Goal: Book appointment/travel/reservation

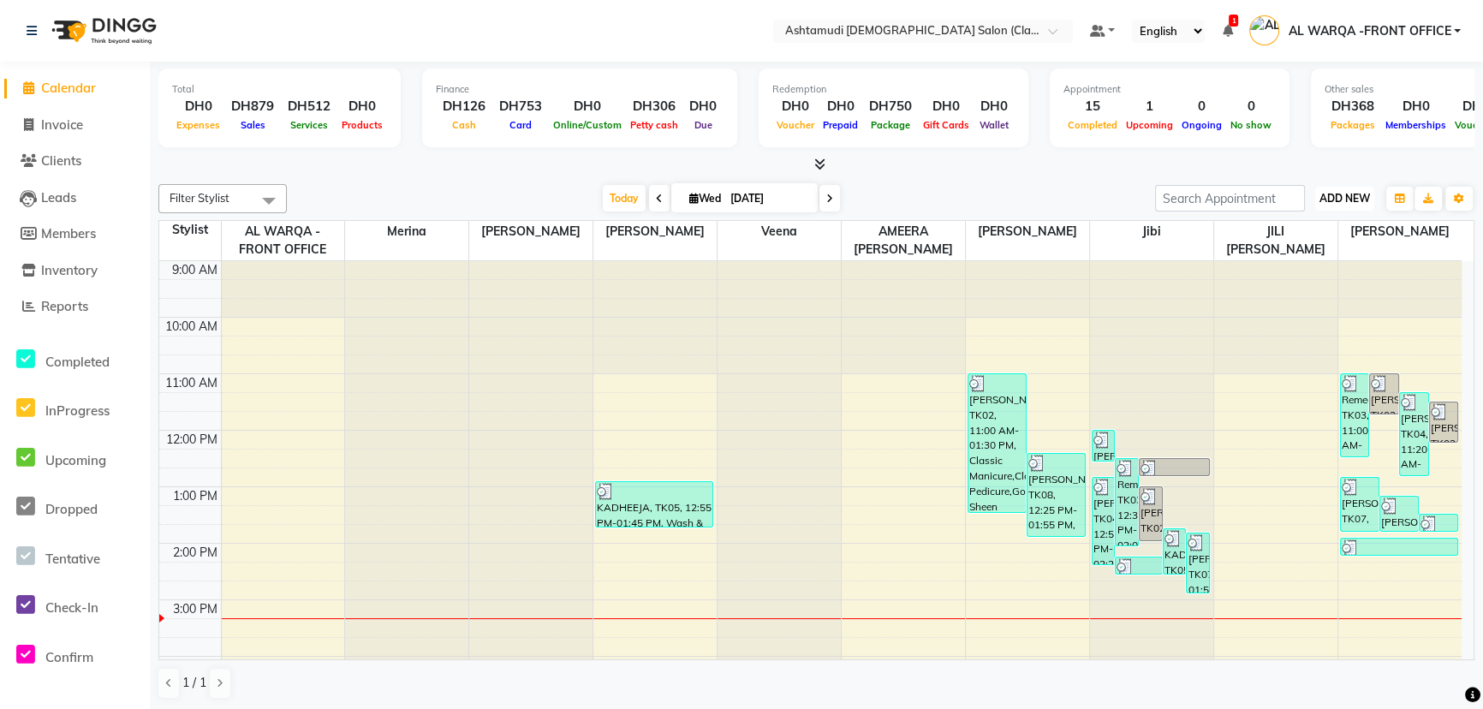
click at [1349, 201] on span "ADD NEW" at bounding box center [1345, 198] width 51 height 13
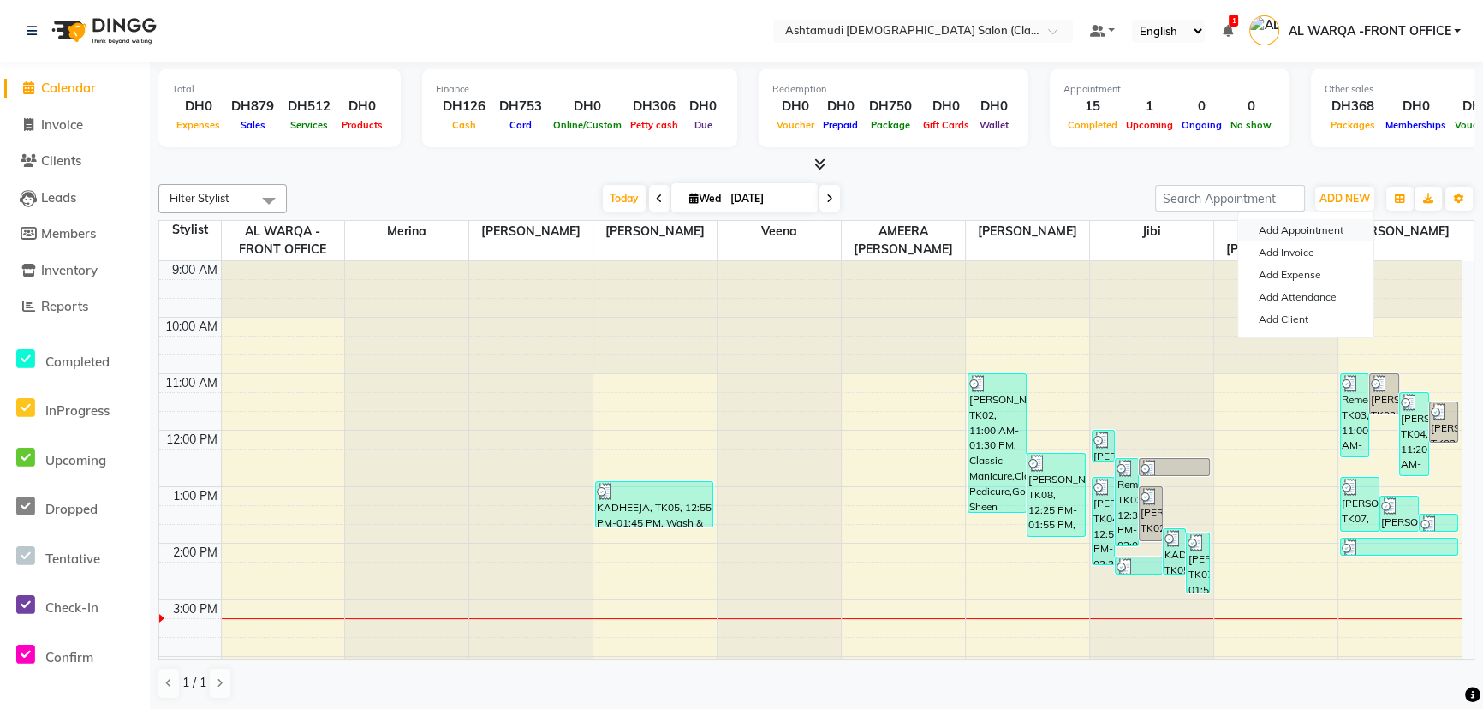
click at [1334, 229] on button "Add Appointment" at bounding box center [1305, 230] width 135 height 22
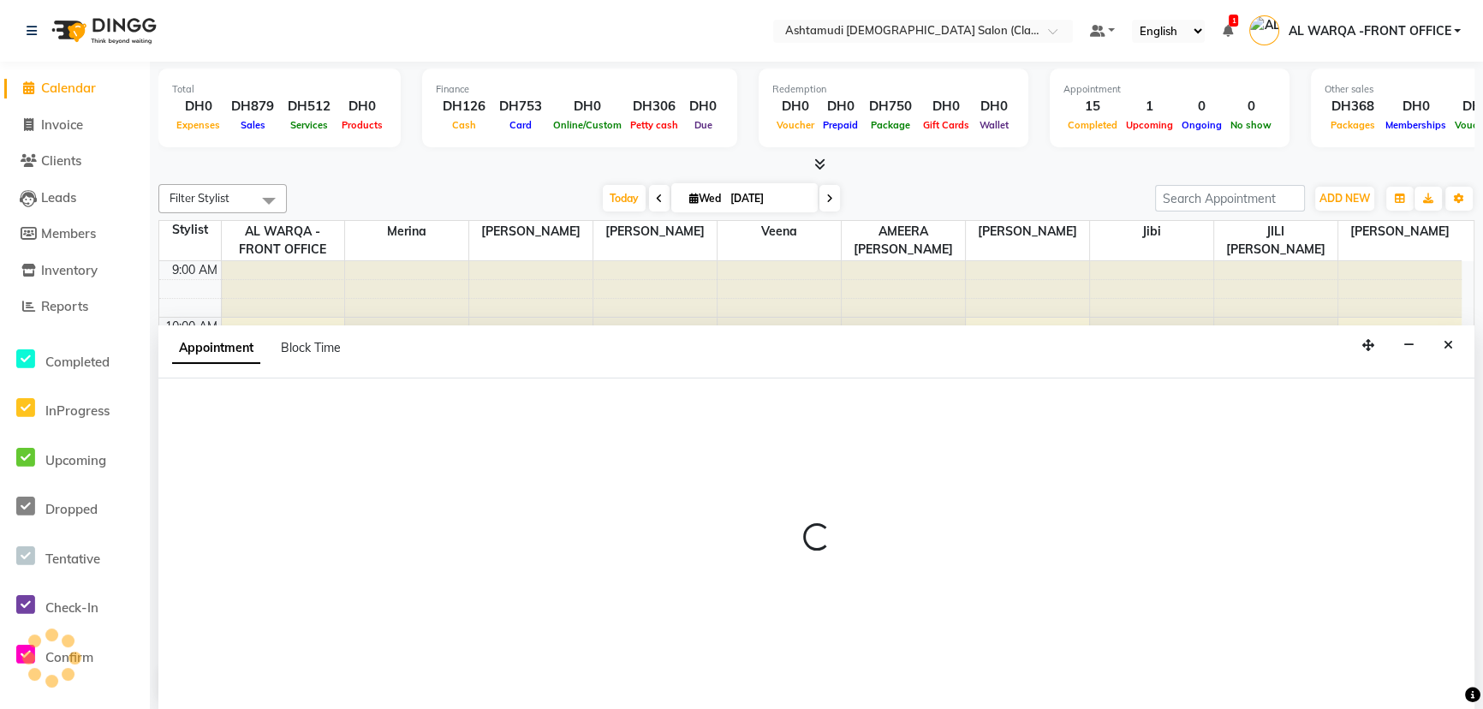
select select "tentative"
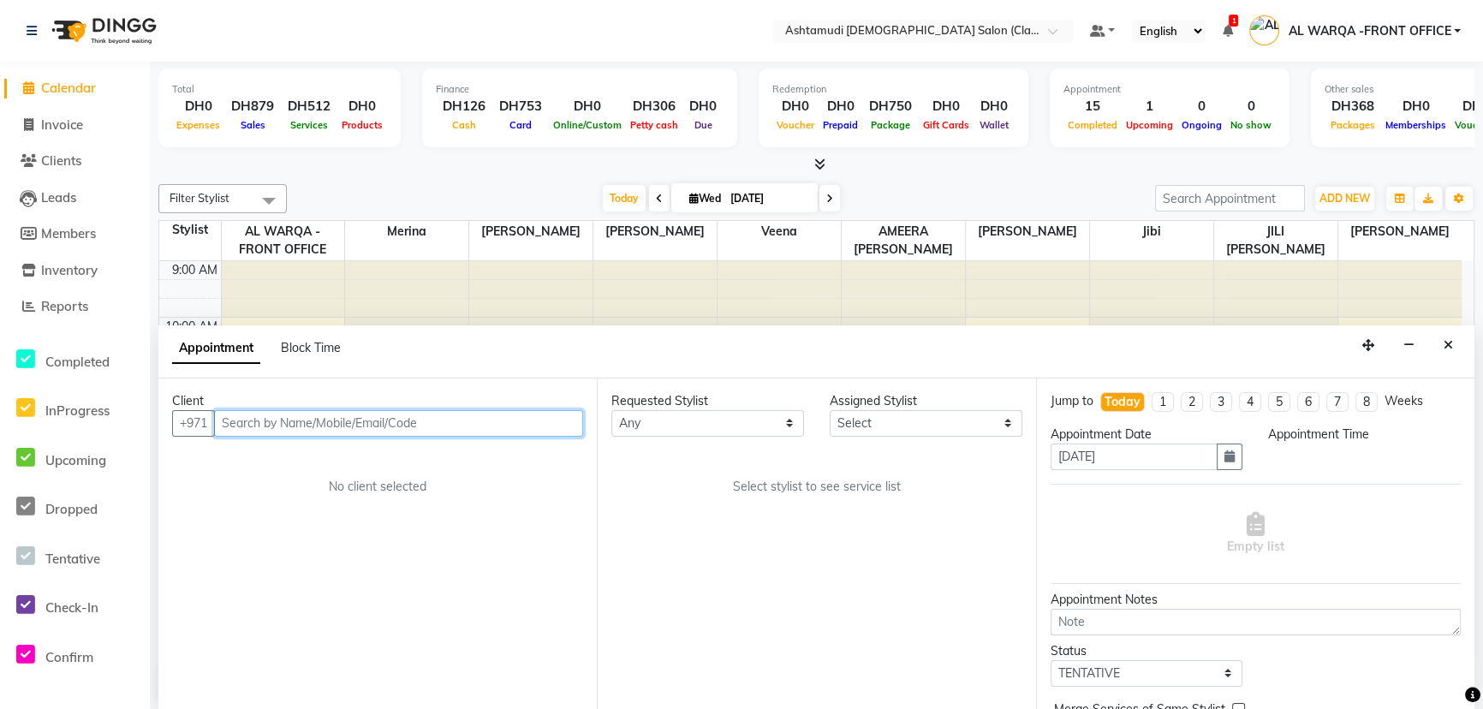
select select "600"
click at [334, 427] on input "text" at bounding box center [398, 423] width 369 height 27
type input "501508961"
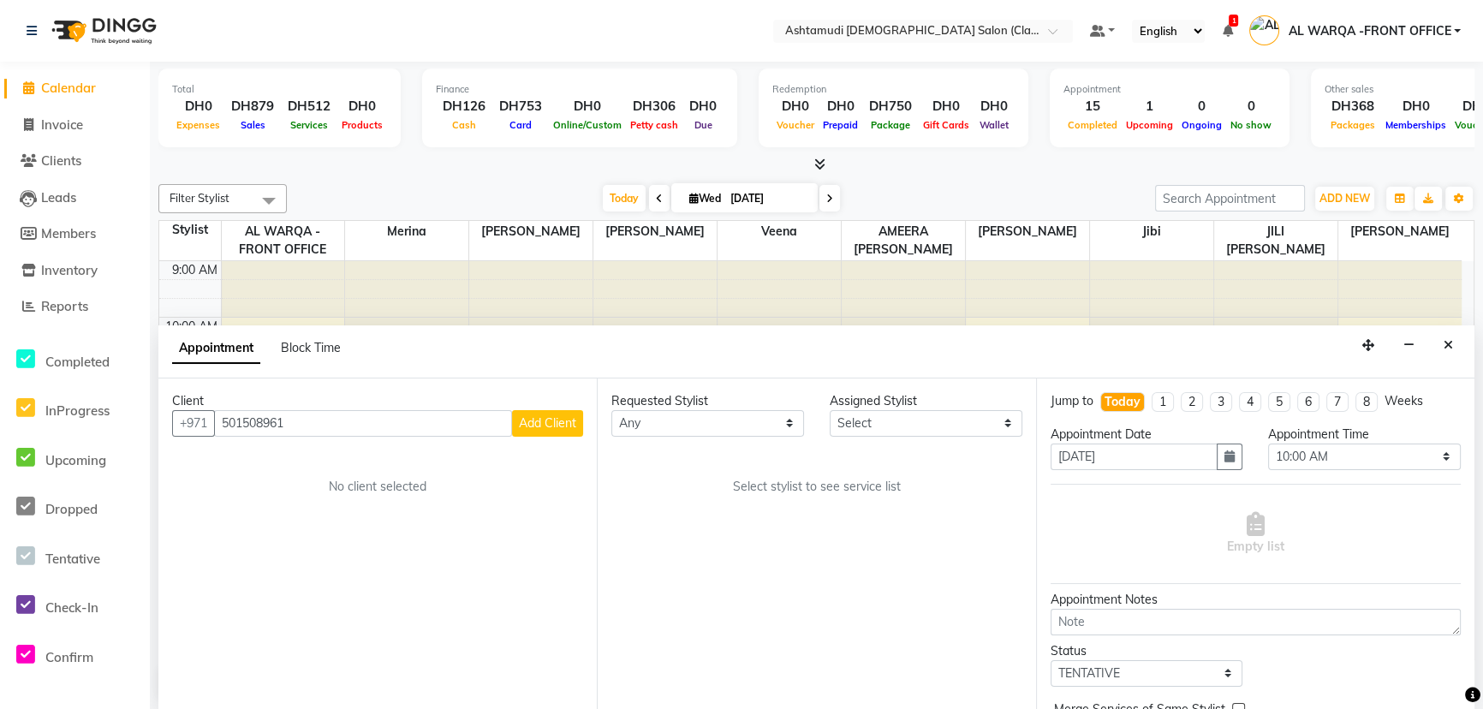
click at [526, 410] on button "Add Client" at bounding box center [547, 423] width 71 height 27
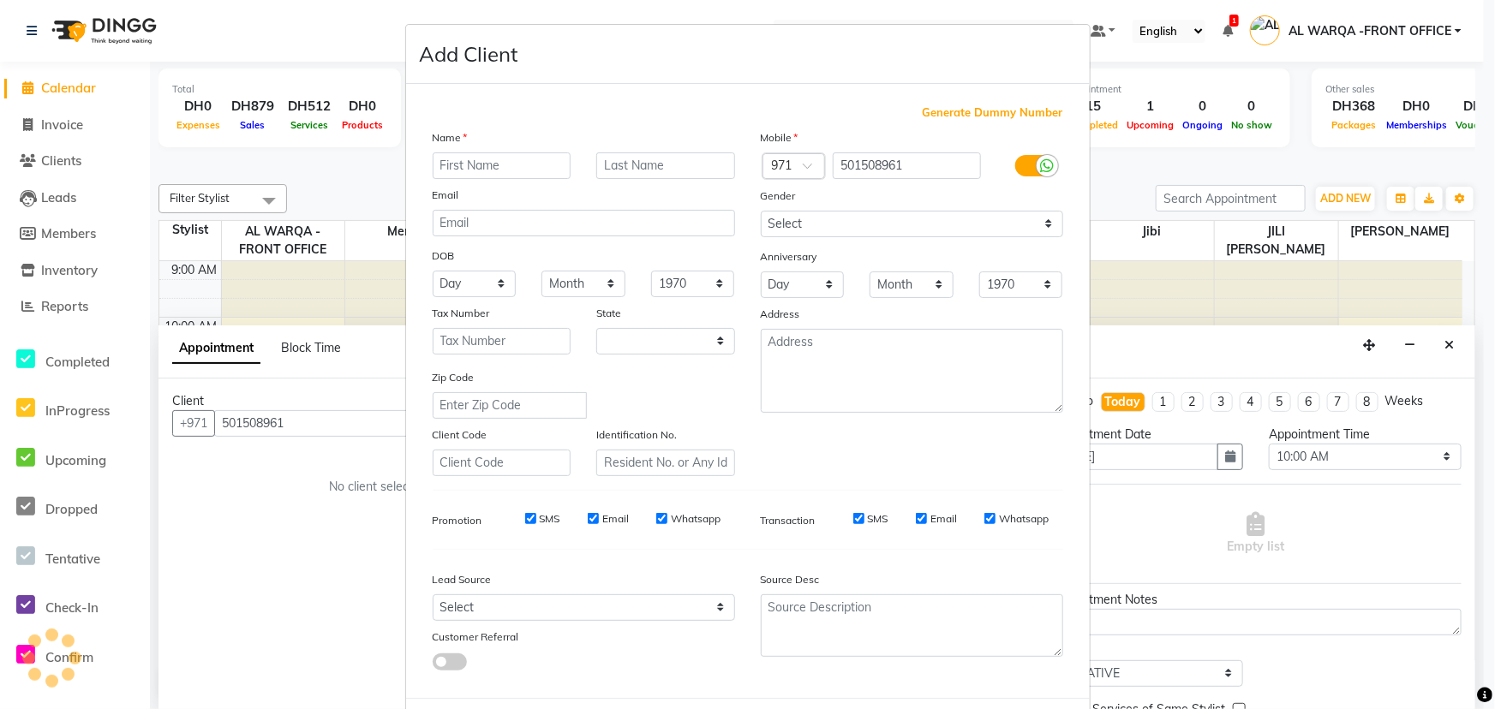
select select "3798"
click at [529, 154] on input "text" at bounding box center [502, 165] width 139 height 27
type input "[PERSON_NAME]"
drag, startPoint x: 480, startPoint y: 632, endPoint x: 483, endPoint y: 670, distance: 37.8
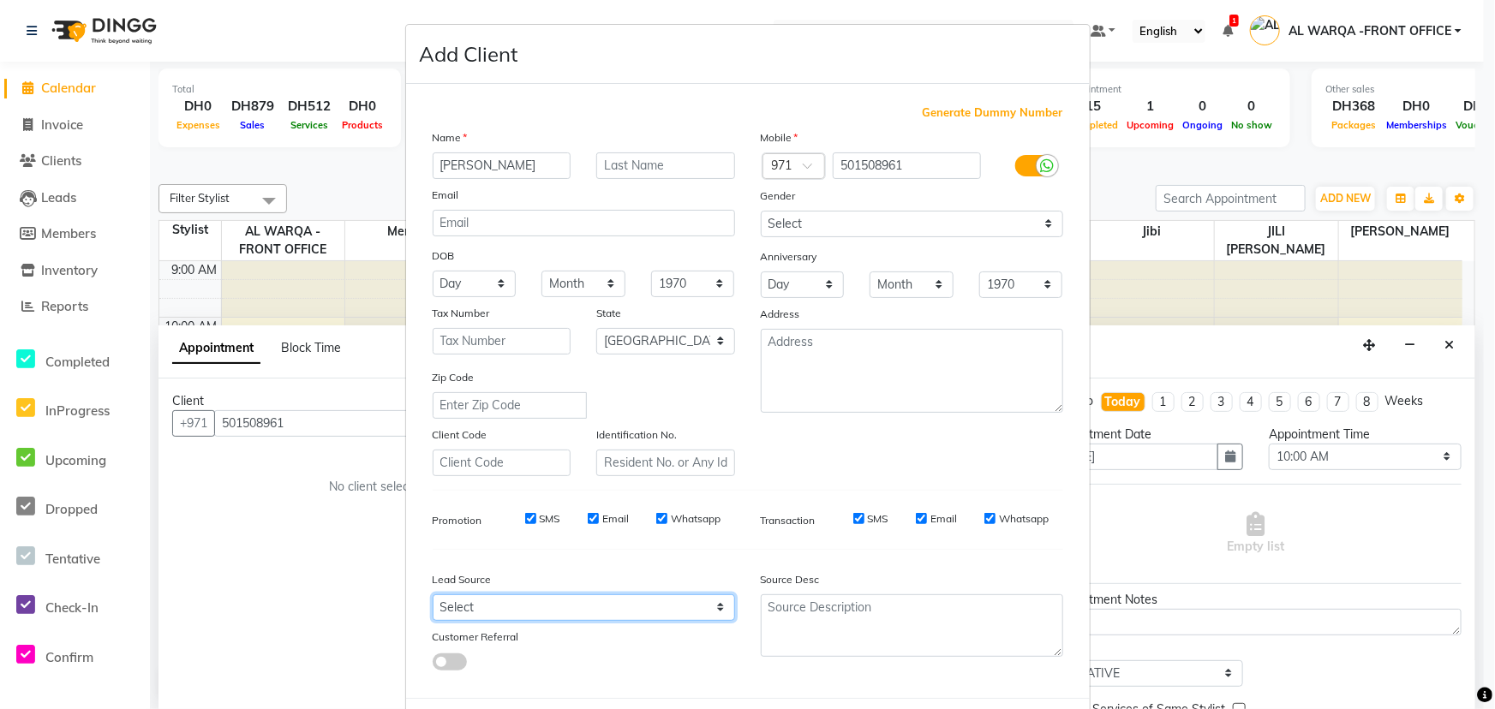
drag, startPoint x: 483, startPoint y: 670, endPoint x: 438, endPoint y: 617, distance: 69.9
click at [438, 617] on select "Select Walk-in Referral Internet Friend Word of Mouth Advertisement Facebook Ju…" at bounding box center [584, 607] width 302 height 27
click at [444, 613] on select "Select Walk-in Referral Internet Friend Word of Mouth Advertisement Facebook Ju…" at bounding box center [584, 607] width 302 height 27
click at [433, 598] on select "Select Walk-in Referral Internet Friend Word of Mouth Advertisement Facebook Ju…" at bounding box center [584, 607] width 302 height 27
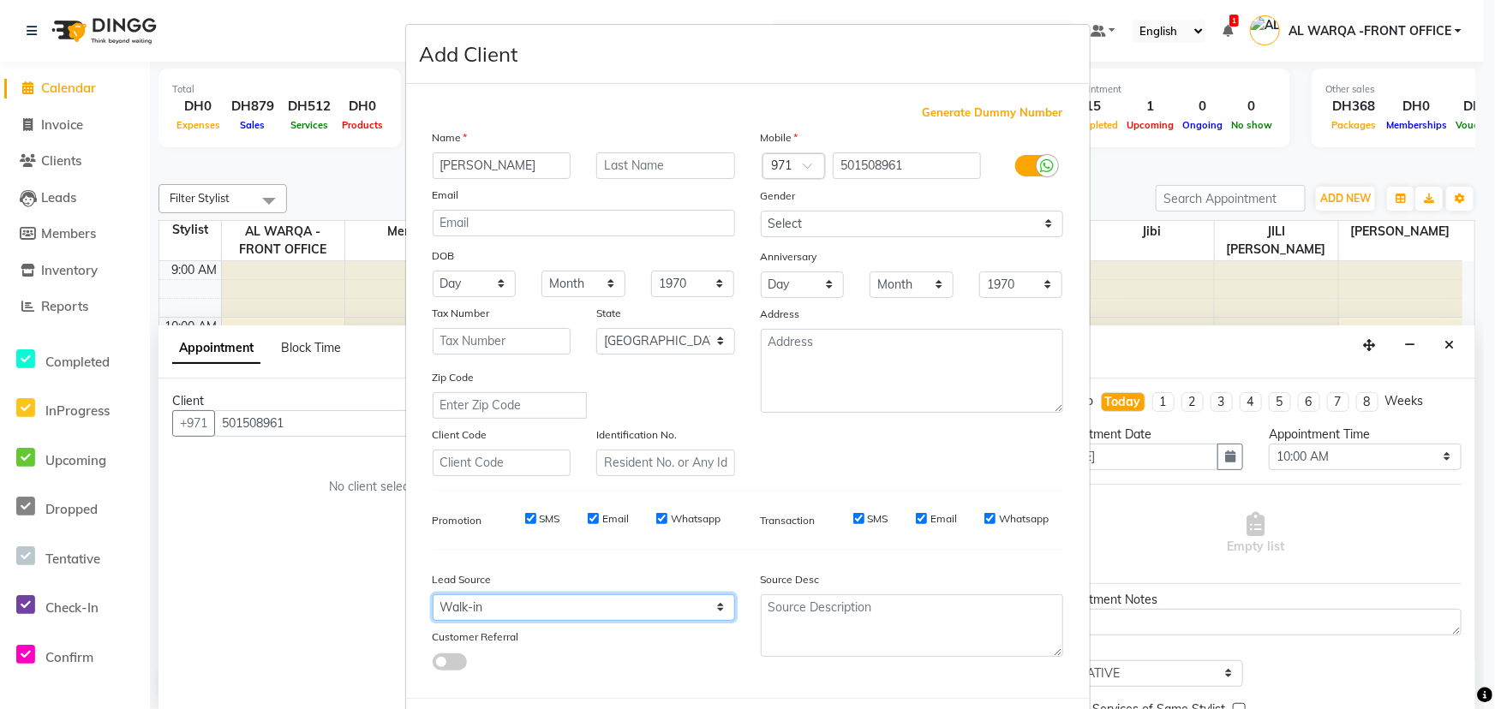
click at [474, 606] on select "Select Walk-in Referral Internet Friend Word of Mouth Advertisement Facebook Ju…" at bounding box center [584, 607] width 302 height 27
select select "54221"
click at [433, 598] on select "Select Walk-in Referral Internet Friend Word of Mouth Advertisement Facebook Ju…" at bounding box center [584, 607] width 302 height 27
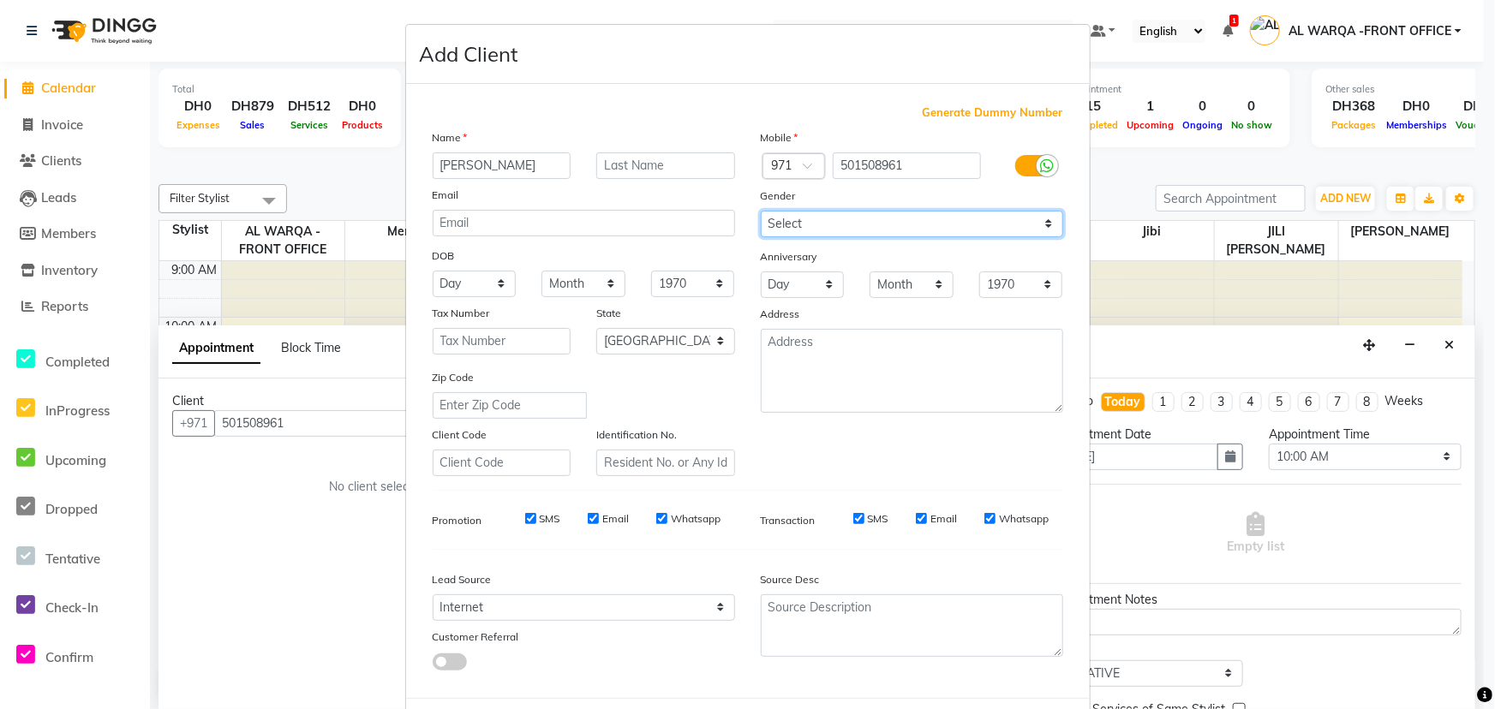
click at [894, 227] on select "Select [DEMOGRAPHIC_DATA] [DEMOGRAPHIC_DATA] Other Prefer Not To Say" at bounding box center [912, 224] width 302 height 27
select select "[DEMOGRAPHIC_DATA]"
click at [761, 211] on select "Select [DEMOGRAPHIC_DATA] [DEMOGRAPHIC_DATA] Other Prefer Not To Say" at bounding box center [912, 224] width 302 height 27
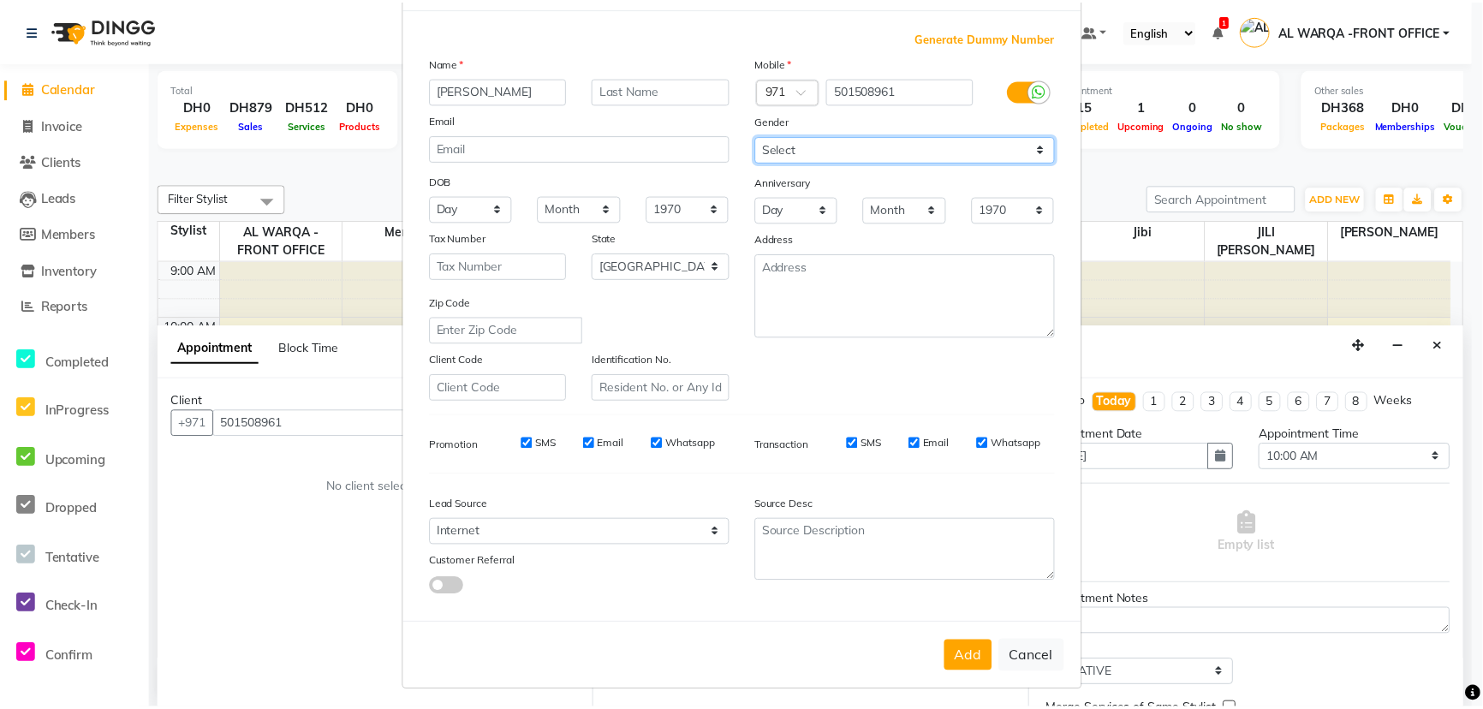
scroll to position [86, 0]
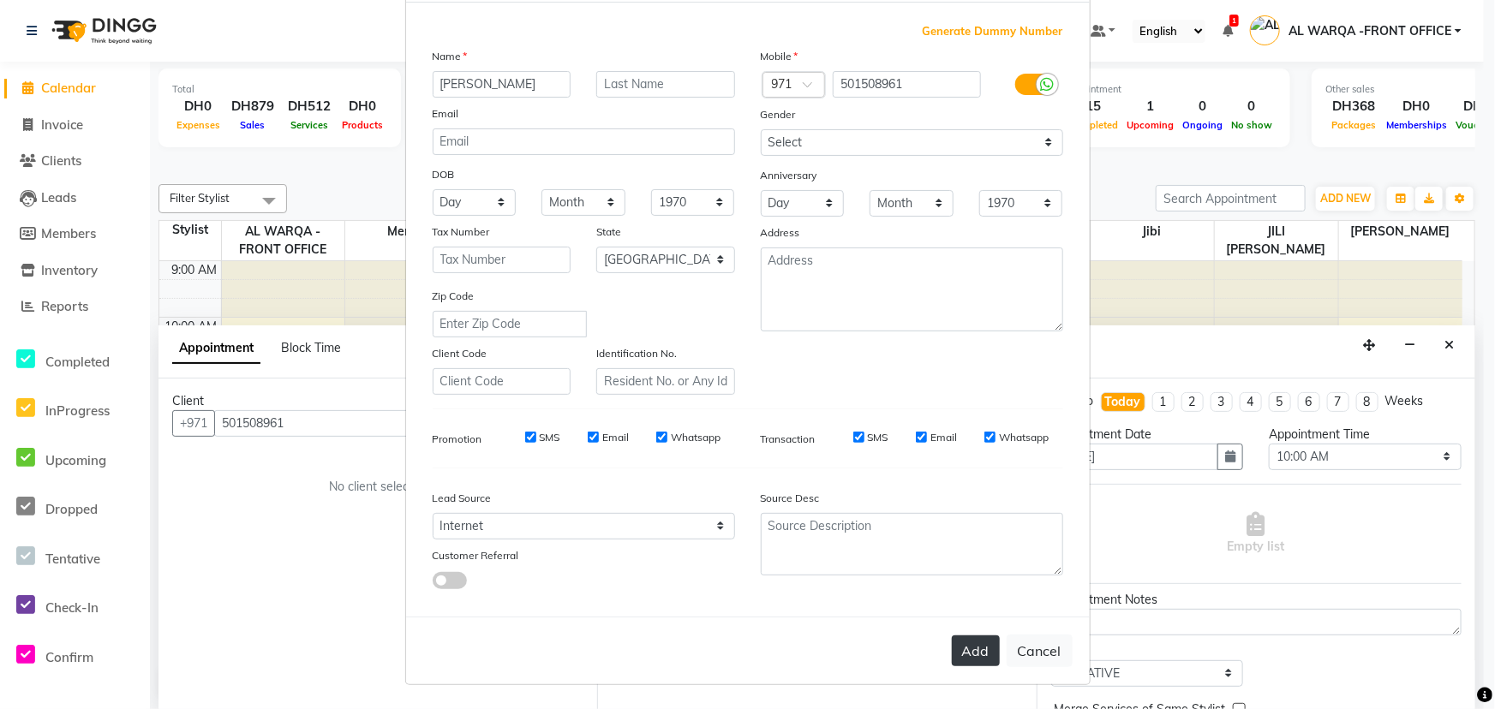
click at [961, 654] on button "Add" at bounding box center [976, 651] width 48 height 31
select select
select select "null"
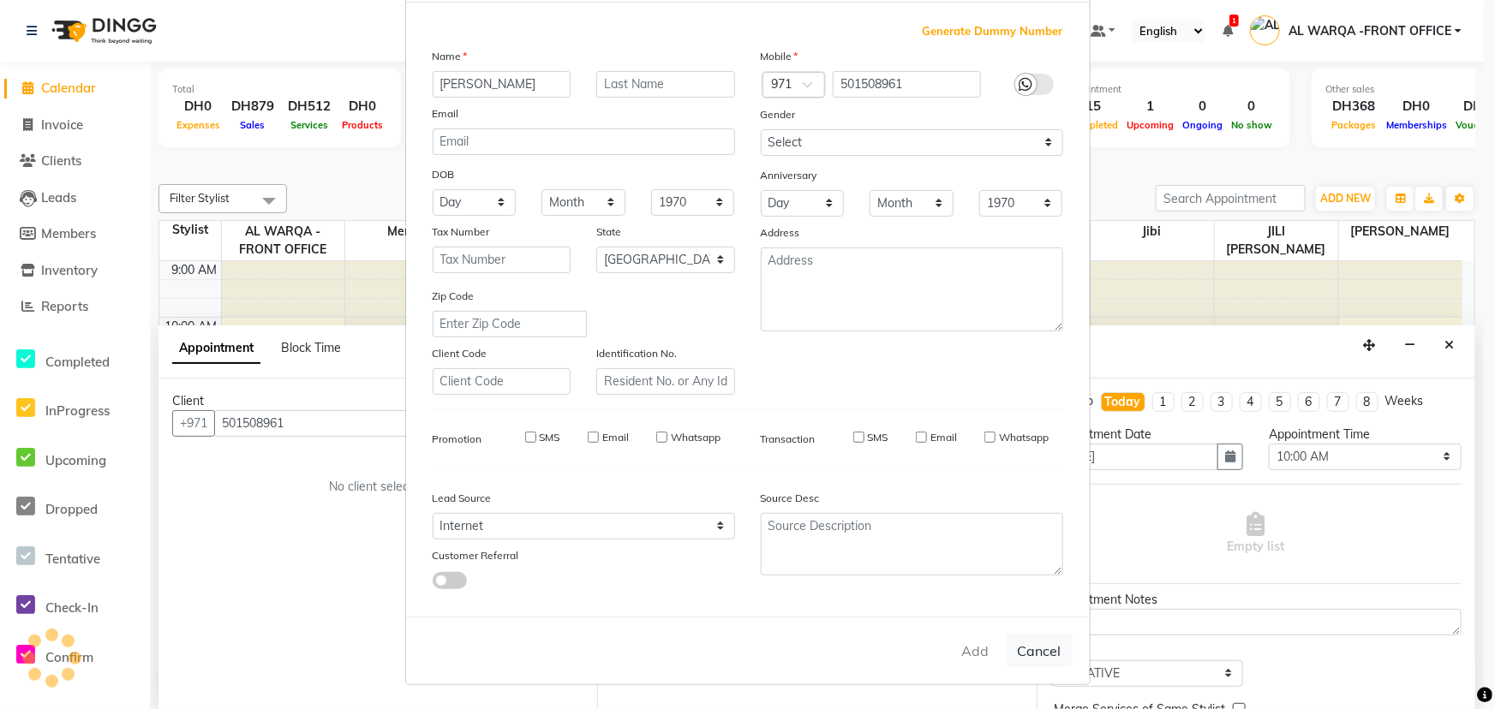
select select
checkbox input "false"
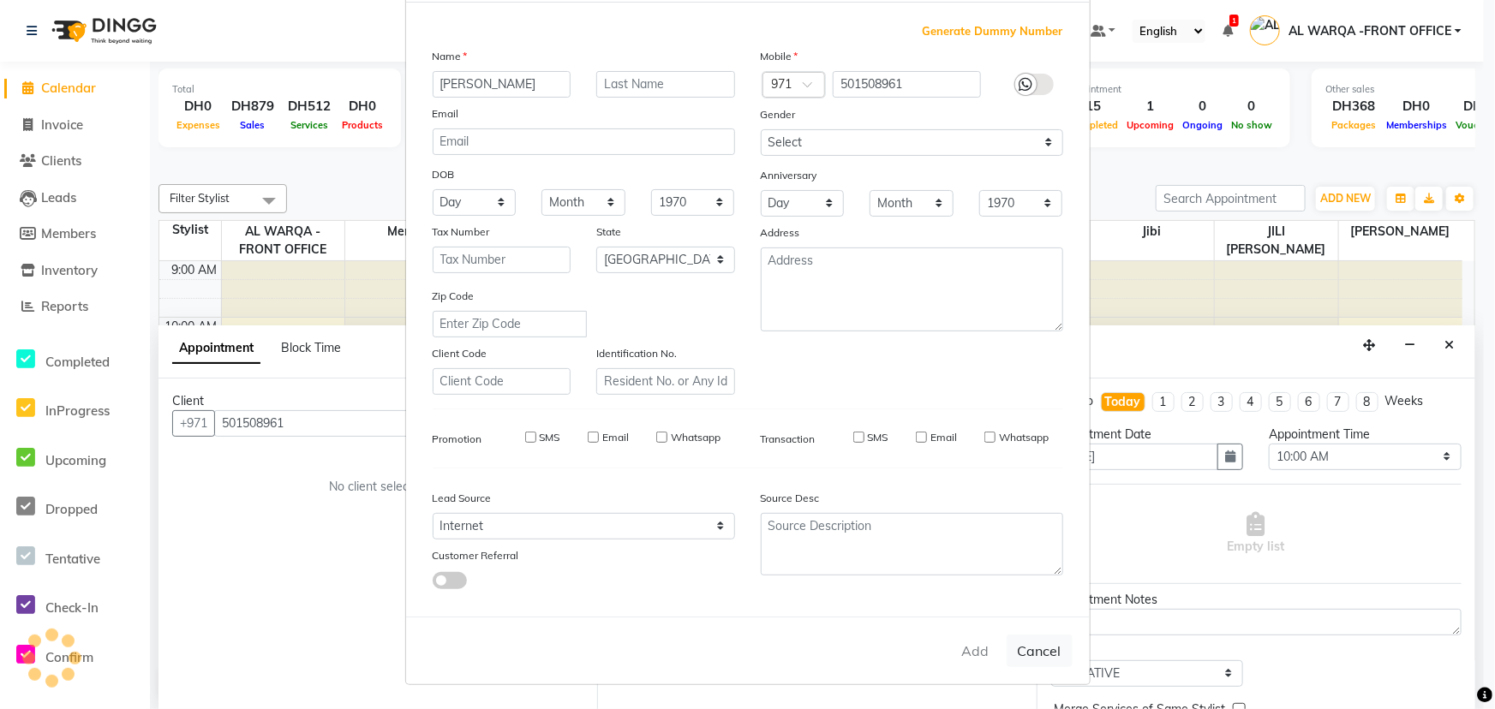
checkbox input "false"
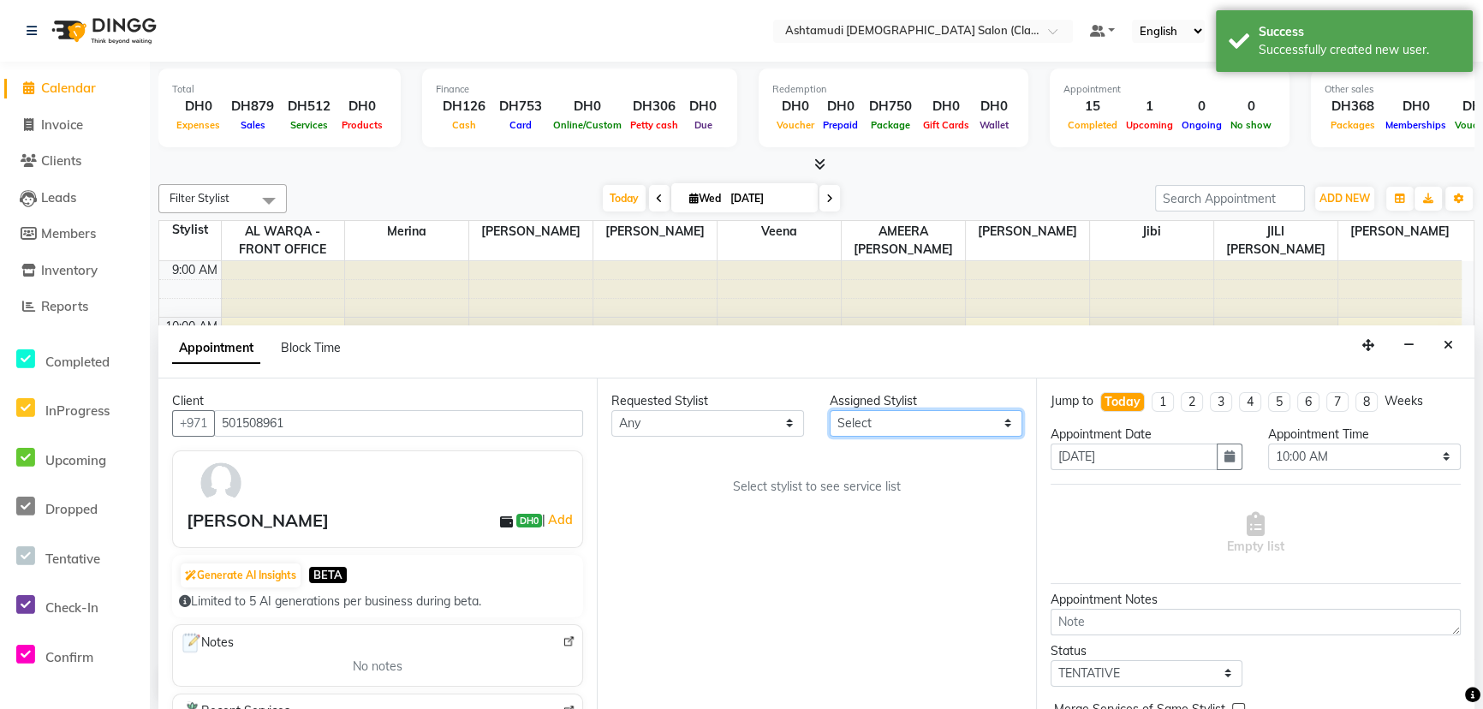
click at [912, 431] on select "Select AL WARQA -FRONT OFFICE AMEERA [PERSON_NAME] [PERSON_NAME] JILI [PERSON_N…" at bounding box center [926, 423] width 193 height 27
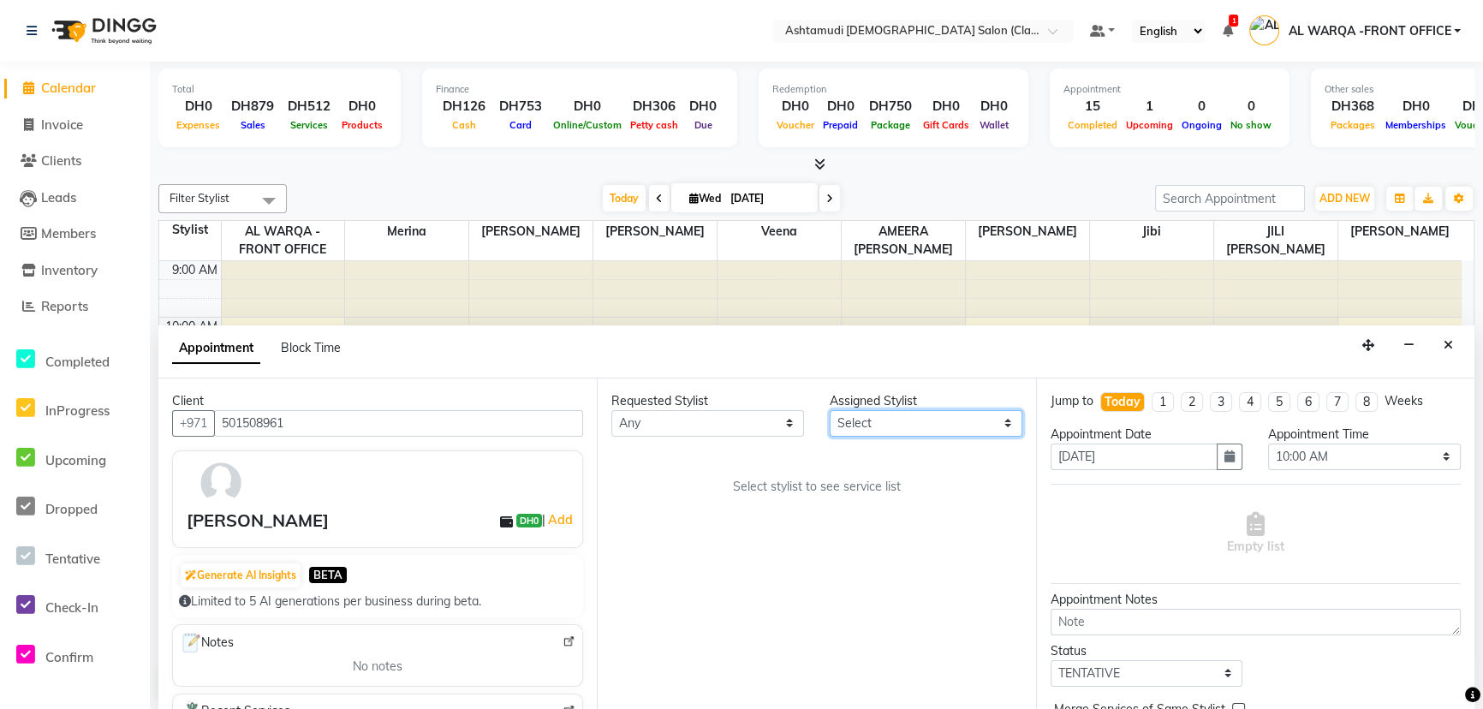
select select "82444"
click at [830, 410] on select "Select AL WARQA -FRONT OFFICE AMEERA [PERSON_NAME] [PERSON_NAME] JILI [PERSON_N…" at bounding box center [926, 423] width 193 height 27
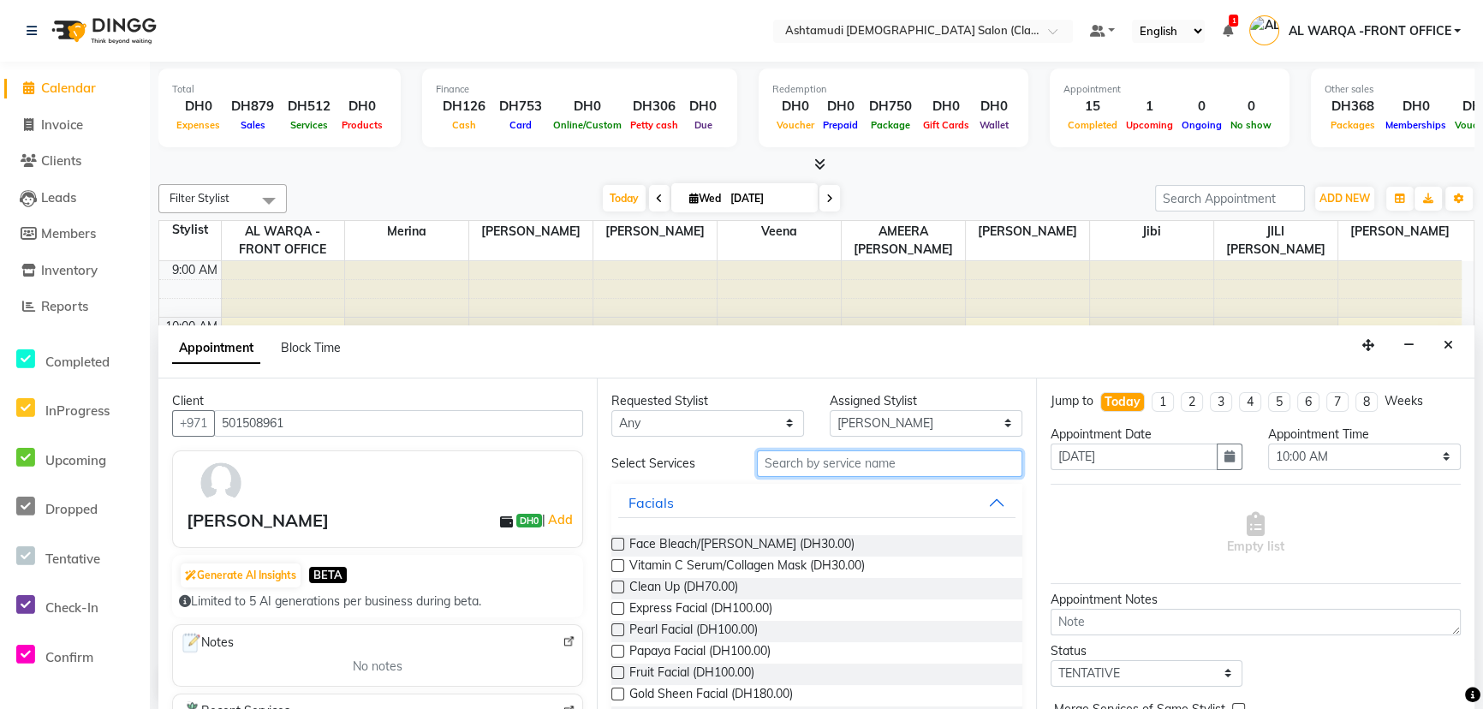
click at [867, 454] on input "text" at bounding box center [890, 464] width 266 height 27
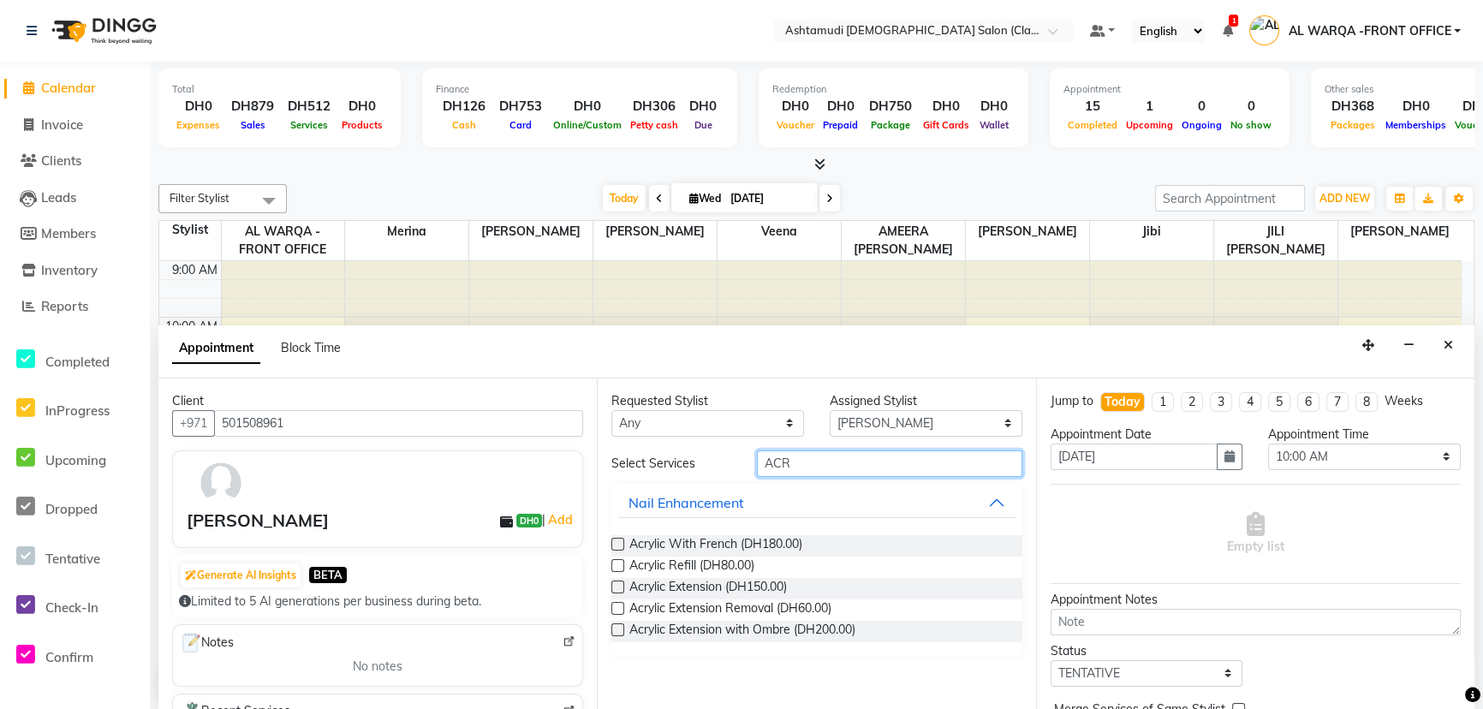
type input "ACR"
click at [615, 609] on label at bounding box center [618, 608] width 13 height 13
click at [615, 609] on input "checkbox" at bounding box center [617, 610] width 11 height 11
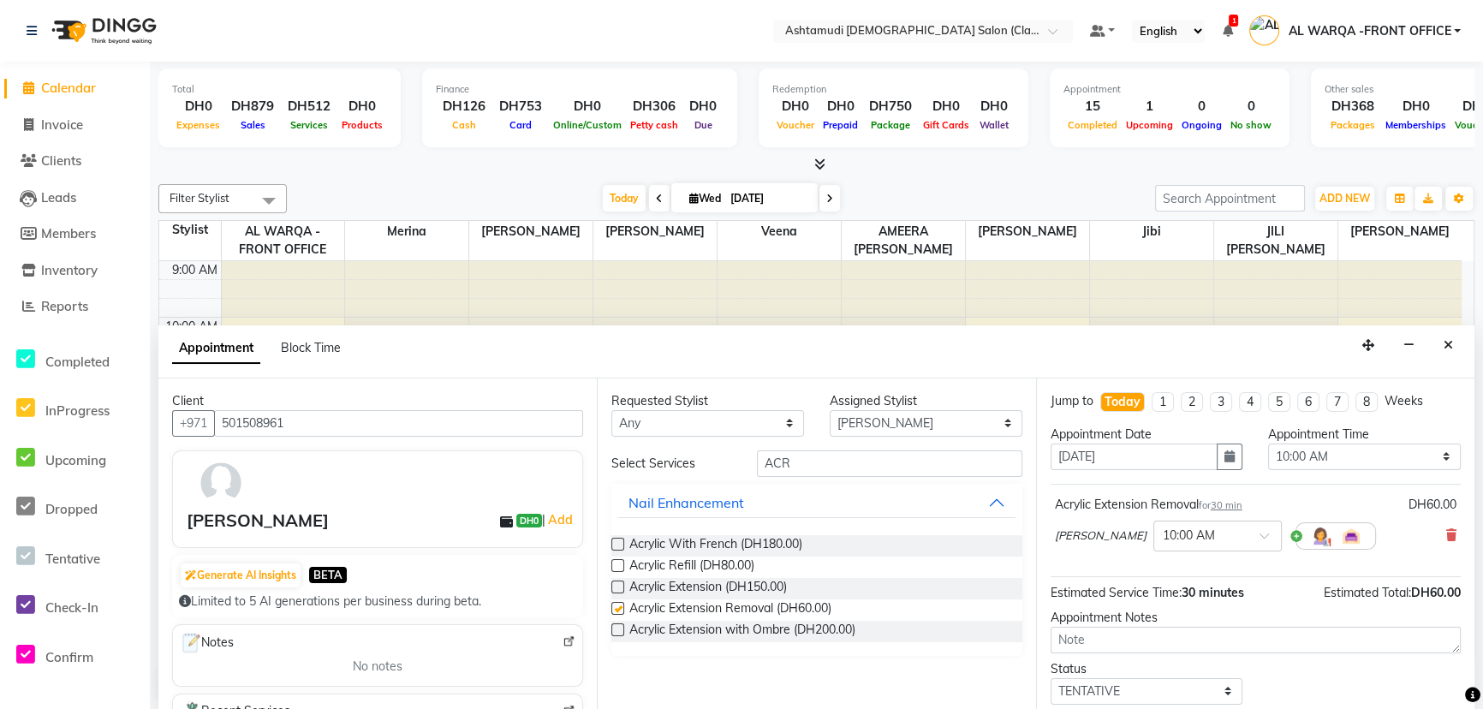
checkbox input "false"
click at [860, 420] on select "Select AL WARQA -FRONT OFFICE AMEERA [PERSON_NAME] [PERSON_NAME] JILI [PERSON_N…" at bounding box center [926, 423] width 193 height 27
select select "89076"
click at [830, 410] on select "Select AL WARQA -FRONT OFFICE AMEERA [PERSON_NAME] [PERSON_NAME] JILI [PERSON_N…" at bounding box center [926, 423] width 193 height 27
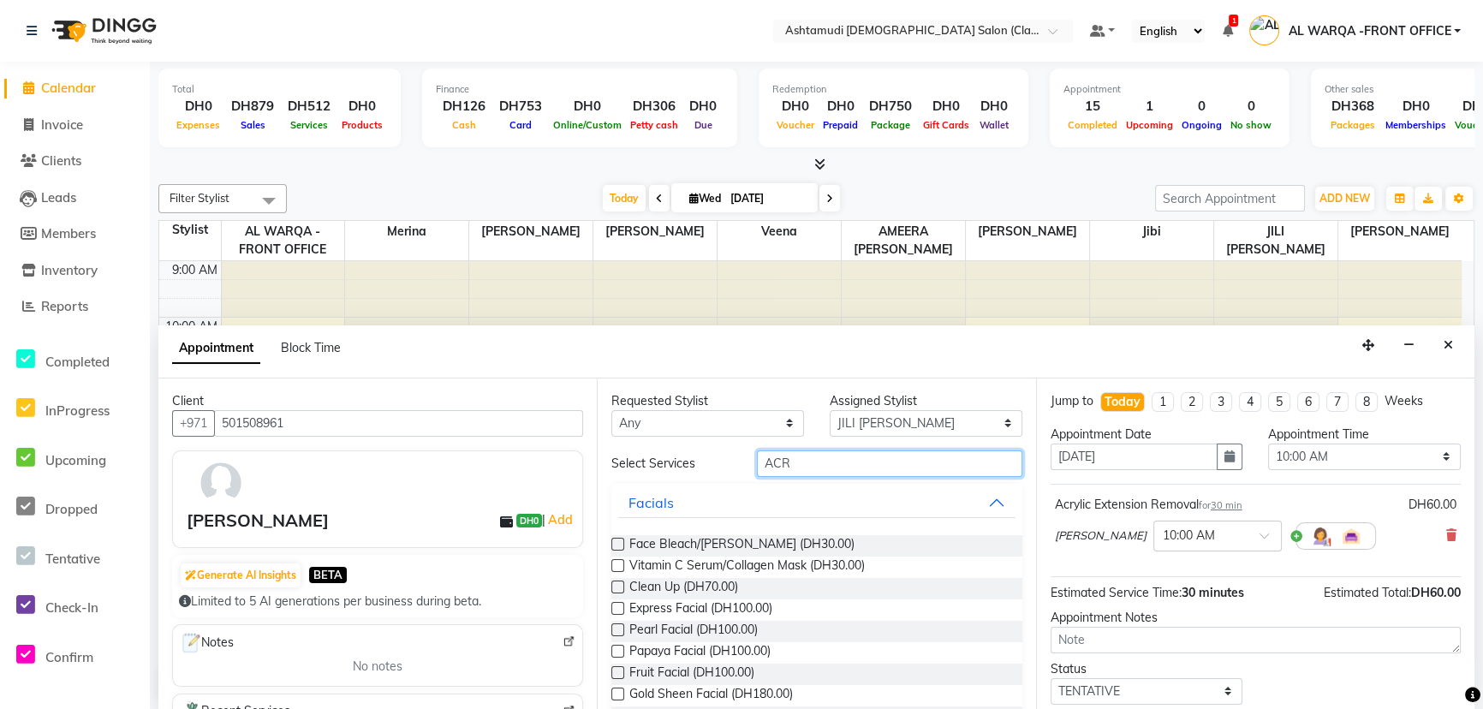
click at [840, 456] on input "ACR" at bounding box center [890, 464] width 266 height 27
type input "A"
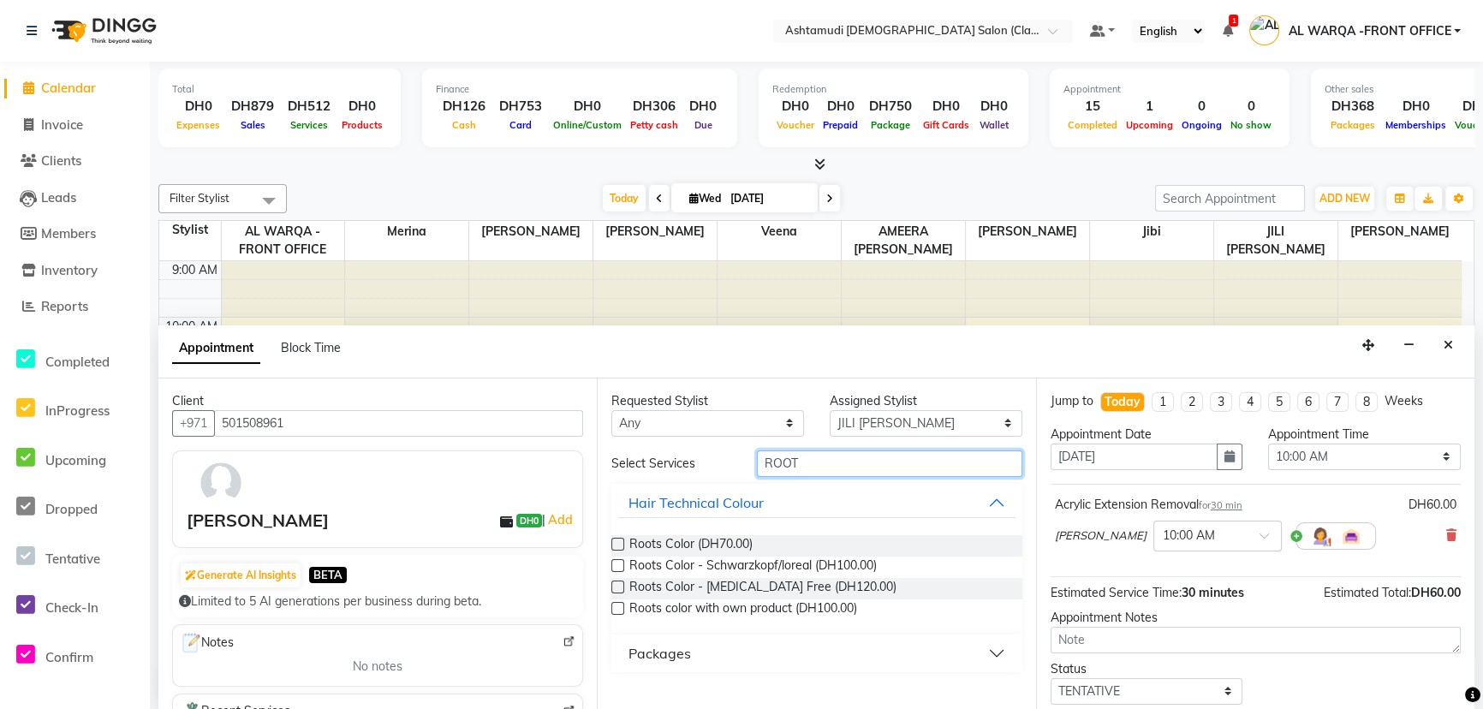
type input "ROOT"
click at [615, 584] on label at bounding box center [618, 587] width 13 height 13
click at [615, 584] on input "checkbox" at bounding box center [617, 588] width 11 height 11
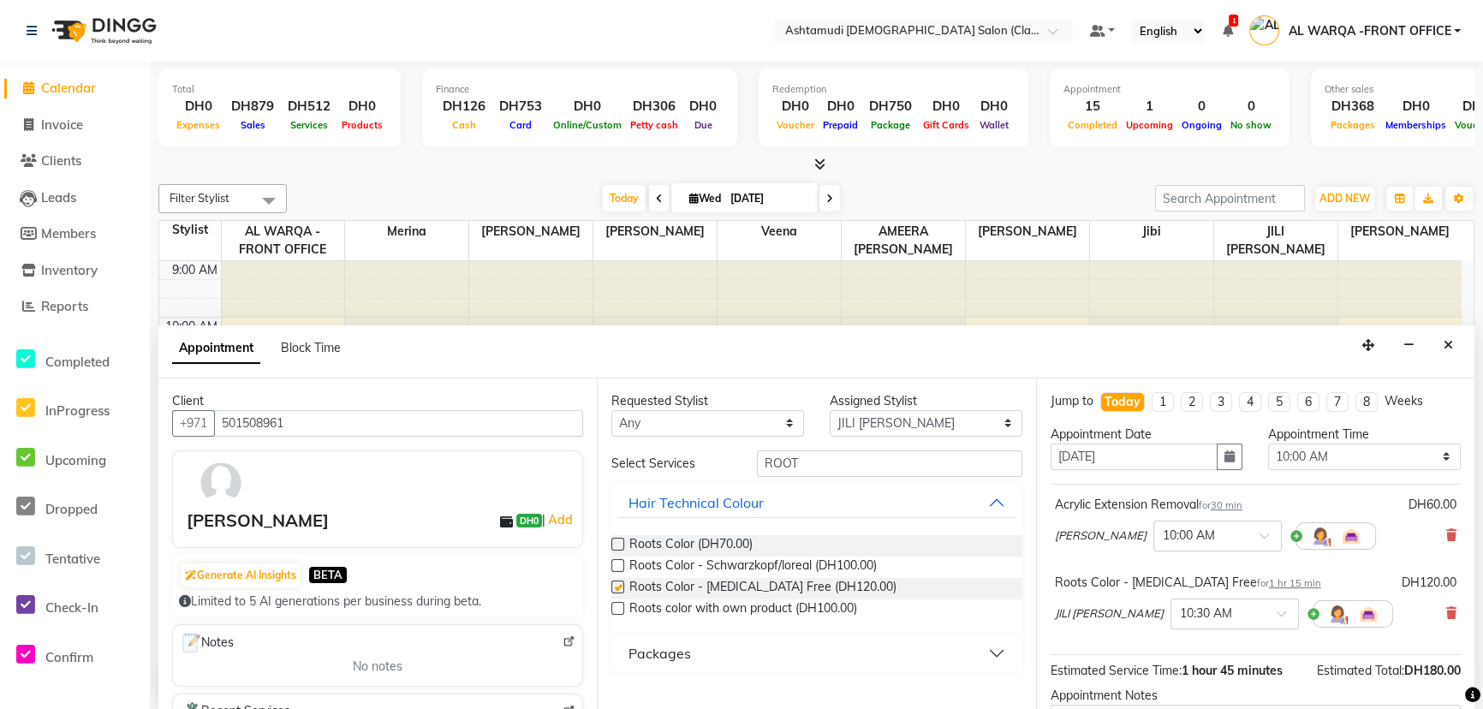
checkbox input "false"
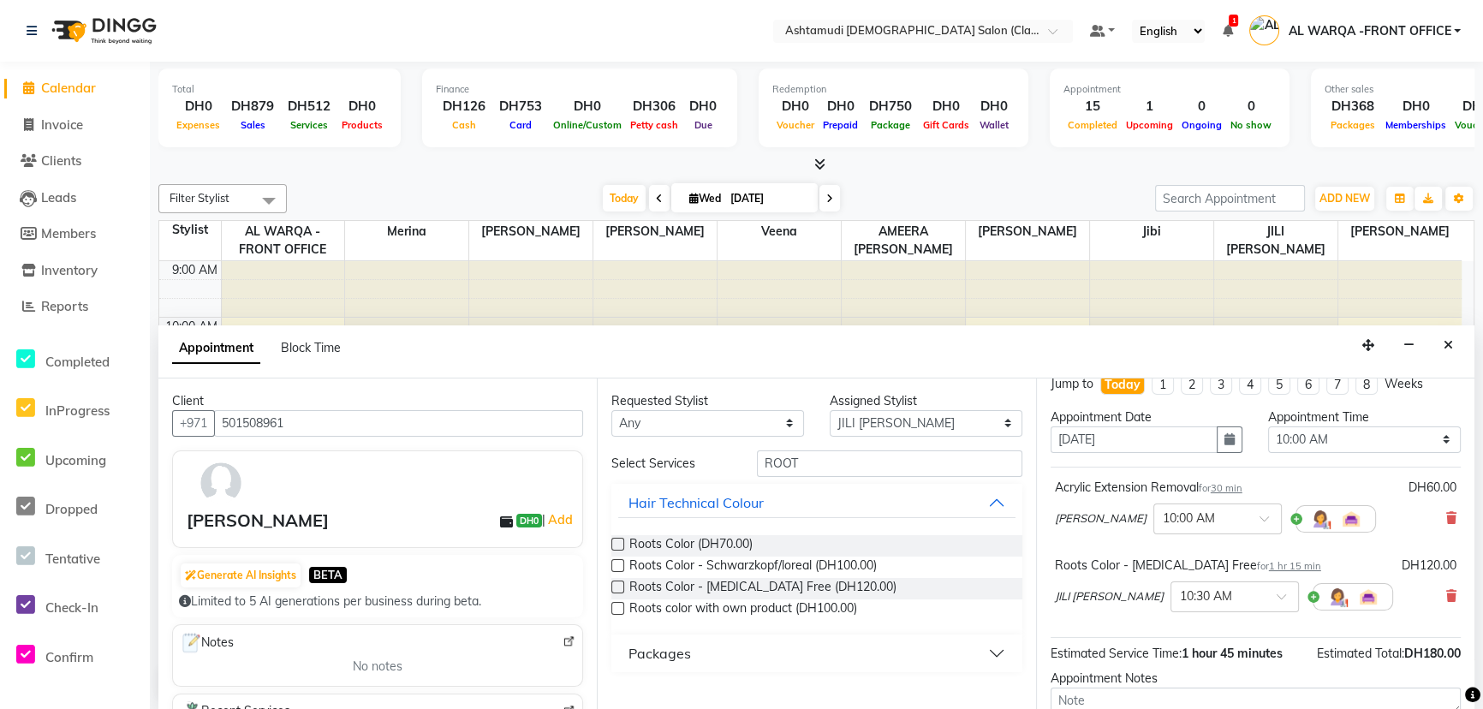
scroll to position [0, 0]
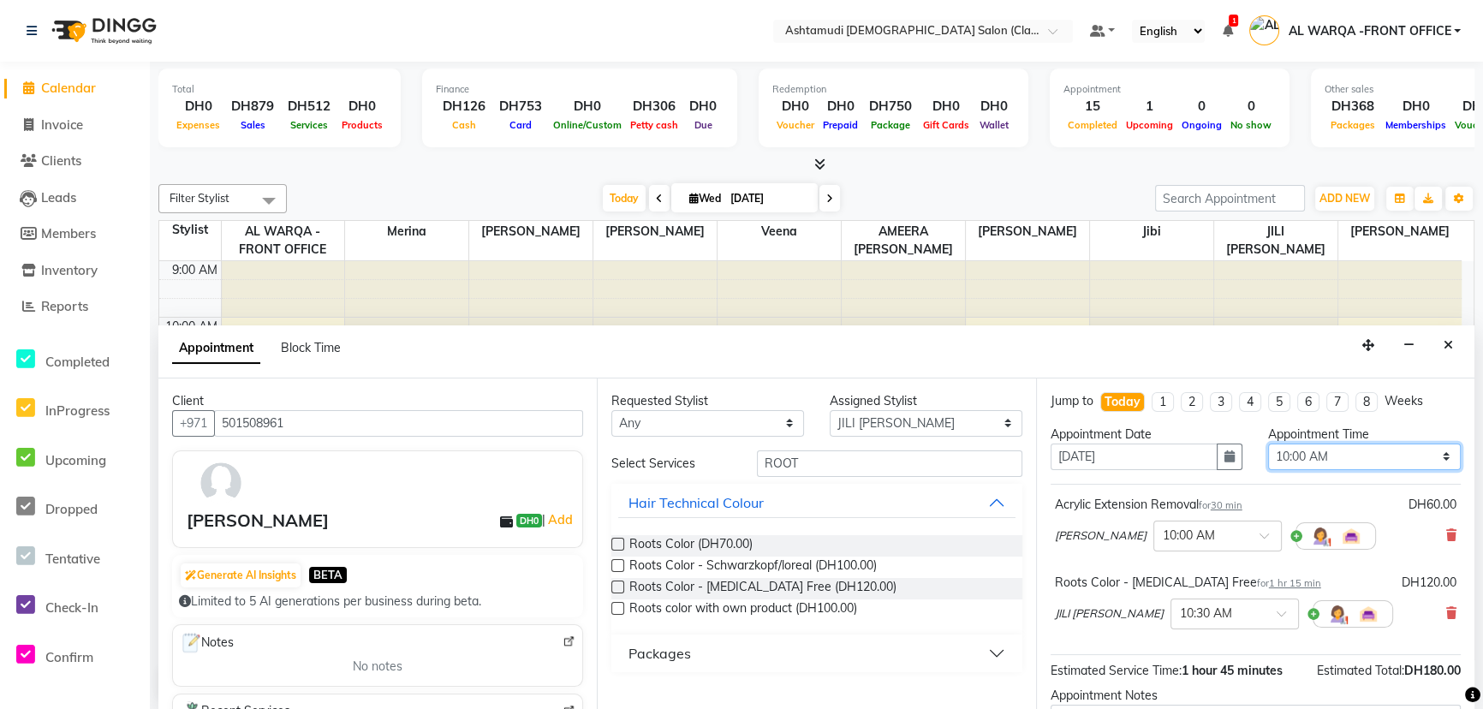
click at [1293, 445] on select "Select 10:00 AM 10:30 AM 11:00 AM 11:30 AM 12:00 PM 12:30 PM 01:00 PM 01:30 PM …" at bounding box center [1364, 457] width 193 height 27
select select "1170"
click at [1268, 444] on select "Select 10:00 AM 10:30 AM 11:00 AM 11:30 AM 12:00 PM 12:30 PM 01:00 PM 01:30 PM …" at bounding box center [1364, 457] width 193 height 27
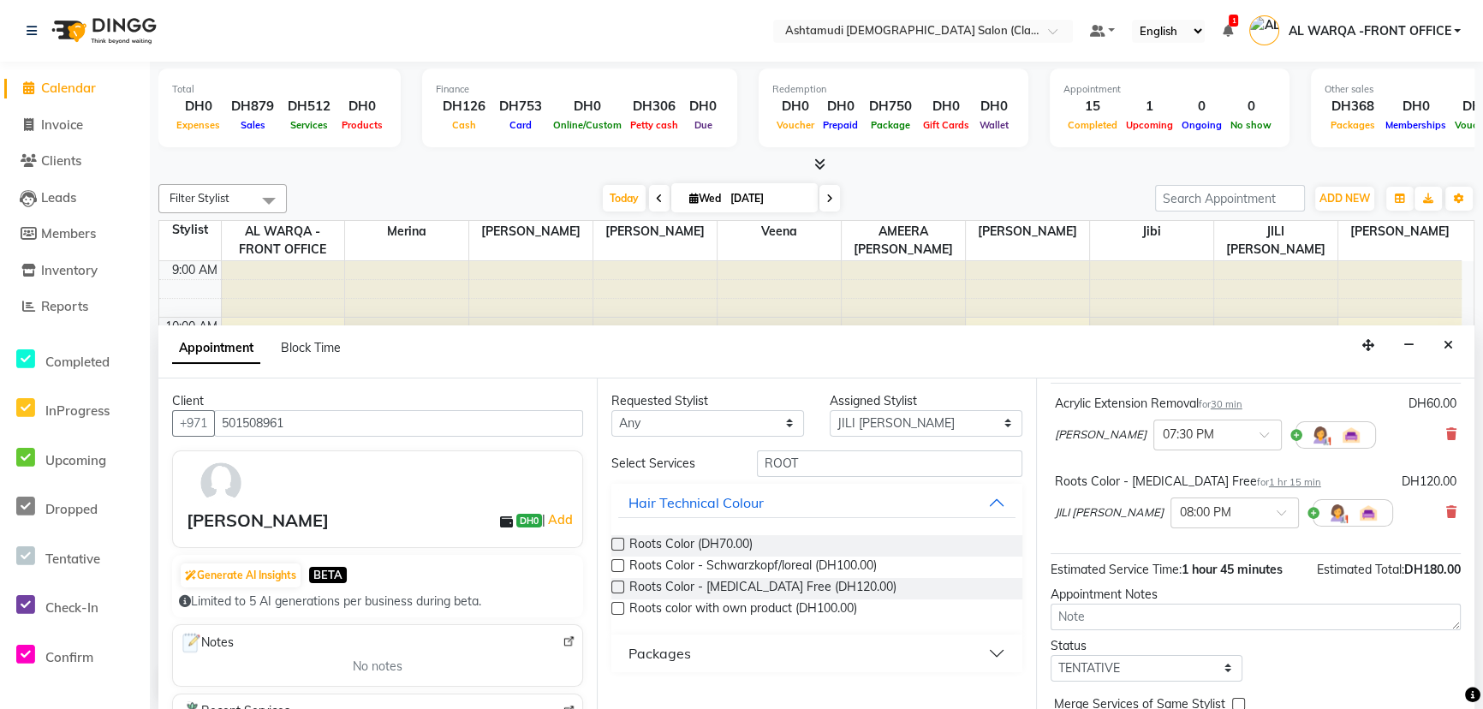
scroll to position [179, 0]
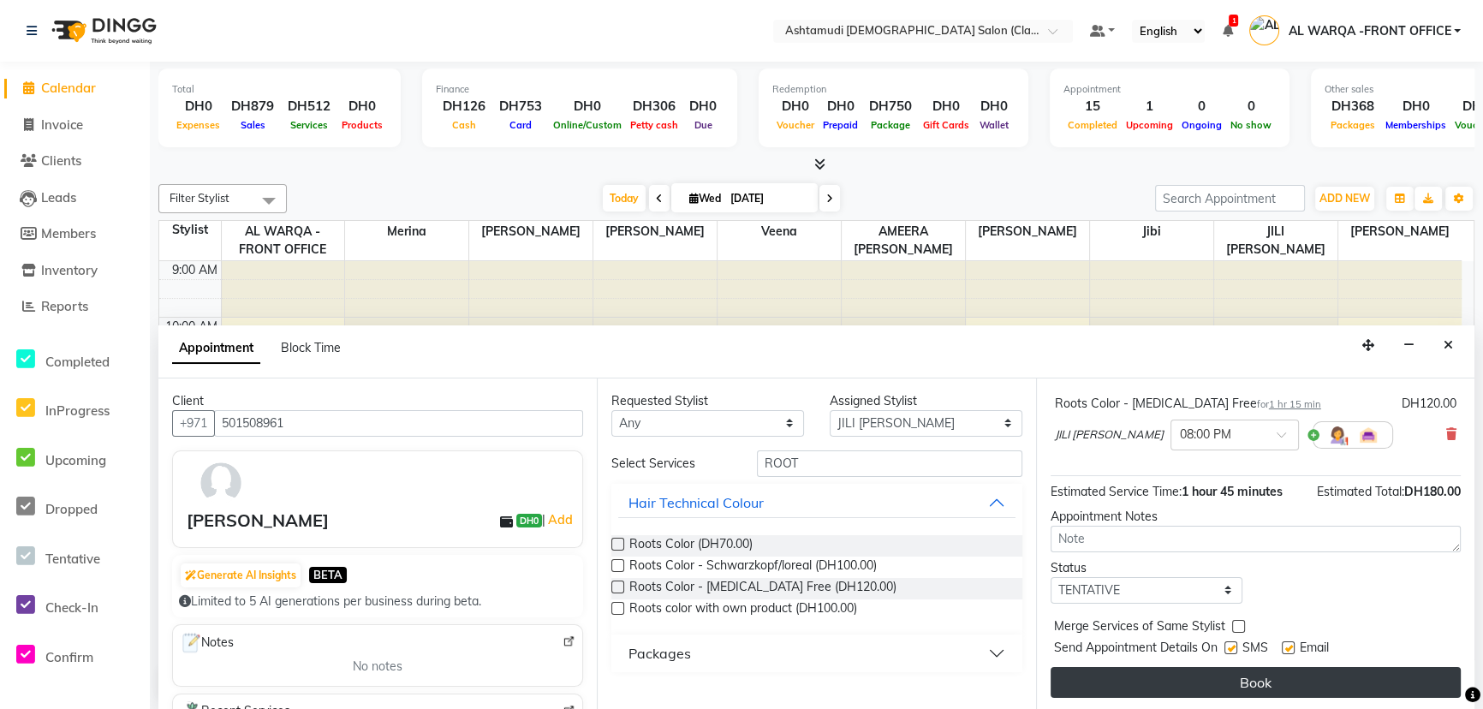
click at [1285, 683] on button "Book" at bounding box center [1256, 682] width 410 height 31
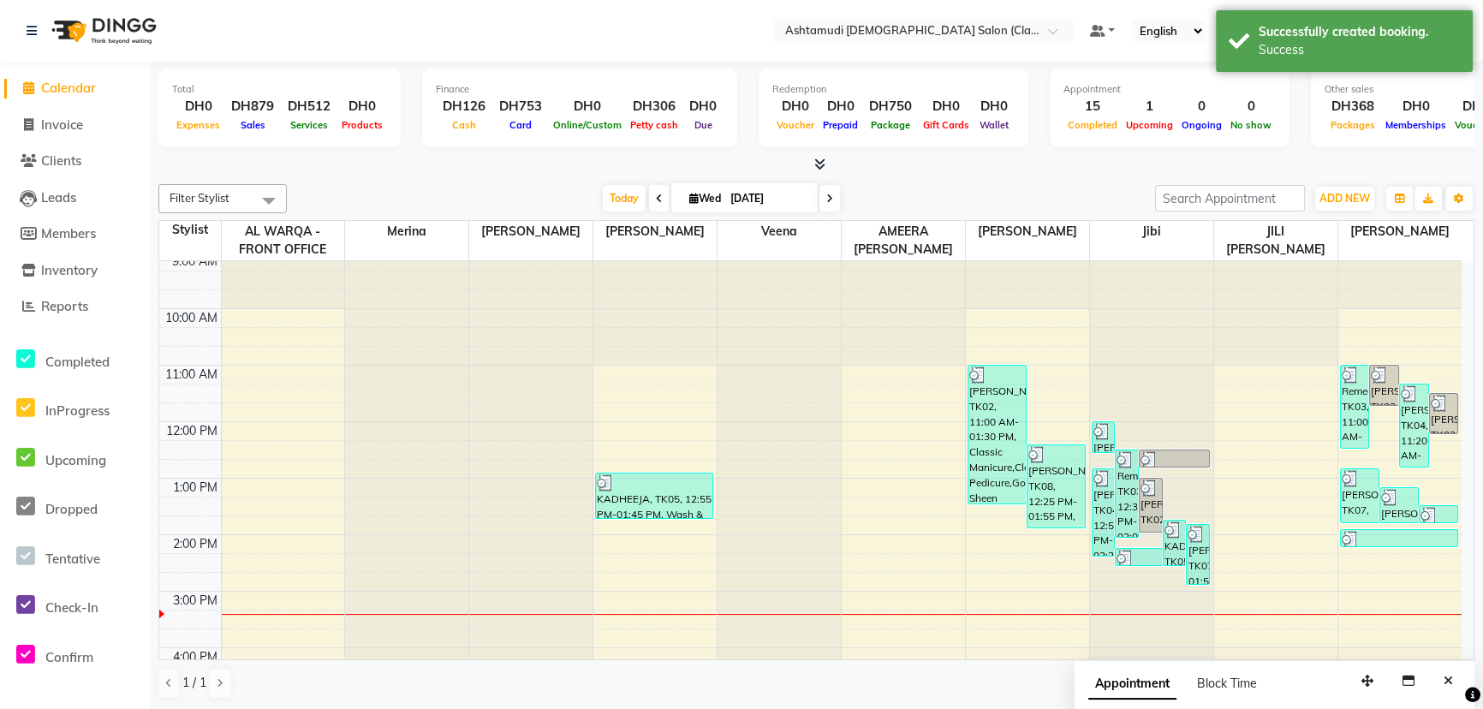
scroll to position [0, 0]
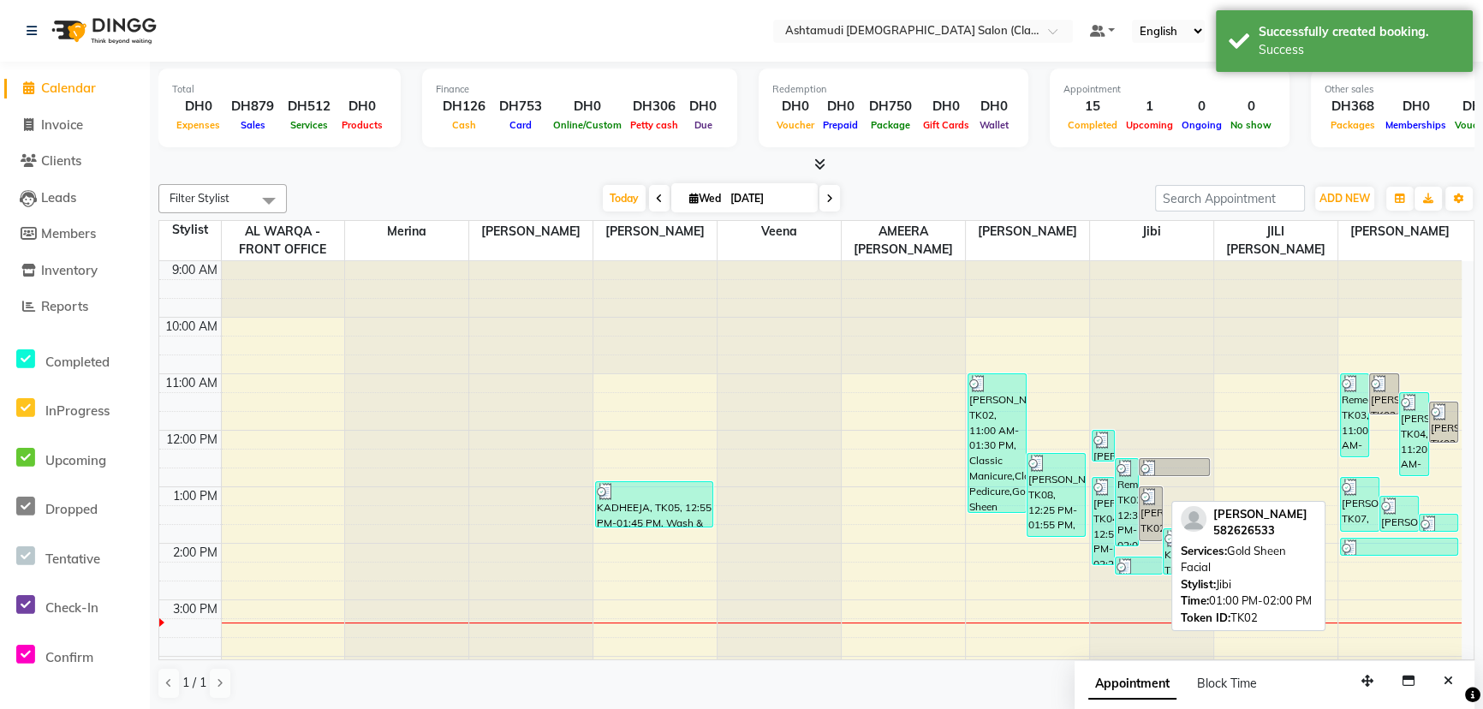
click at [1156, 519] on div "[PERSON_NAME], TK02, 01:00 PM-02:00 PM, Gold Sheen Facial" at bounding box center [1151, 513] width 22 height 53
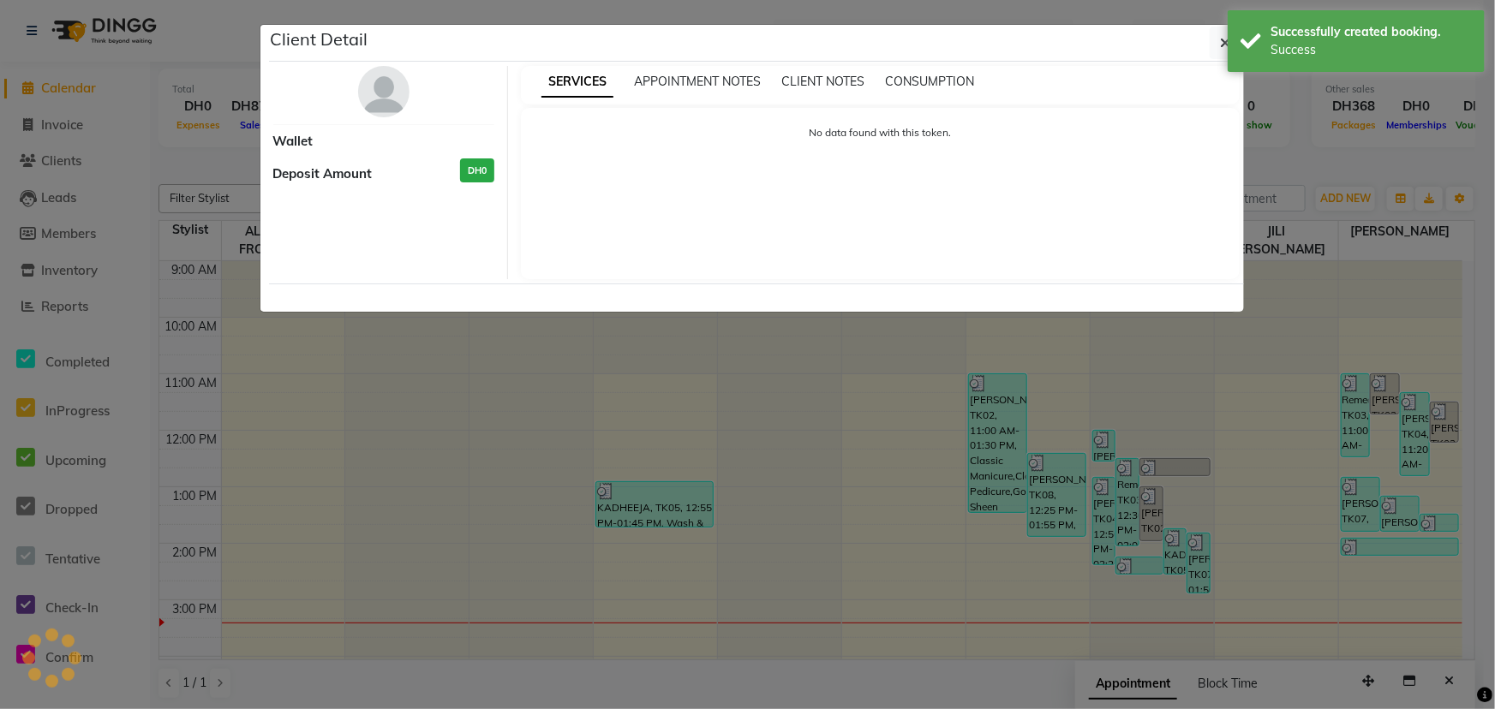
select select "3"
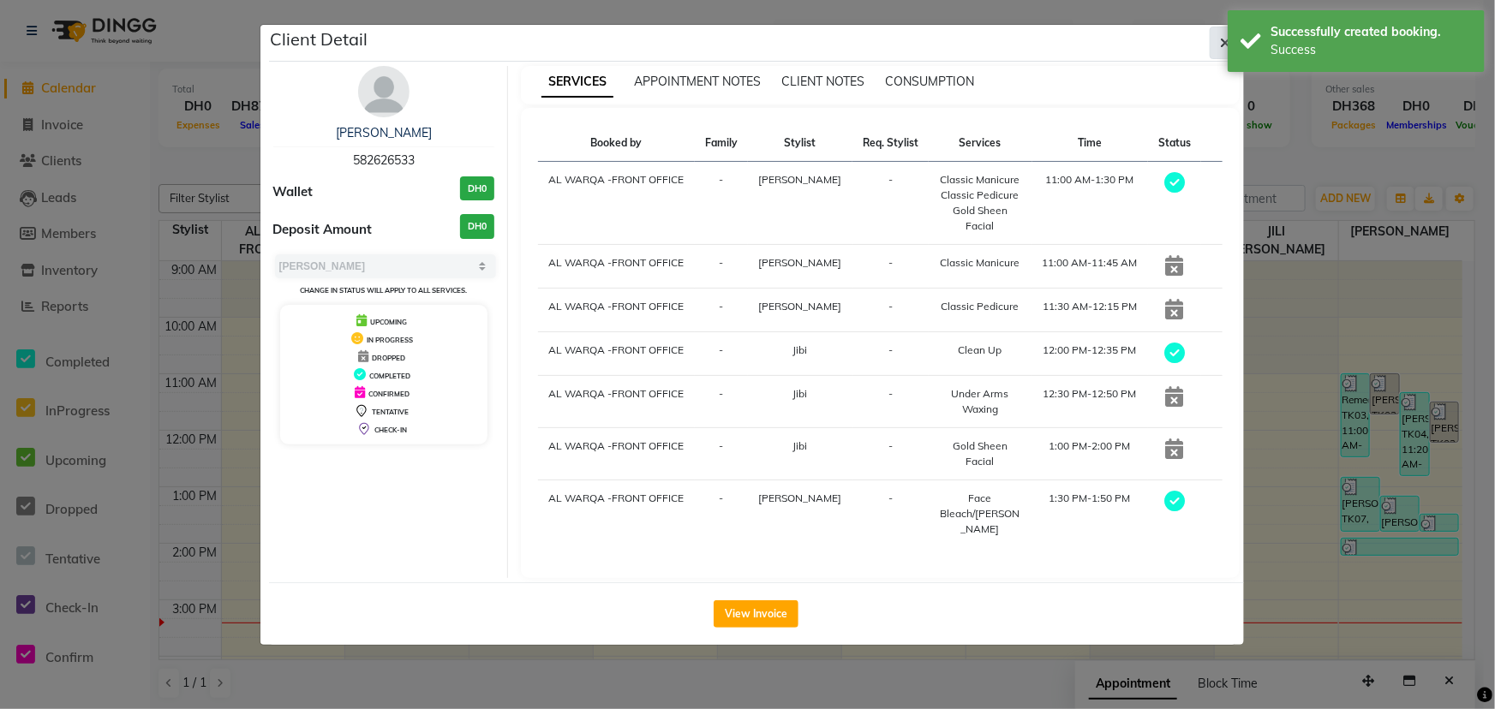
click at [1215, 43] on button "button" at bounding box center [1225, 43] width 33 height 33
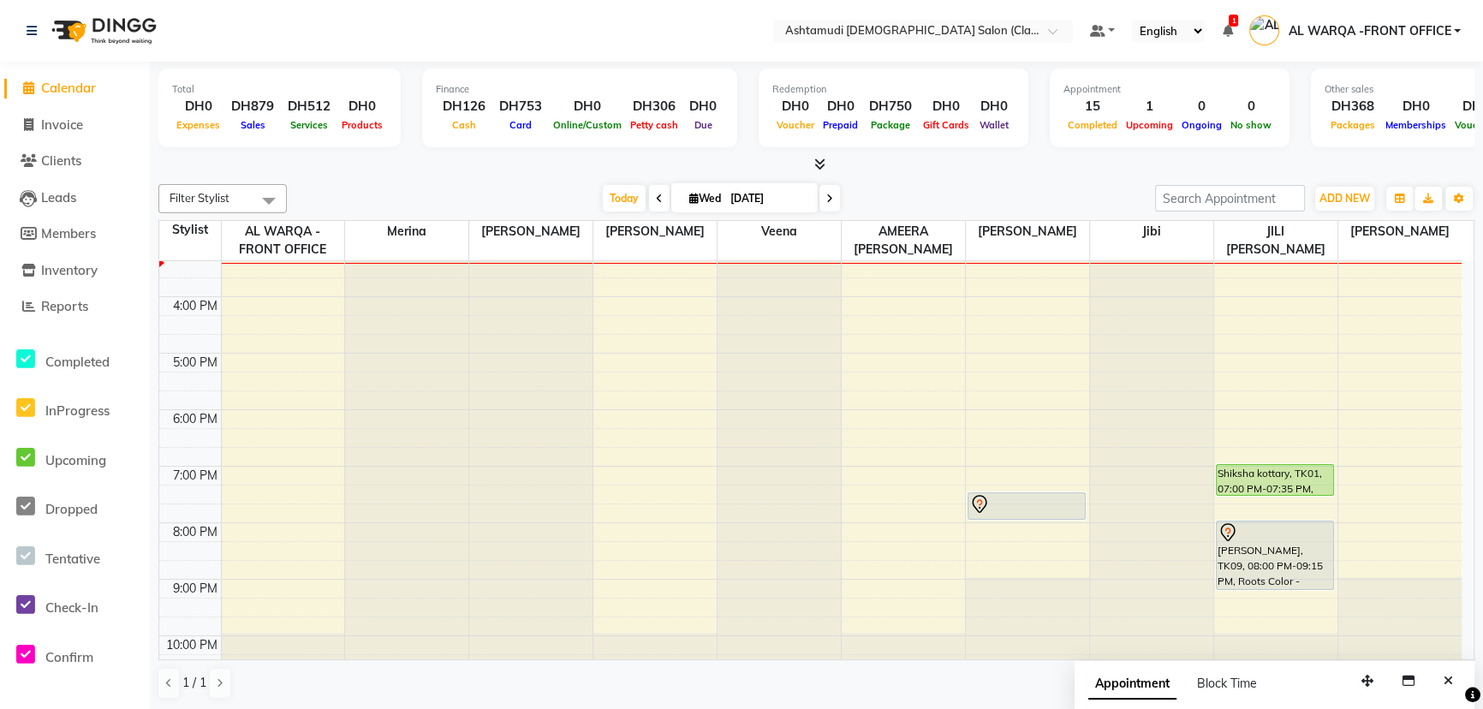
scroll to position [389, 0]
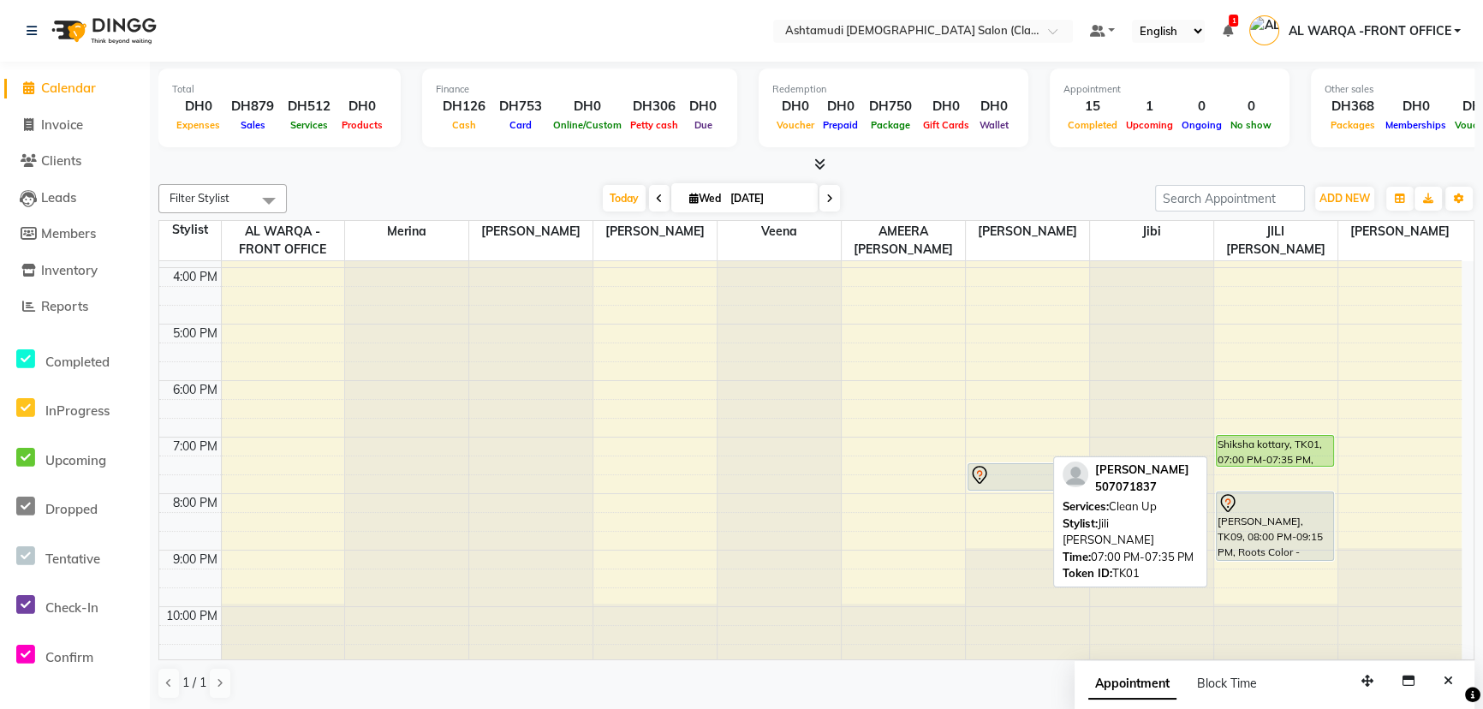
click at [1276, 457] on div "Shiksha kottary, TK01, 07:00 PM-07:35 PM, Clean Up" at bounding box center [1275, 451] width 116 height 30
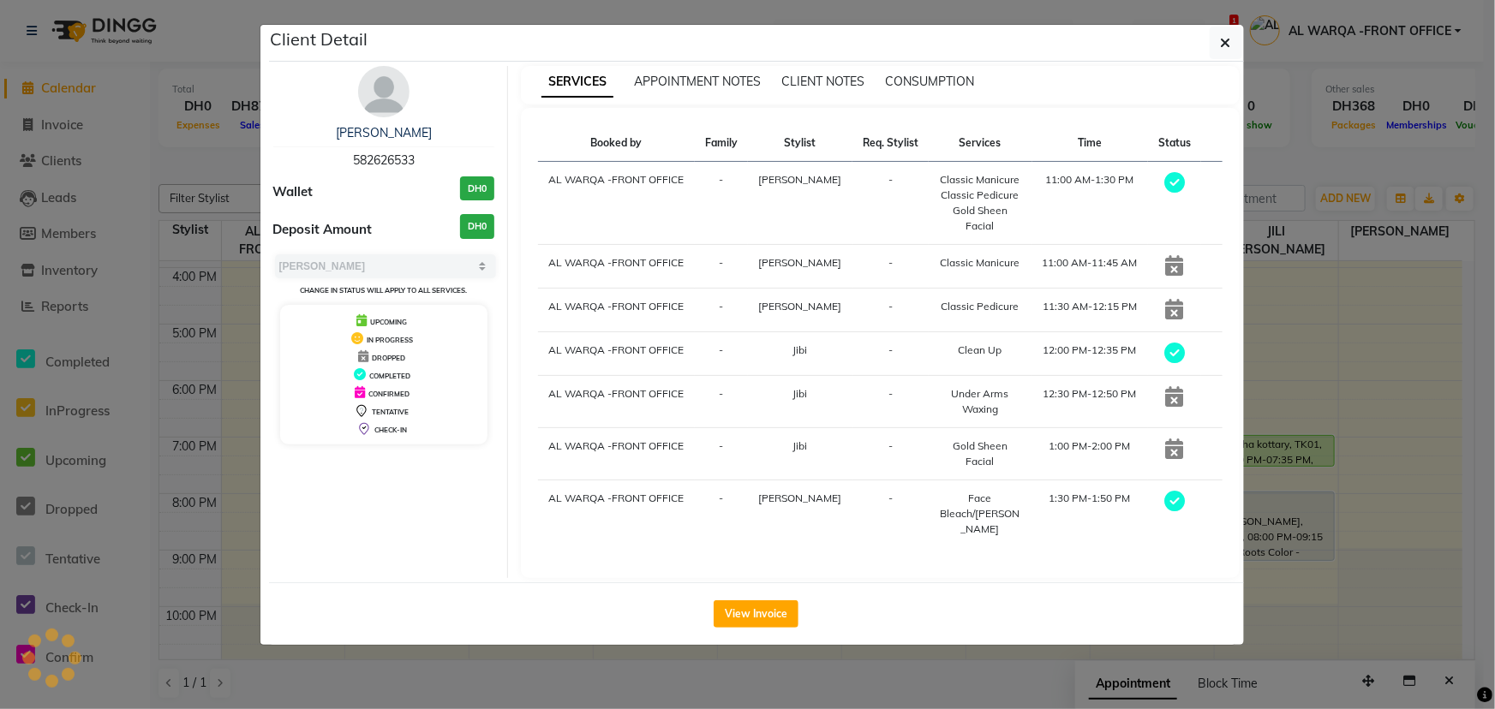
select select "5"
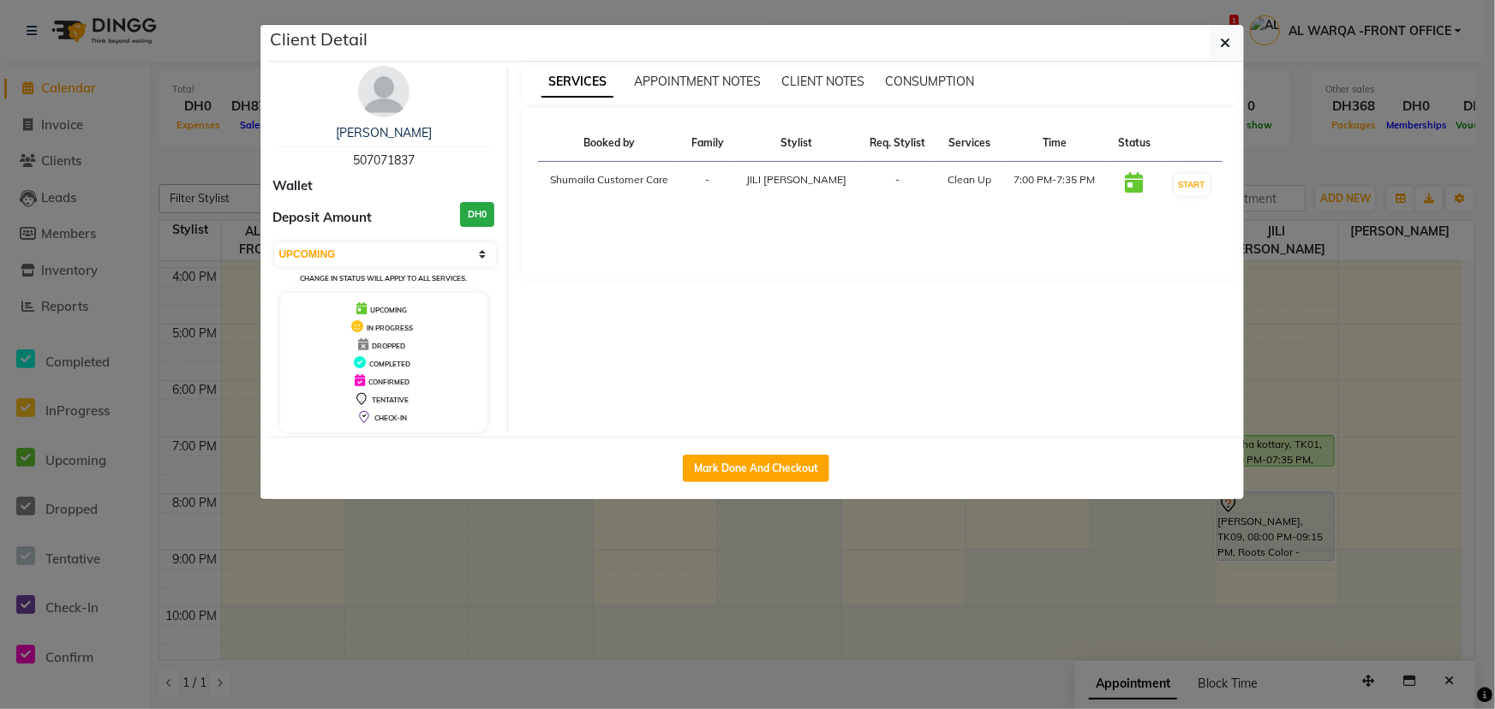
click at [695, 70] on div "SERVICES APPOINTMENT NOTES CLIENT NOTES CONSUMPTION" at bounding box center [880, 85] width 719 height 39
click at [702, 77] on span "APPOINTMENT NOTES" at bounding box center [697, 81] width 127 height 15
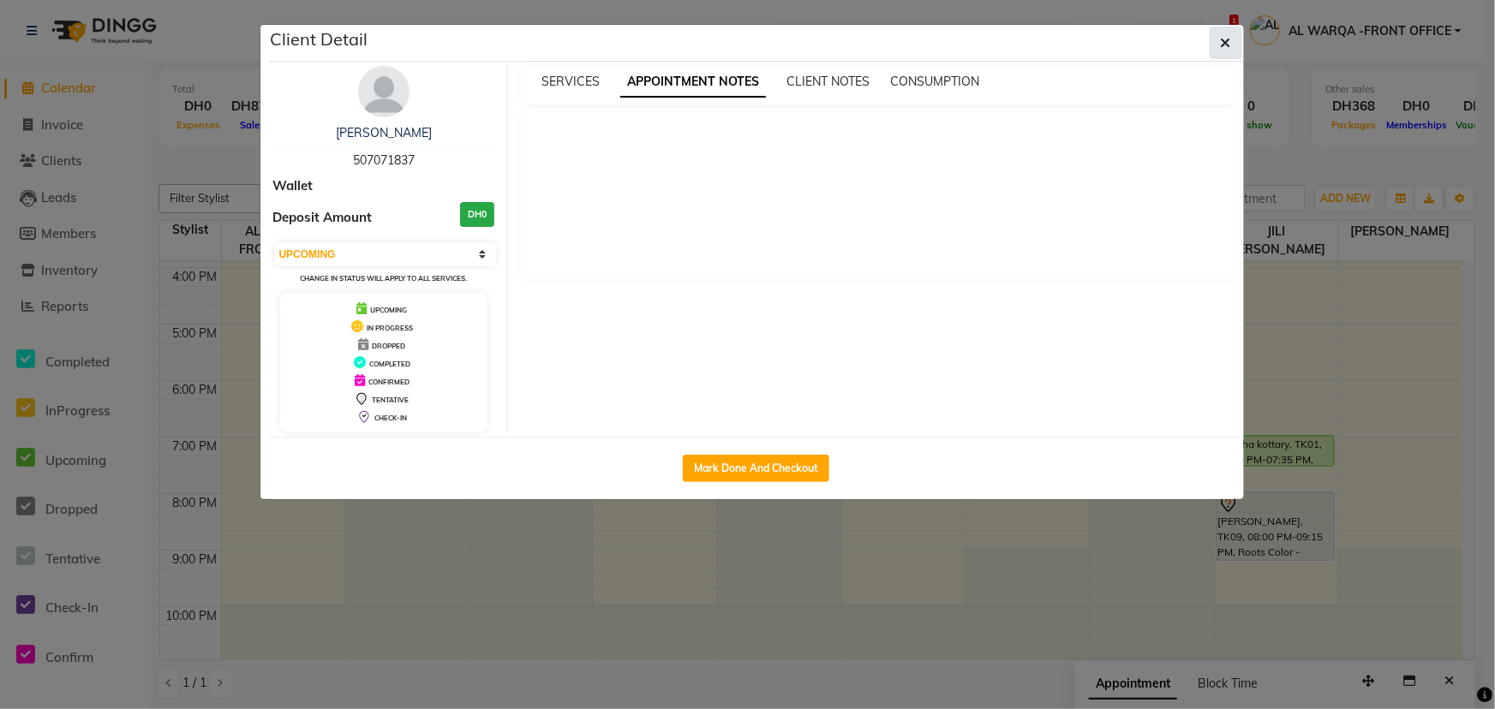
click at [1218, 42] on button "button" at bounding box center [1225, 43] width 33 height 33
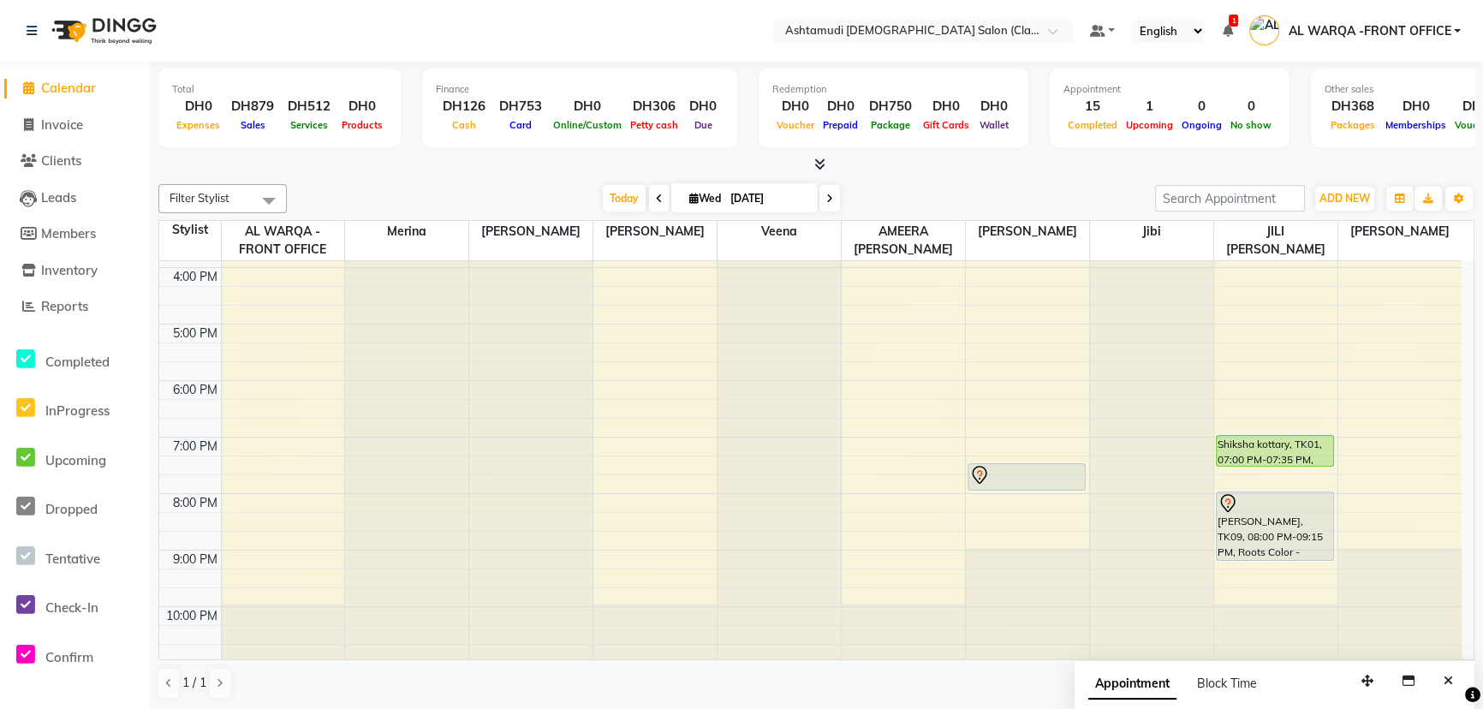
click at [1297, 178] on div "Filter Stylist Select All AL WARQA -FRONT OFFICE [PERSON_NAME] [PERSON_NAME] [P…" at bounding box center [816, 441] width 1316 height 529
click at [970, 305] on div "9:00 AM 10:00 AM 11:00 AM 12:00 PM 1:00 PM 2:00 PM 3:00 PM 4:00 PM 5:00 PM 6:00…" at bounding box center [810, 267] width 1303 height 791
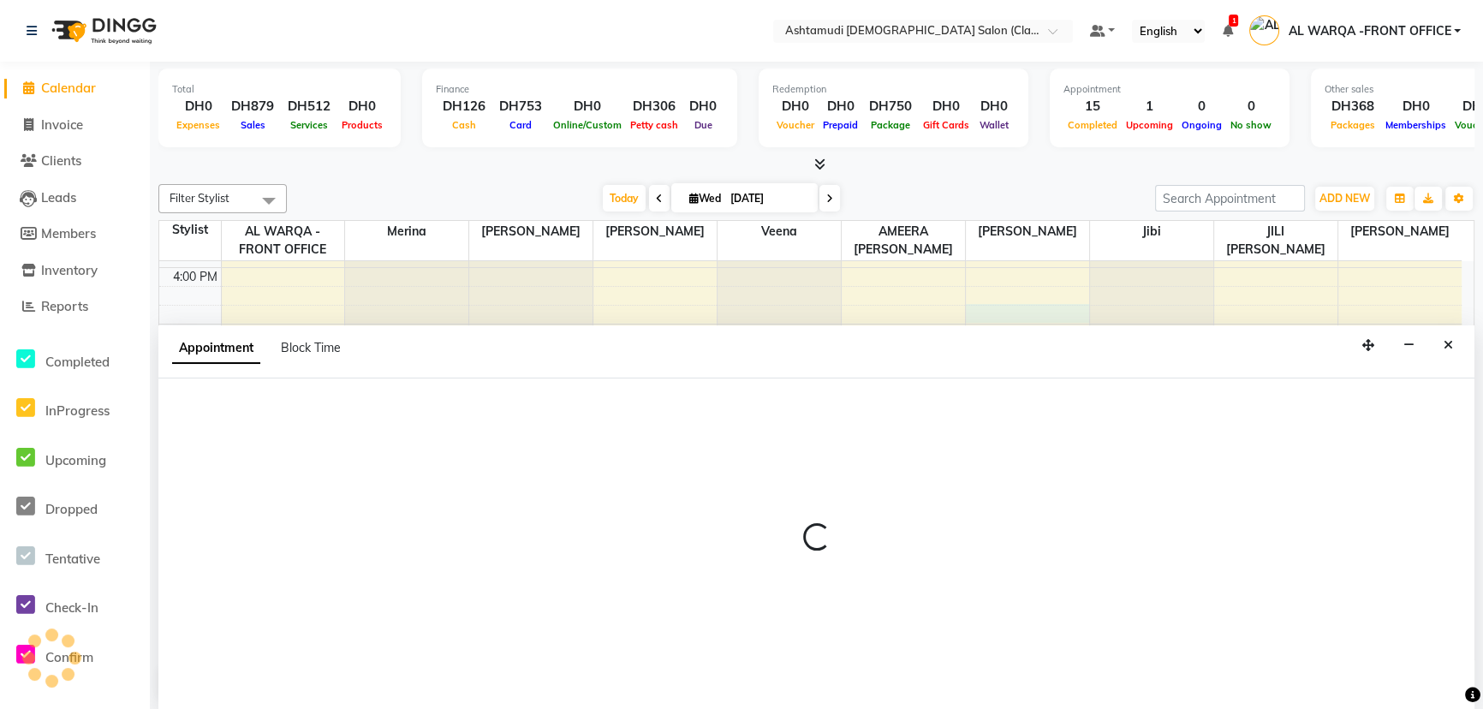
scroll to position [0, 0]
drag, startPoint x: 664, startPoint y: 205, endPoint x: 646, endPoint y: 210, distance: 18.7
click at [661, 205] on span at bounding box center [659, 198] width 21 height 27
type input "02-09-2025"
select select "82444"
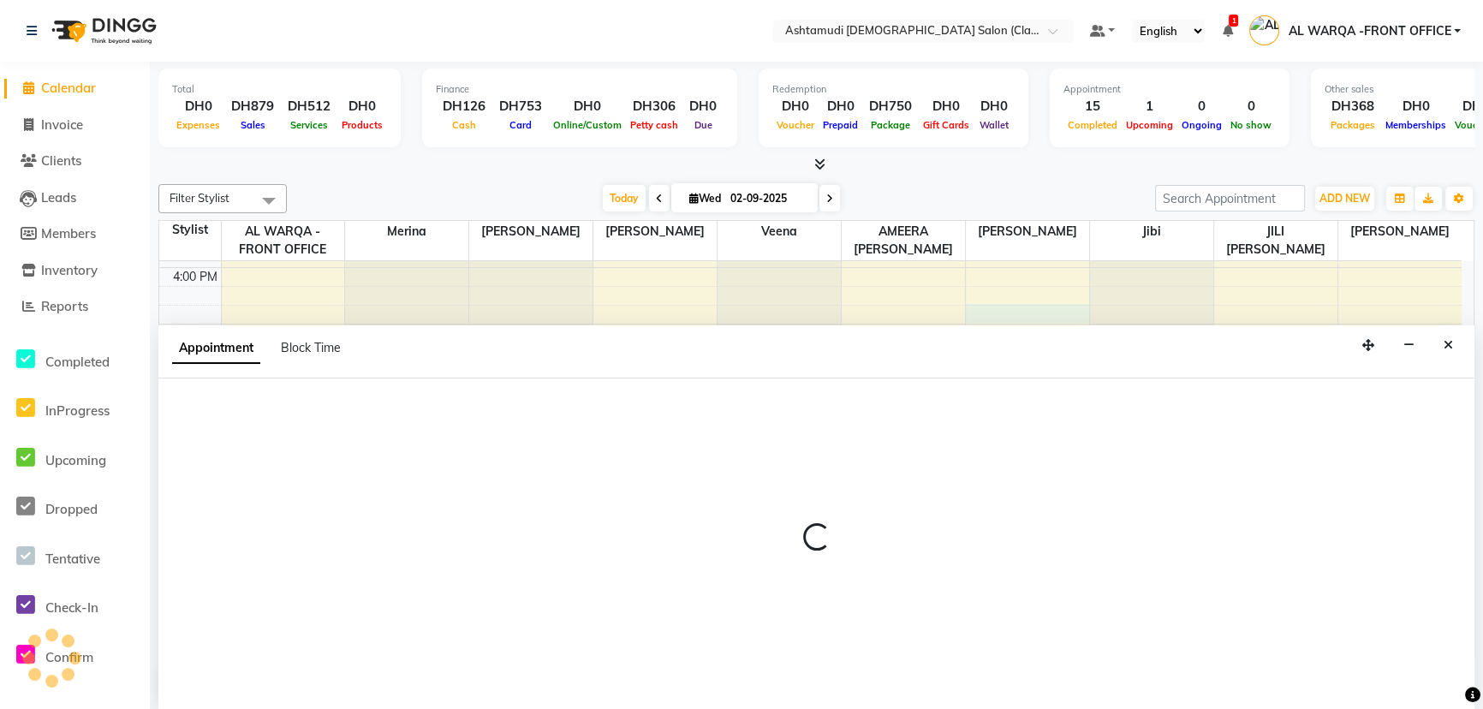
select select "tentative"
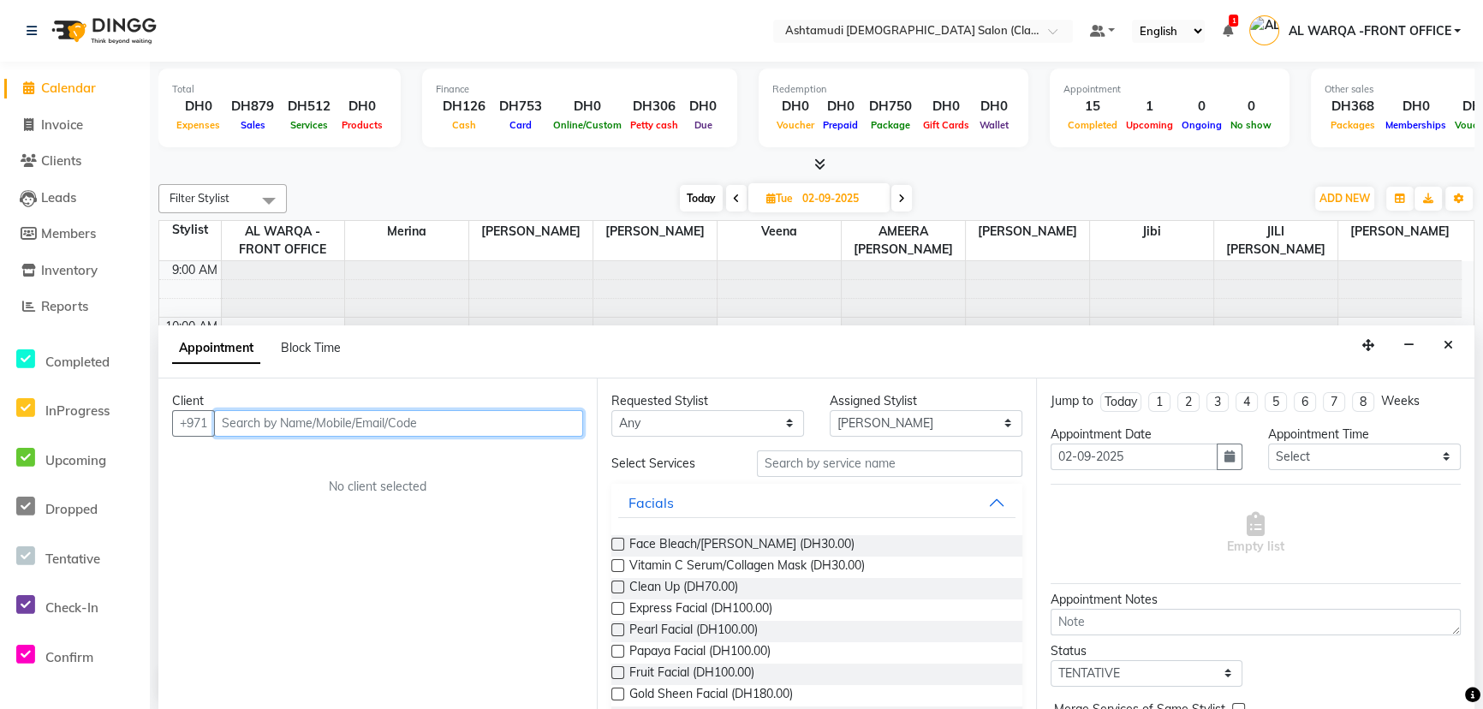
scroll to position [339, 0]
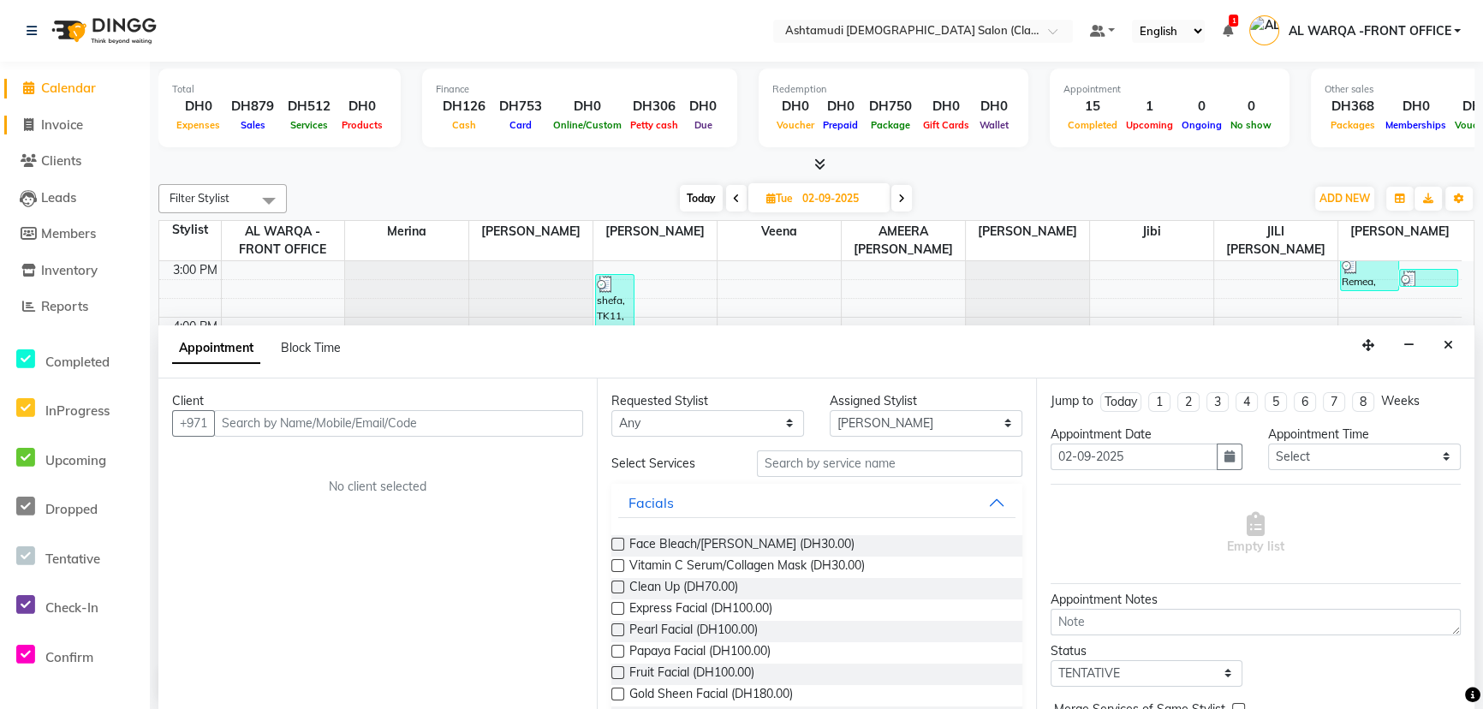
click at [68, 128] on span "Invoice" at bounding box center [62, 124] width 42 height 16
select select "service"
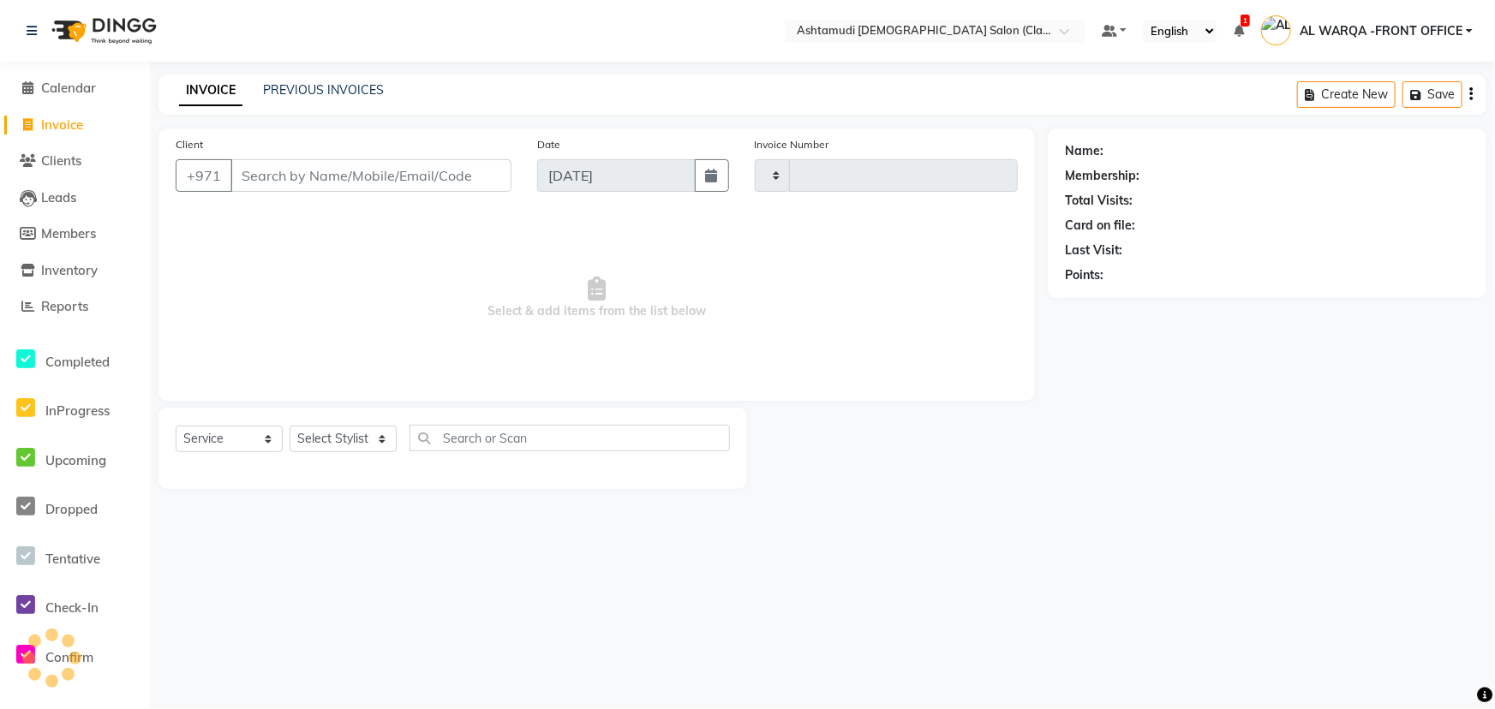
type input "1341"
click at [265, 177] on input "Client" at bounding box center [370, 175] width 281 height 33
select select "8201"
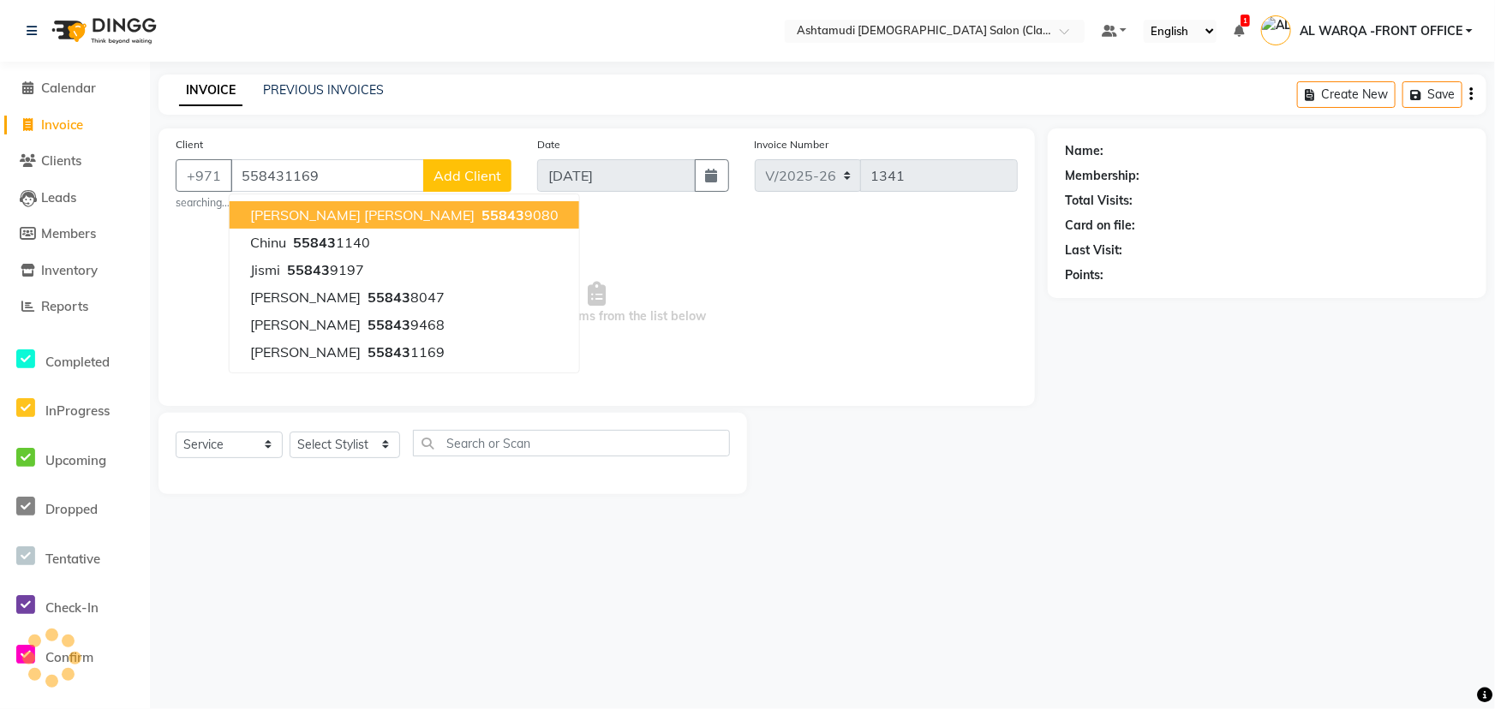
type input "558431169"
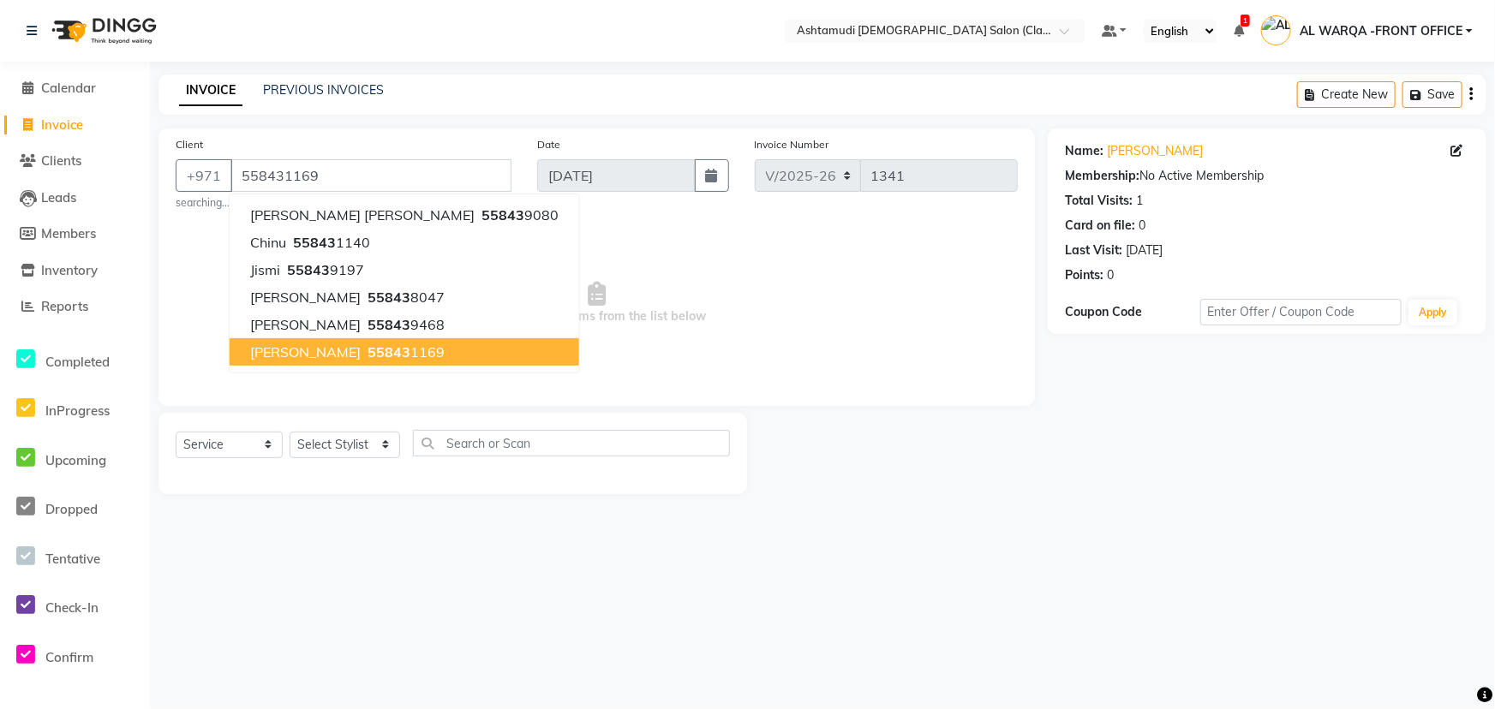
click at [367, 352] on span "55843" at bounding box center [388, 351] width 43 height 17
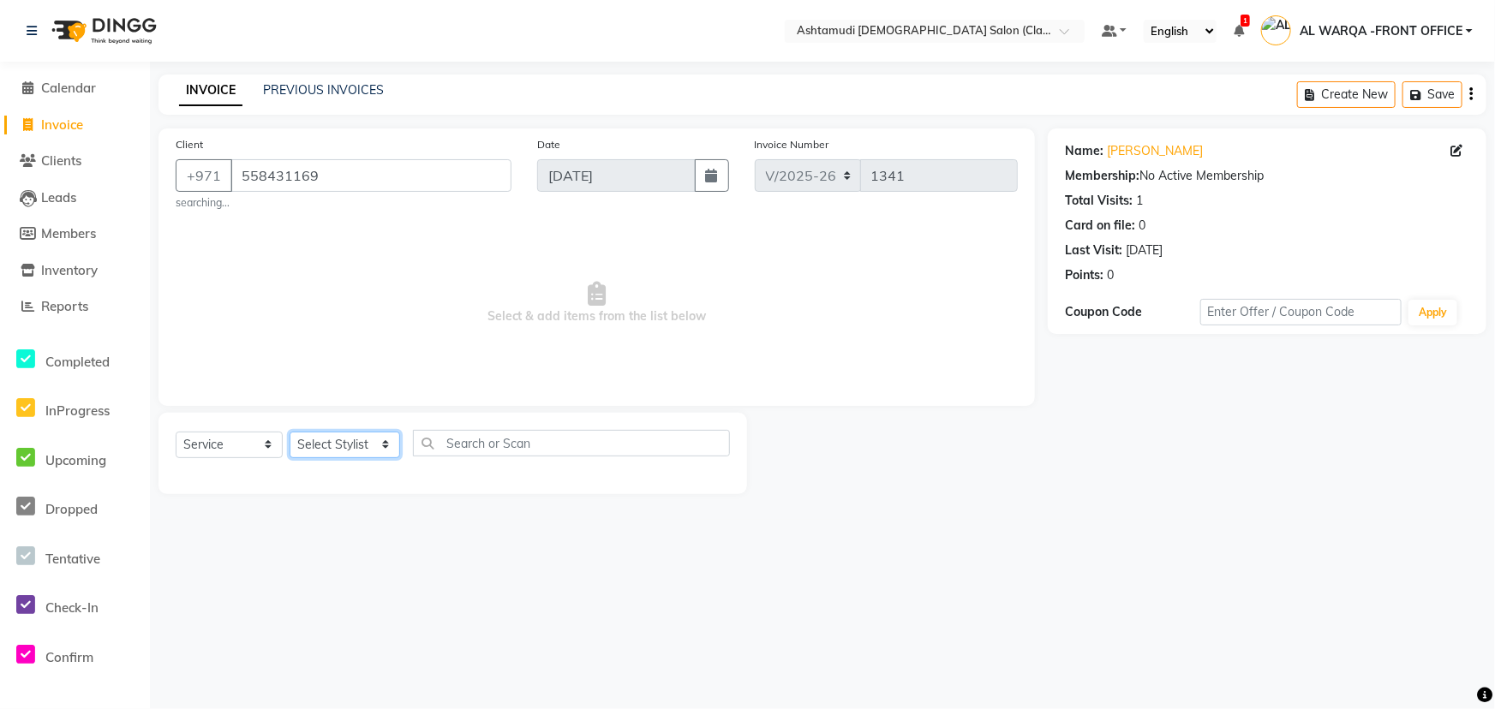
click at [331, 443] on select "Select Stylist AL WARQA -FRONT OFFICE AMEERA [PERSON_NAME] [PERSON_NAME] JILI […" at bounding box center [344, 445] width 110 height 27
select select "88890"
click at [289, 432] on select "Select Stylist AL WARQA -FRONT OFFICE AMEERA [PERSON_NAME] [PERSON_NAME] JILI […" at bounding box center [344, 445] width 110 height 27
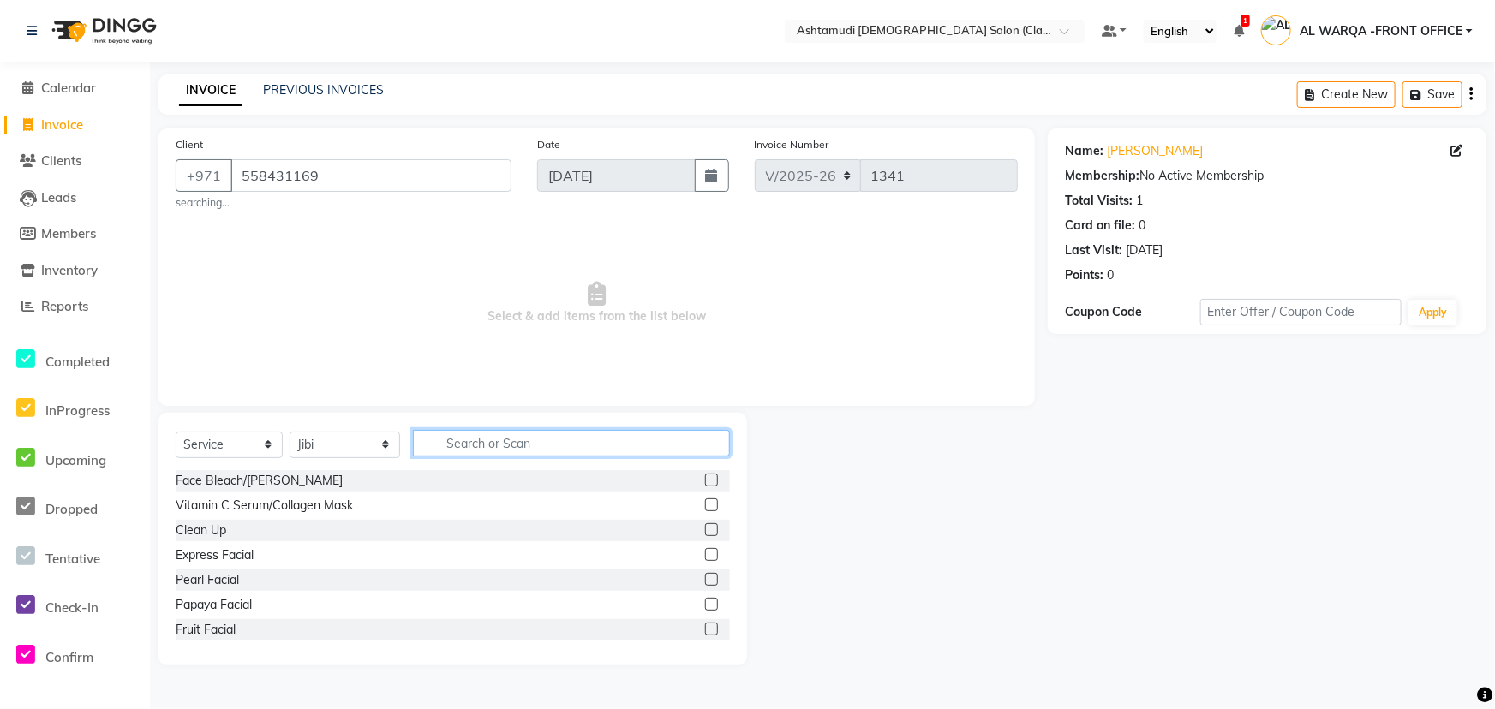
click at [476, 433] on input "text" at bounding box center [571, 443] width 317 height 27
type input "EYE"
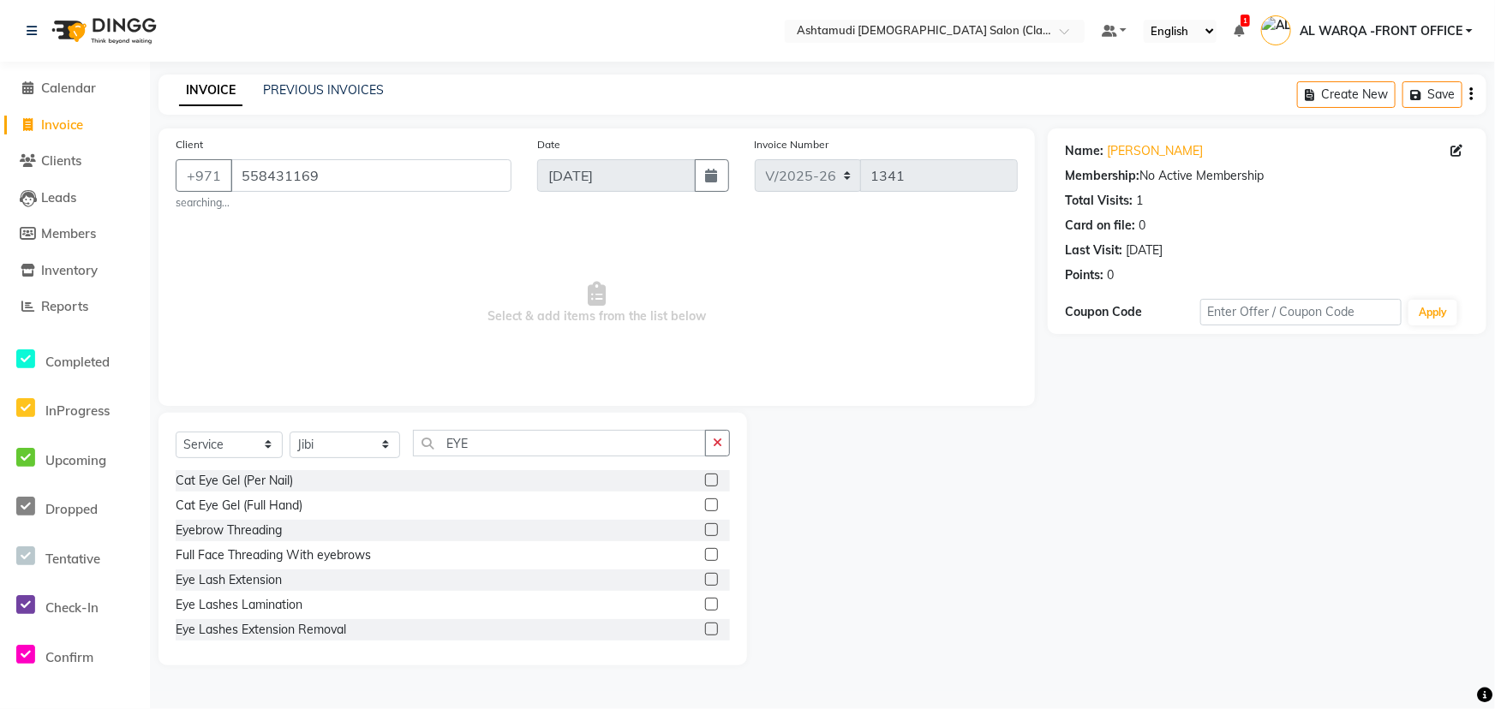
click at [705, 529] on label at bounding box center [711, 529] width 13 height 13
click at [705, 529] on input "checkbox" at bounding box center [710, 530] width 11 height 11
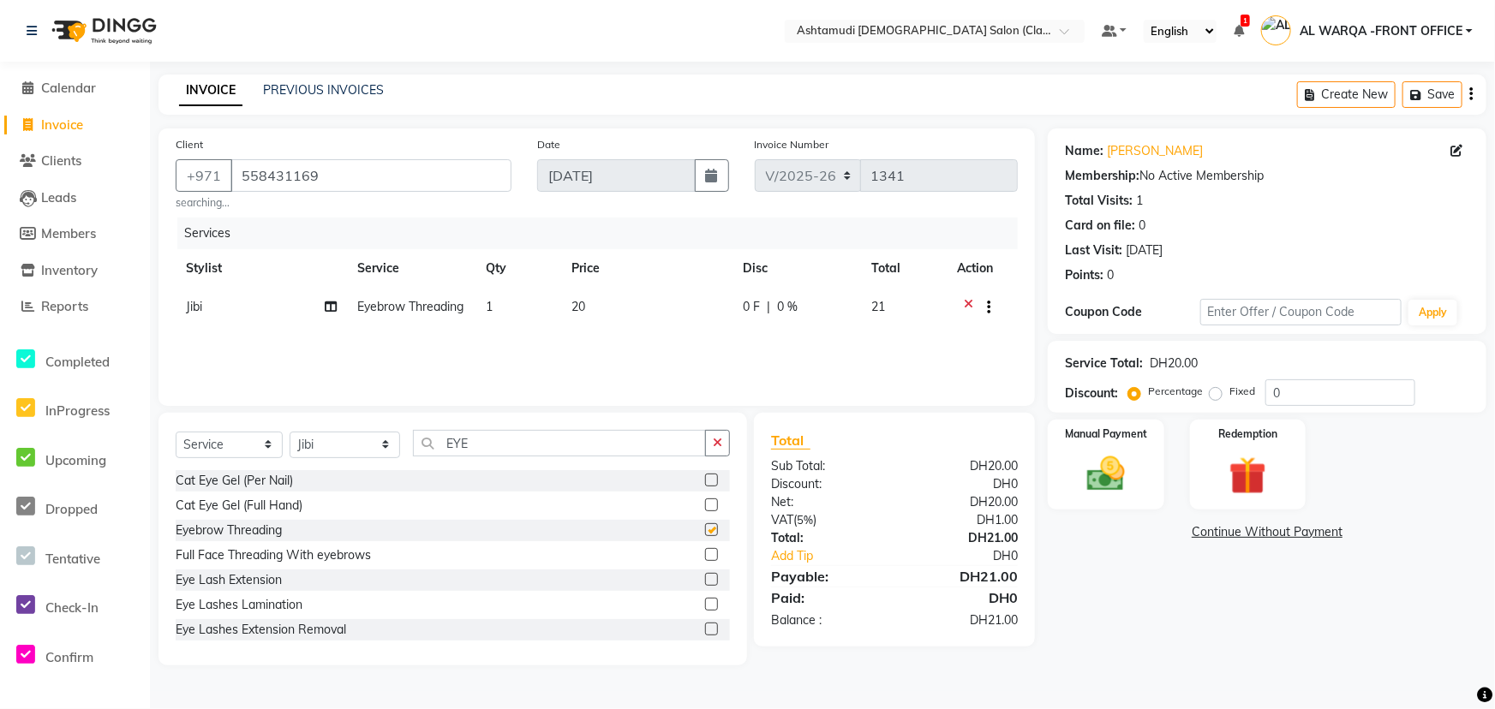
checkbox input "false"
click at [518, 445] on input "EYE" at bounding box center [559, 443] width 293 height 27
type input "E"
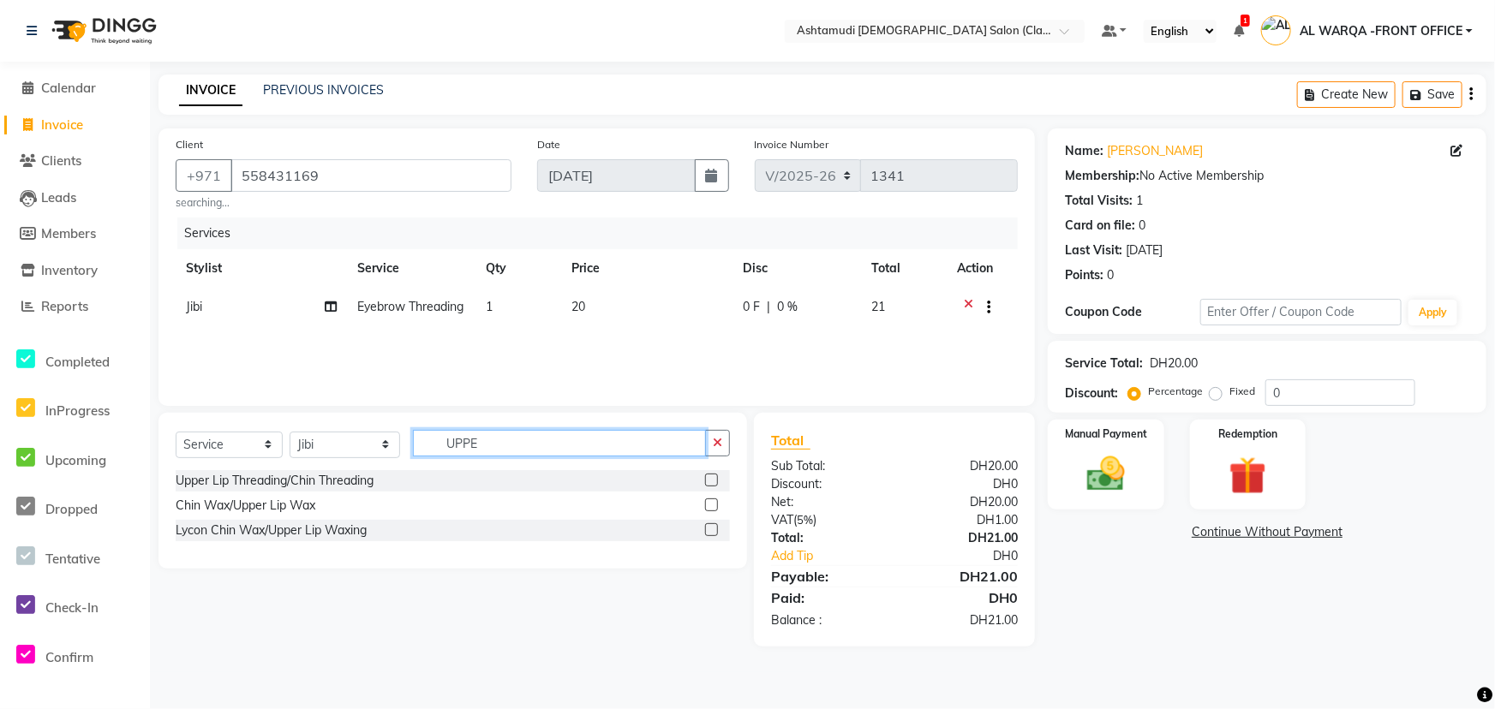
type input "UPPE"
click at [708, 482] on label at bounding box center [711, 480] width 13 height 13
click at [708, 482] on input "checkbox" at bounding box center [710, 480] width 11 height 11
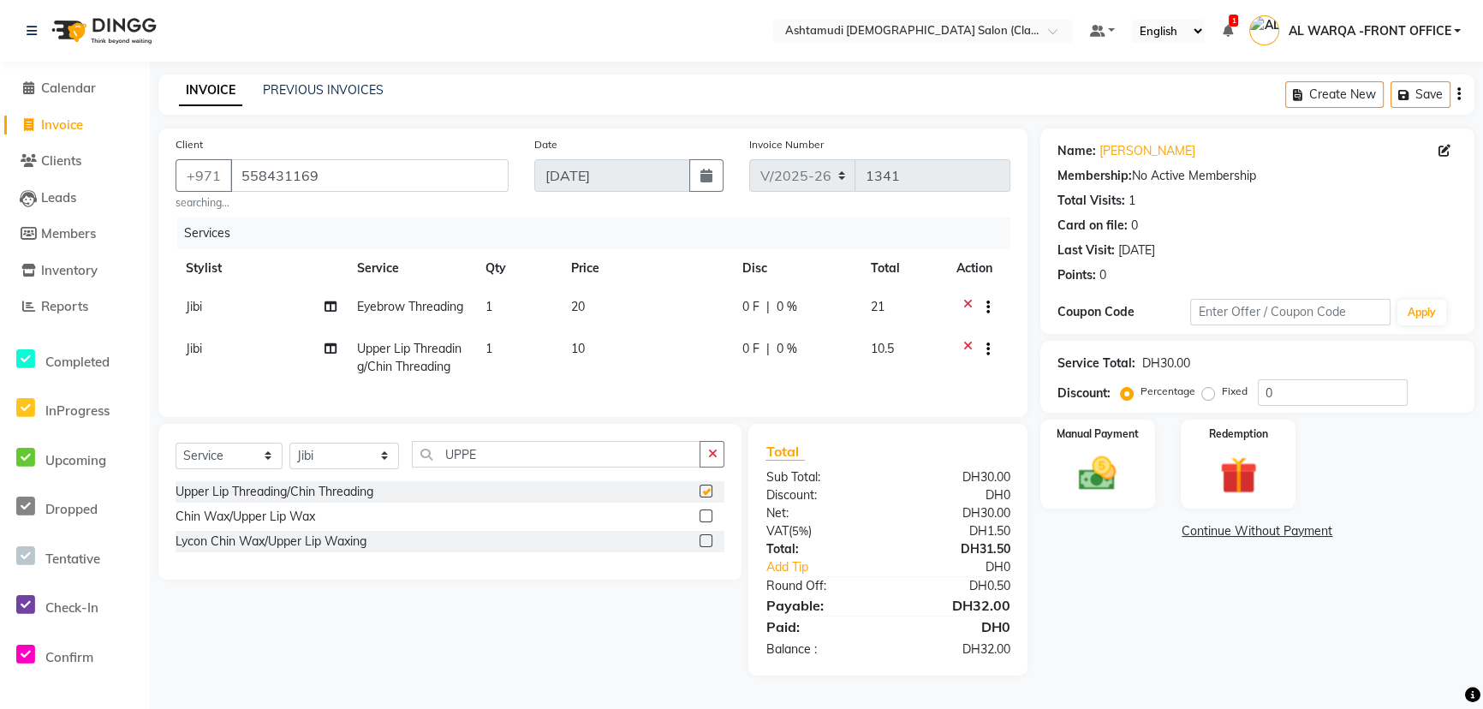
checkbox input "false"
click at [1329, 386] on input "0" at bounding box center [1333, 392] width 150 height 27
type input "025"
click at [1083, 463] on img at bounding box center [1097, 473] width 63 height 45
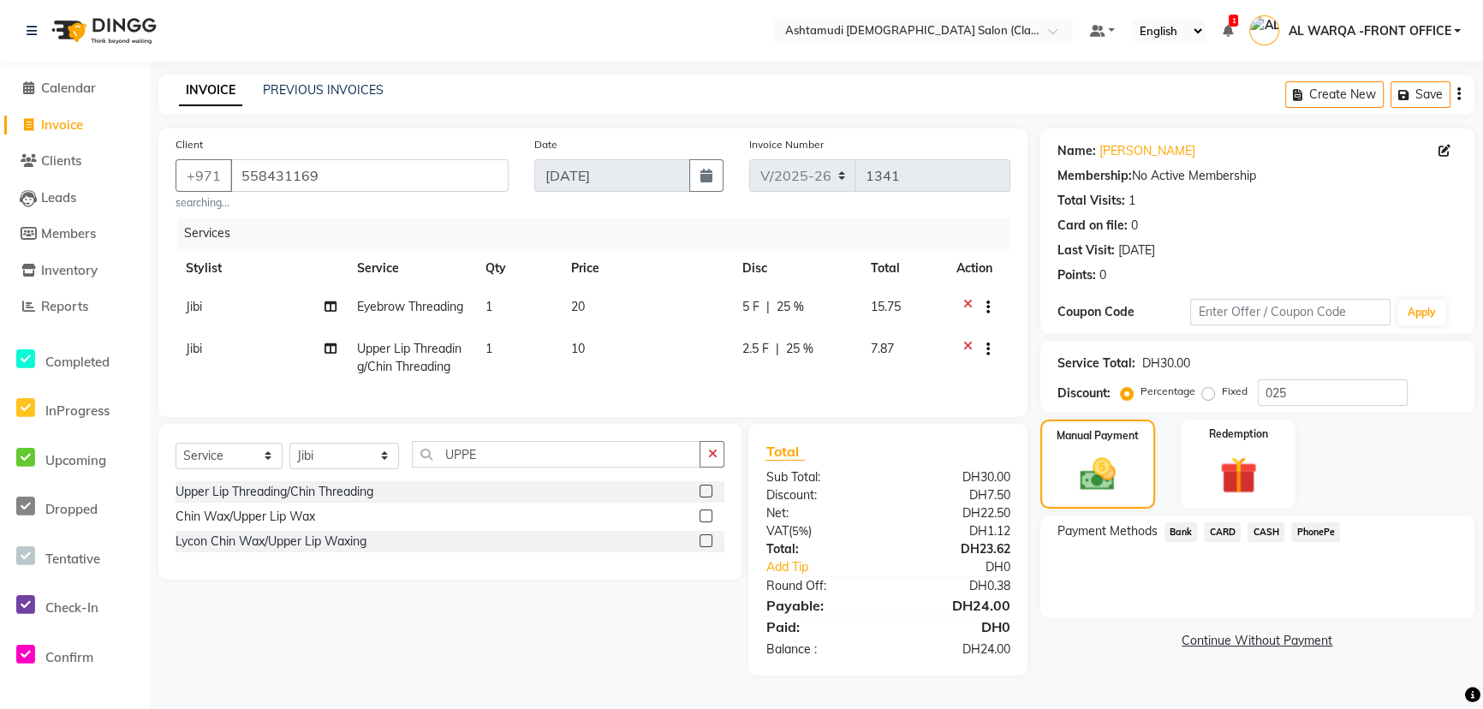
click at [1222, 529] on span "CARD" at bounding box center [1222, 532] width 37 height 20
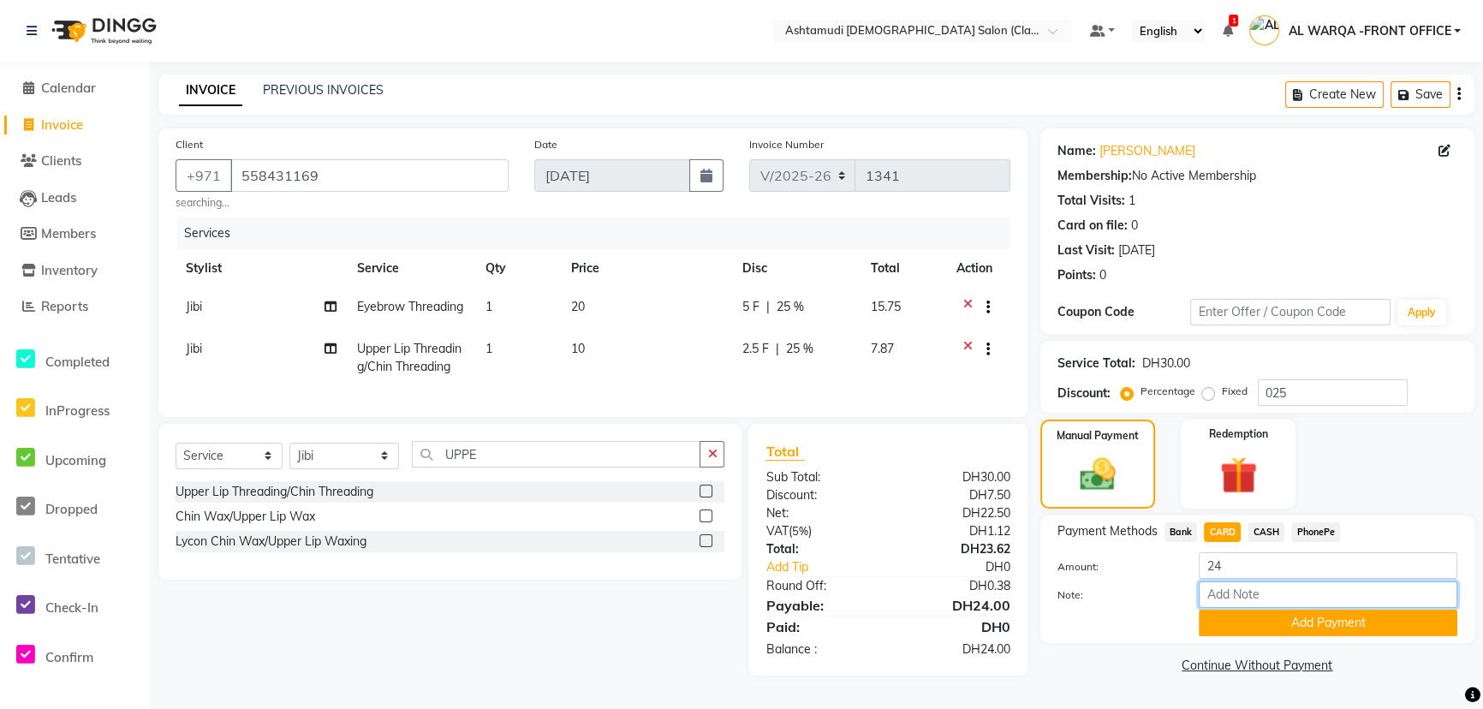
click at [1262, 591] on input "Note:" at bounding box center [1328, 595] width 259 height 27
type input "AMEERA"
click at [1347, 617] on button "Add Payment" at bounding box center [1328, 623] width 259 height 27
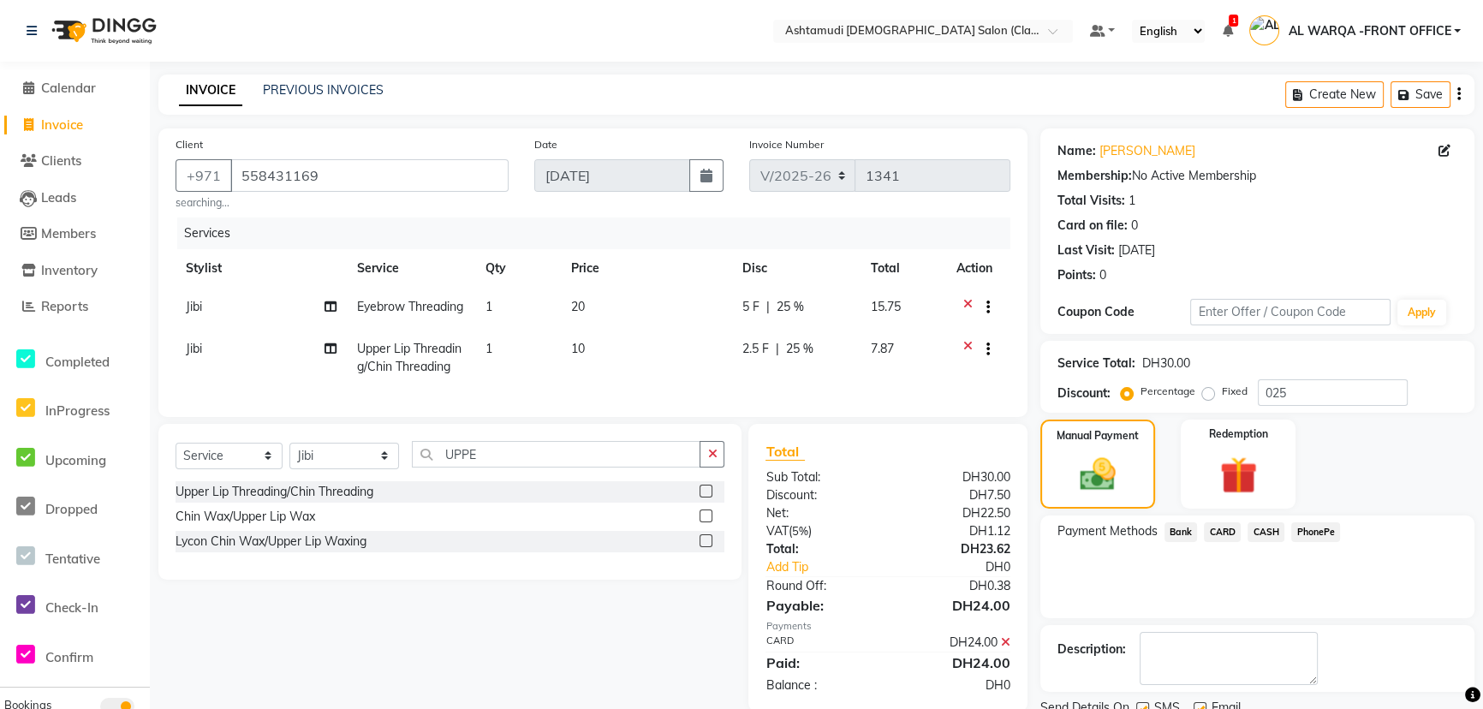
scroll to position [66, 0]
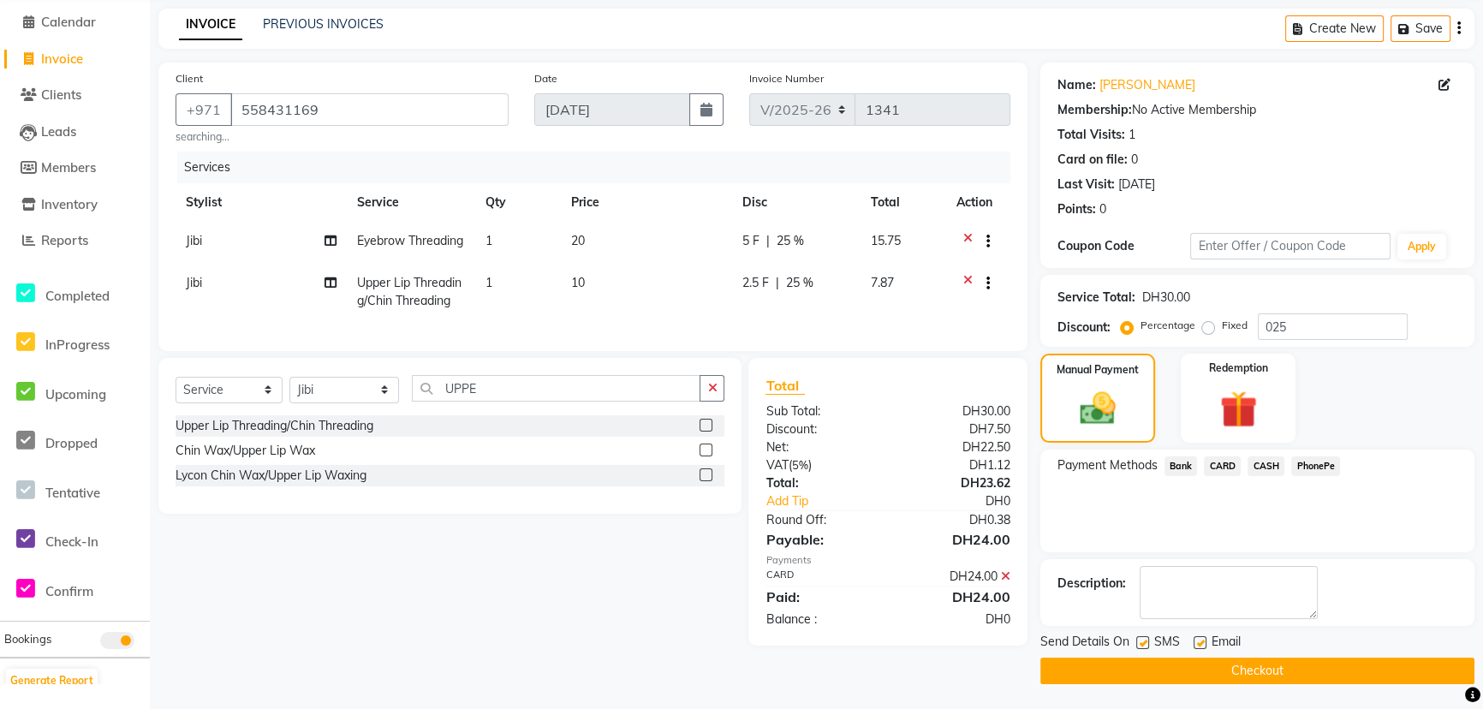
click at [1221, 665] on button "Checkout" at bounding box center [1258, 671] width 434 height 27
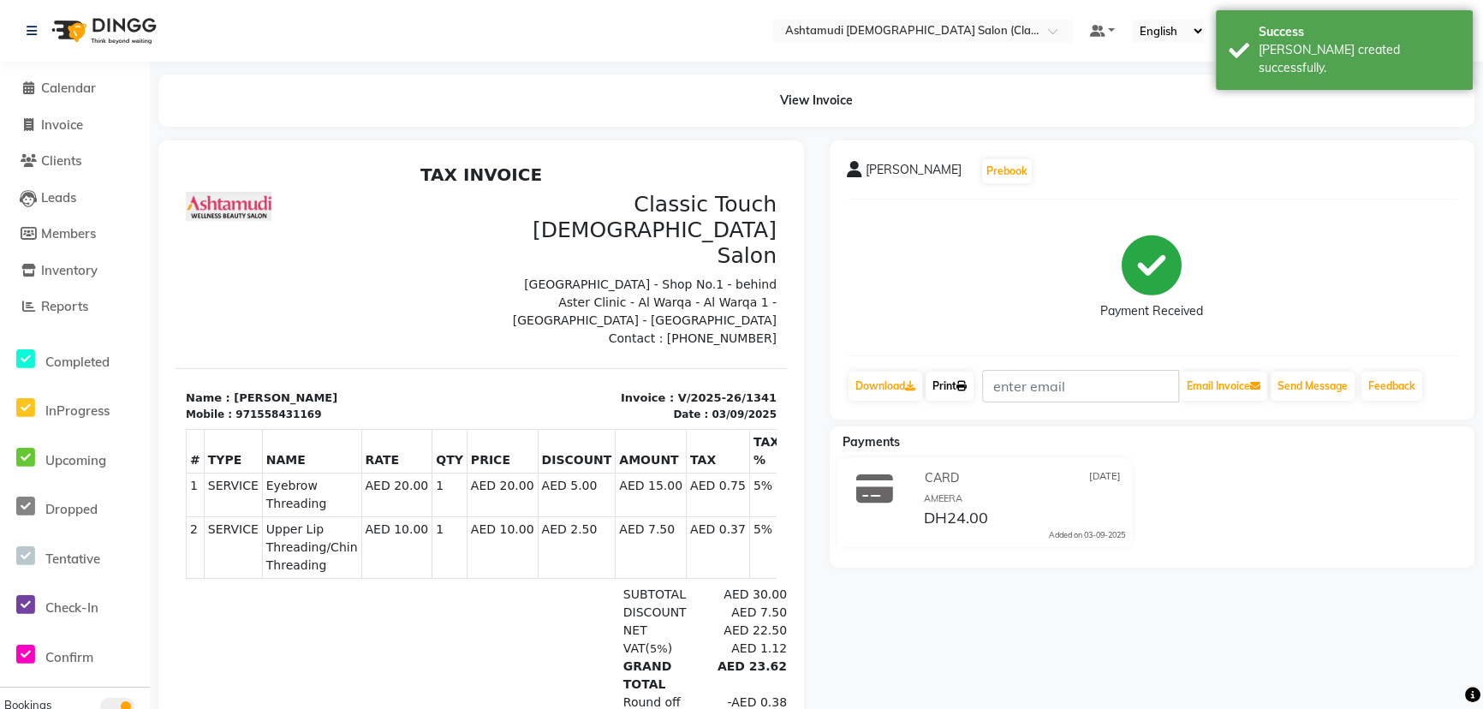
click at [968, 379] on link "Print" at bounding box center [950, 386] width 48 height 29
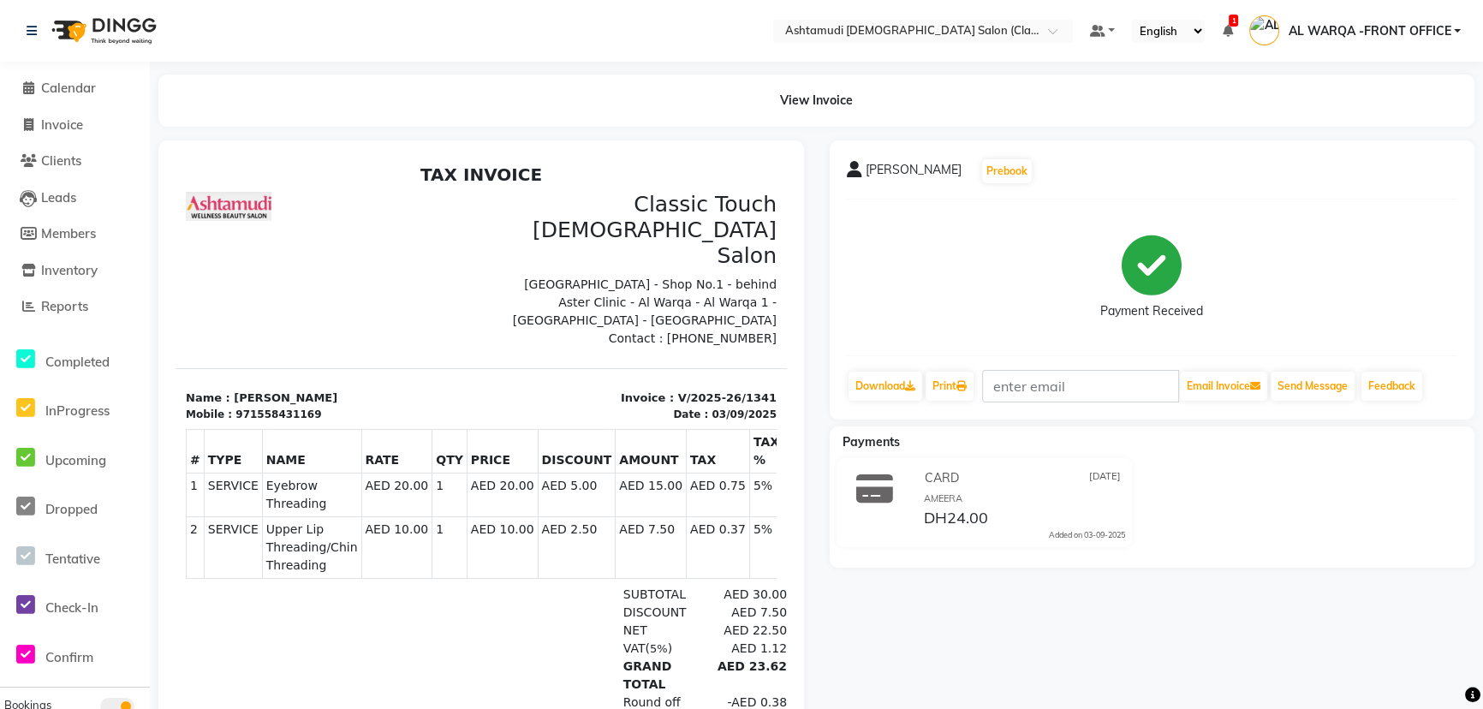
click at [291, 299] on div "TAX INVOICE Classic Touch [DEMOGRAPHIC_DATA] Salon [GEOGRAPHIC_DATA] - Shop No.…" at bounding box center [482, 476] width 612 height 624
click at [45, 91] on span "Calendar" at bounding box center [68, 88] width 55 height 16
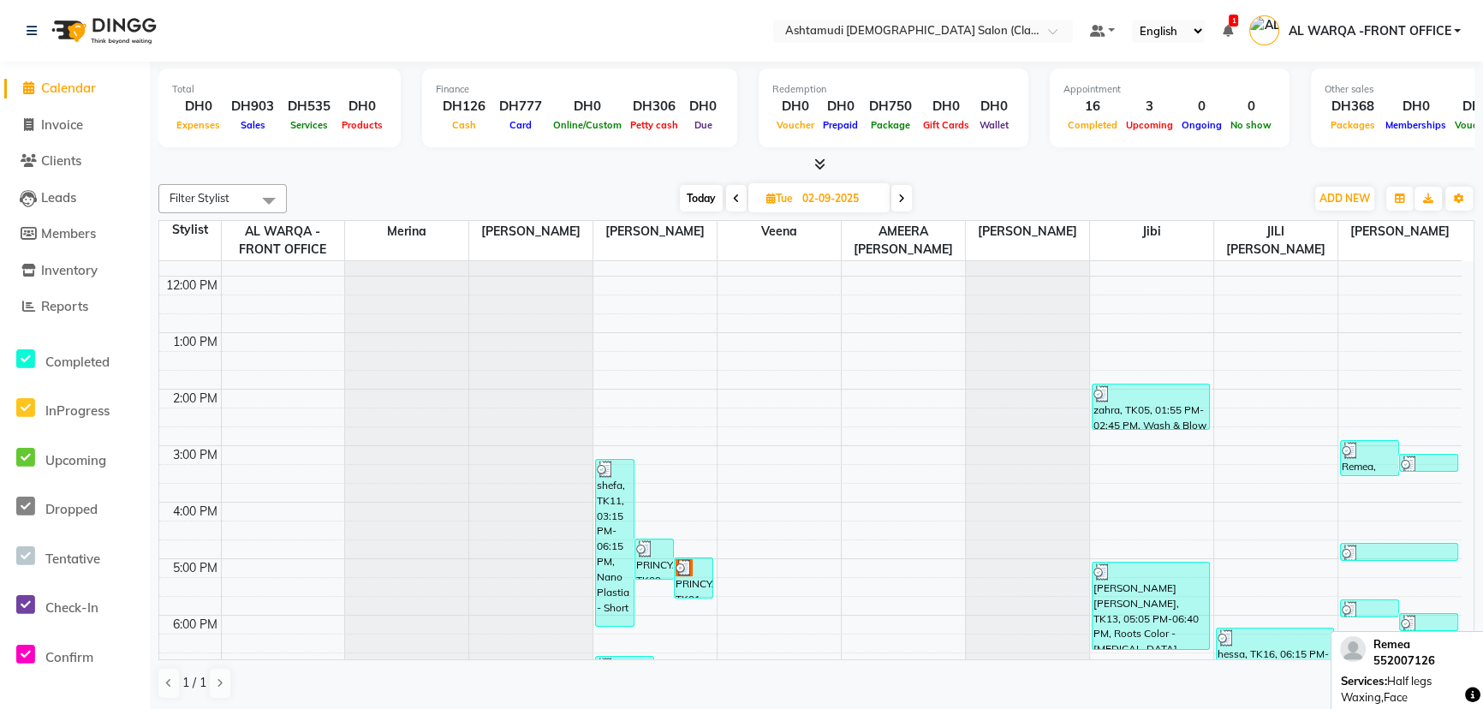
scroll to position [311, 0]
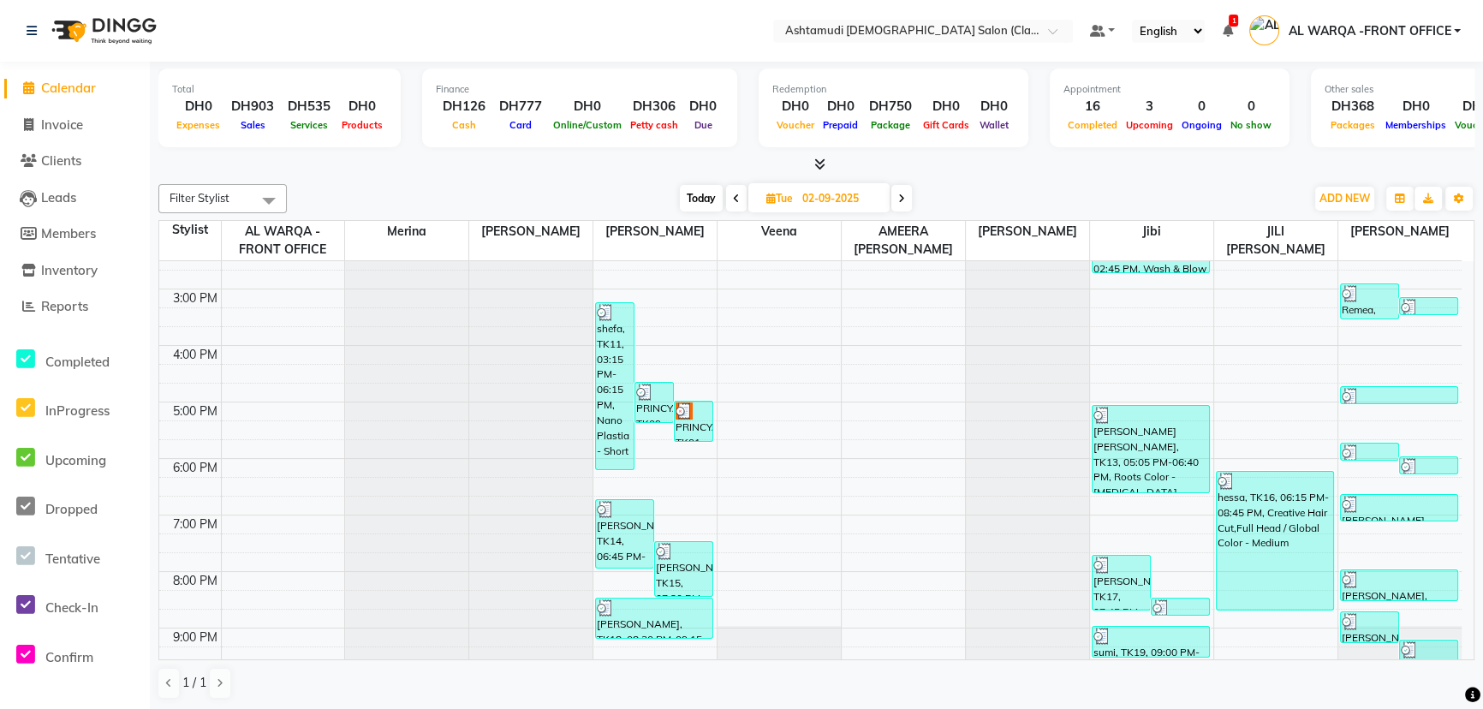
click at [699, 196] on span "Today" at bounding box center [701, 198] width 43 height 27
type input "[DATE]"
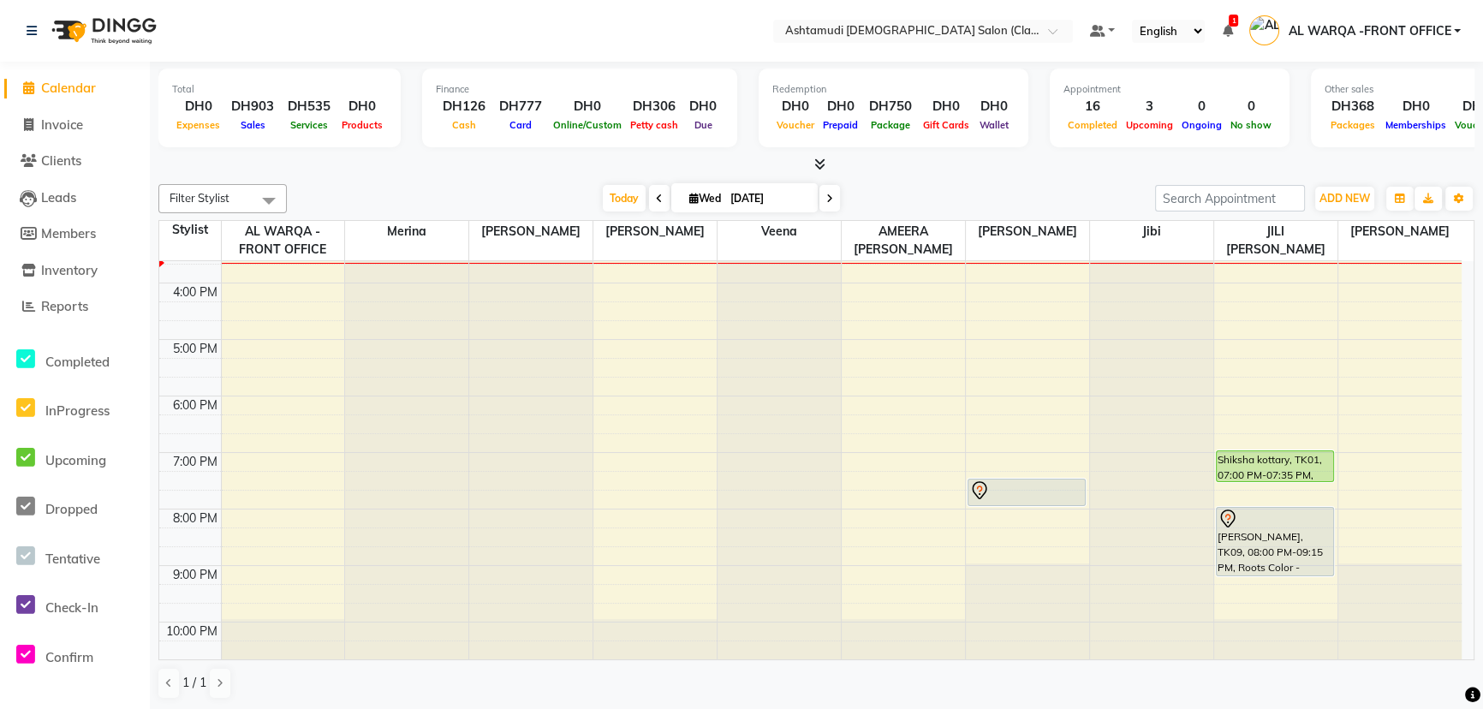
scroll to position [389, 0]
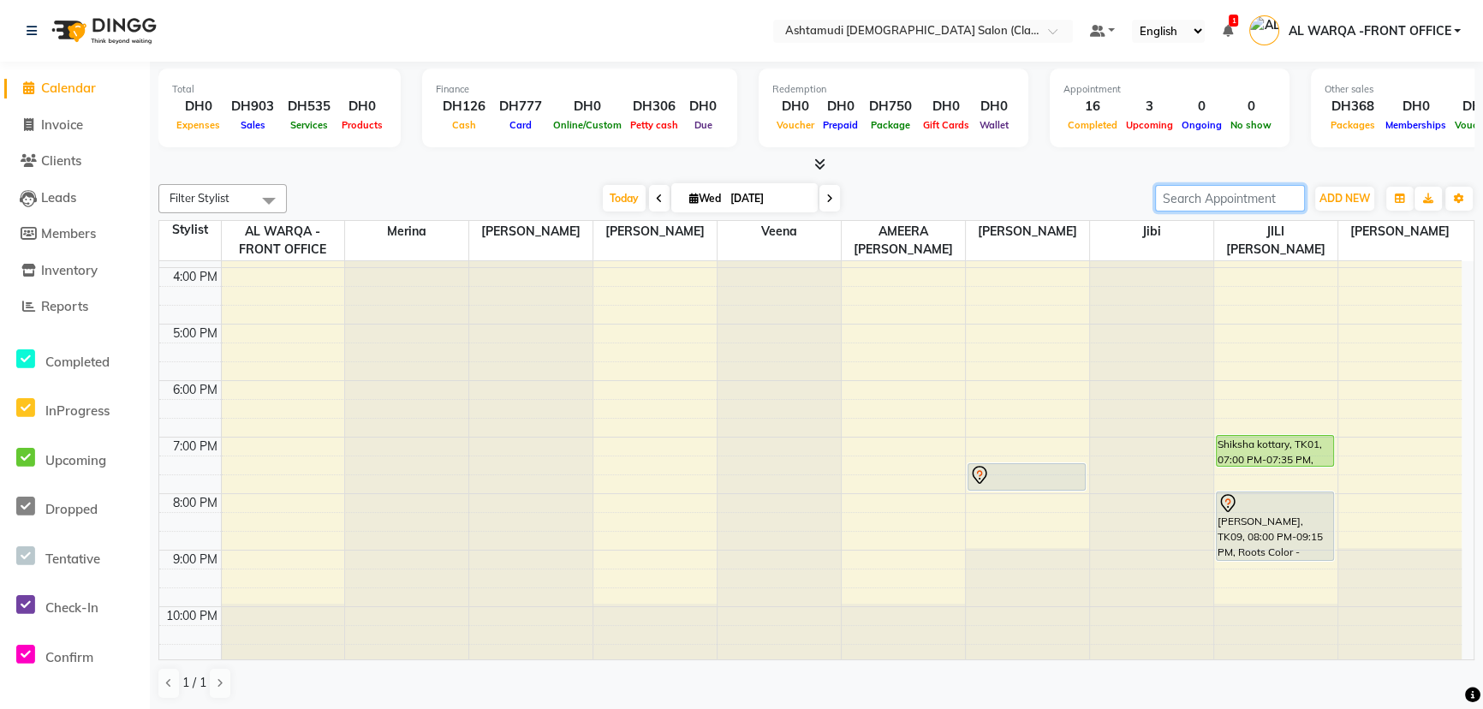
click at [1215, 191] on input "search" at bounding box center [1230, 198] width 150 height 27
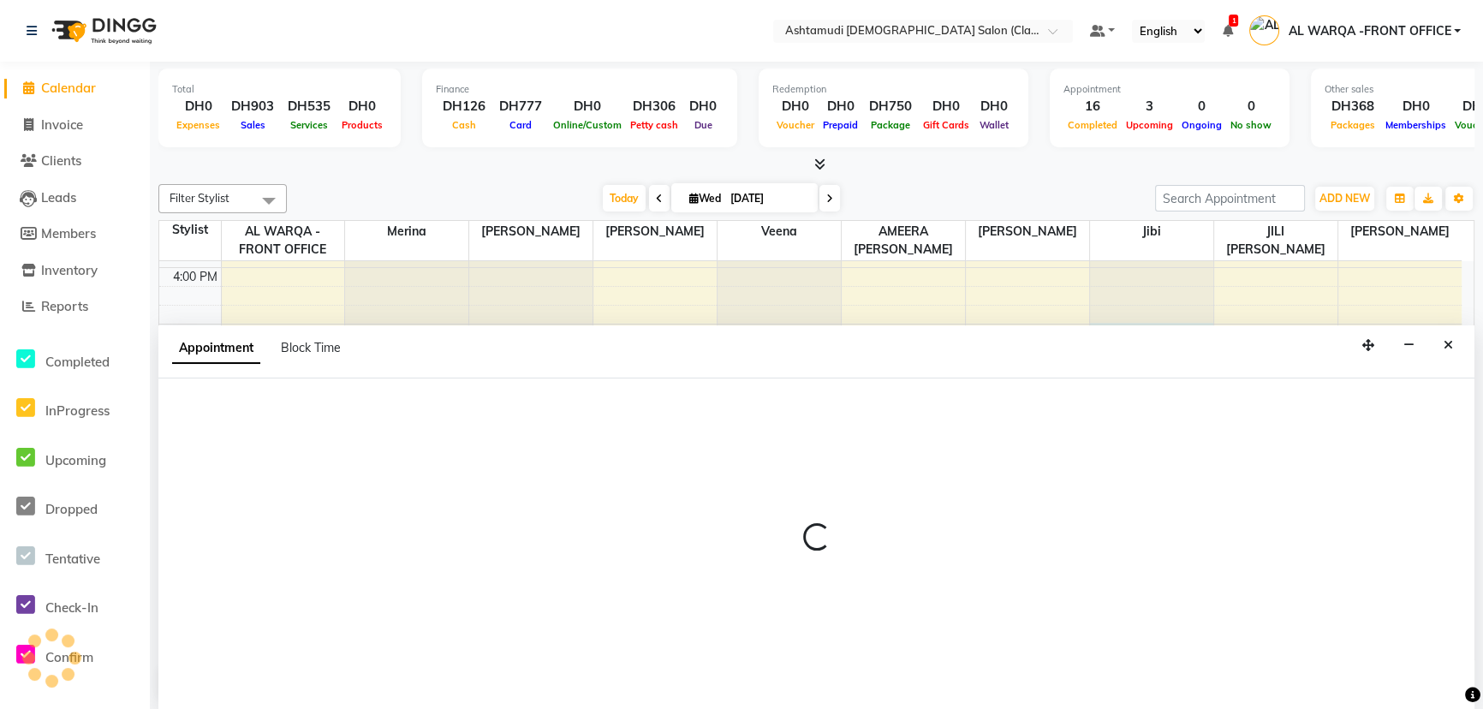
select select "88890"
select select "1020"
select select "tentative"
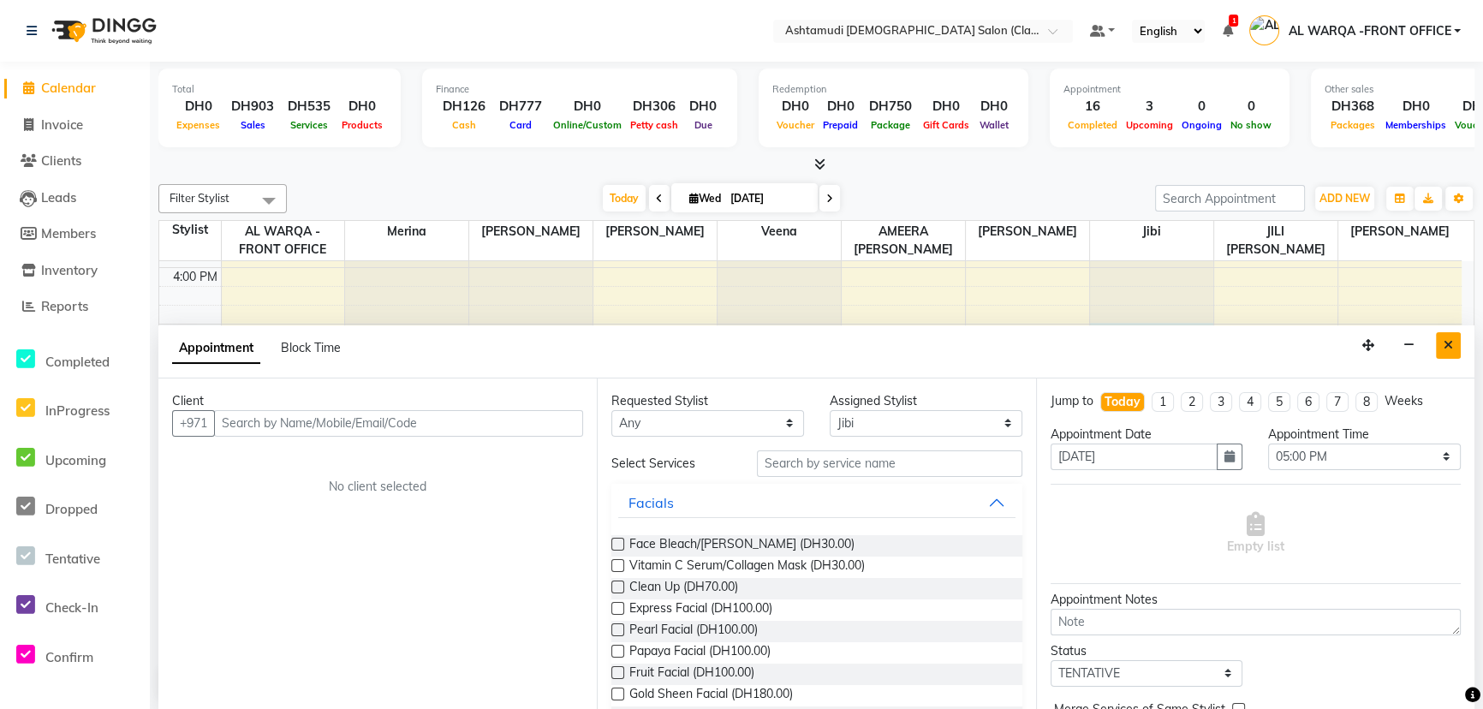
click at [1447, 339] on icon "Close" at bounding box center [1448, 345] width 9 height 12
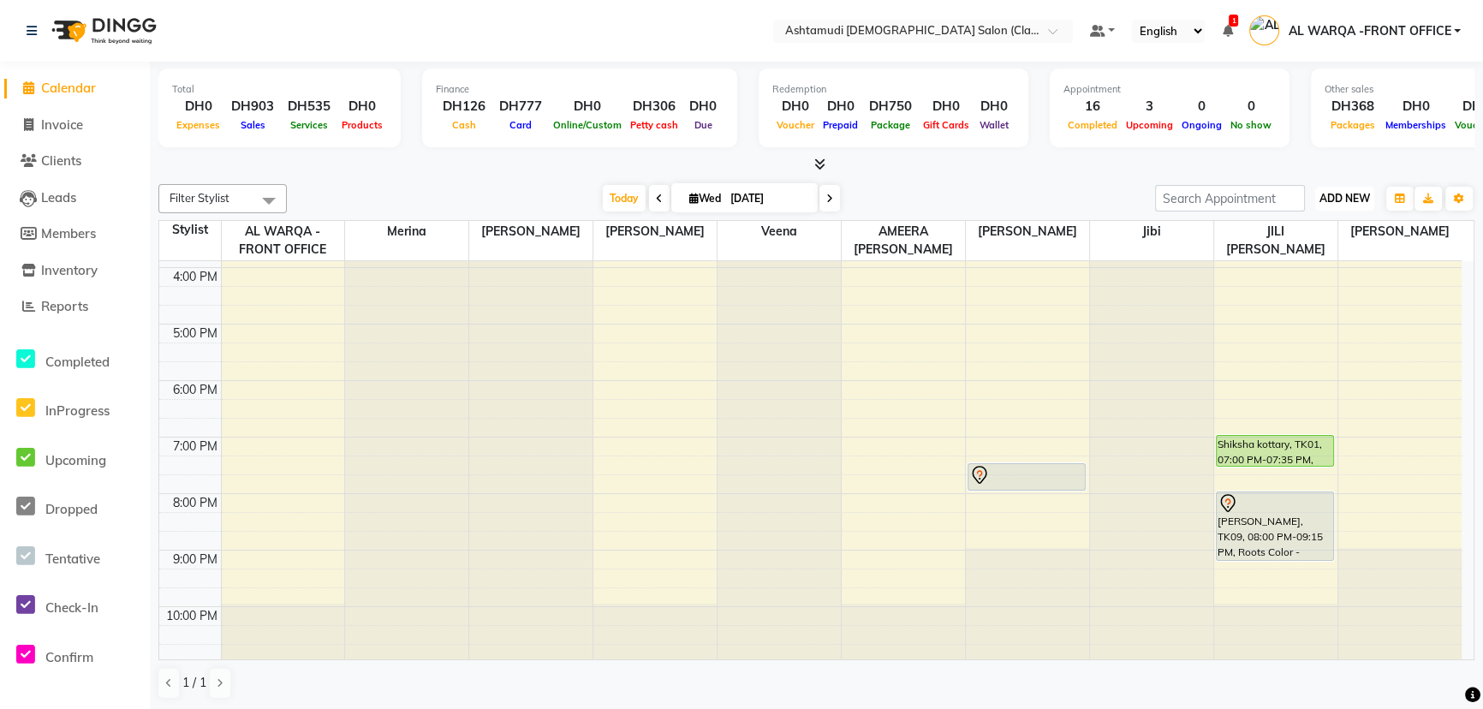
click at [1336, 196] on span "ADD NEW" at bounding box center [1345, 198] width 51 height 13
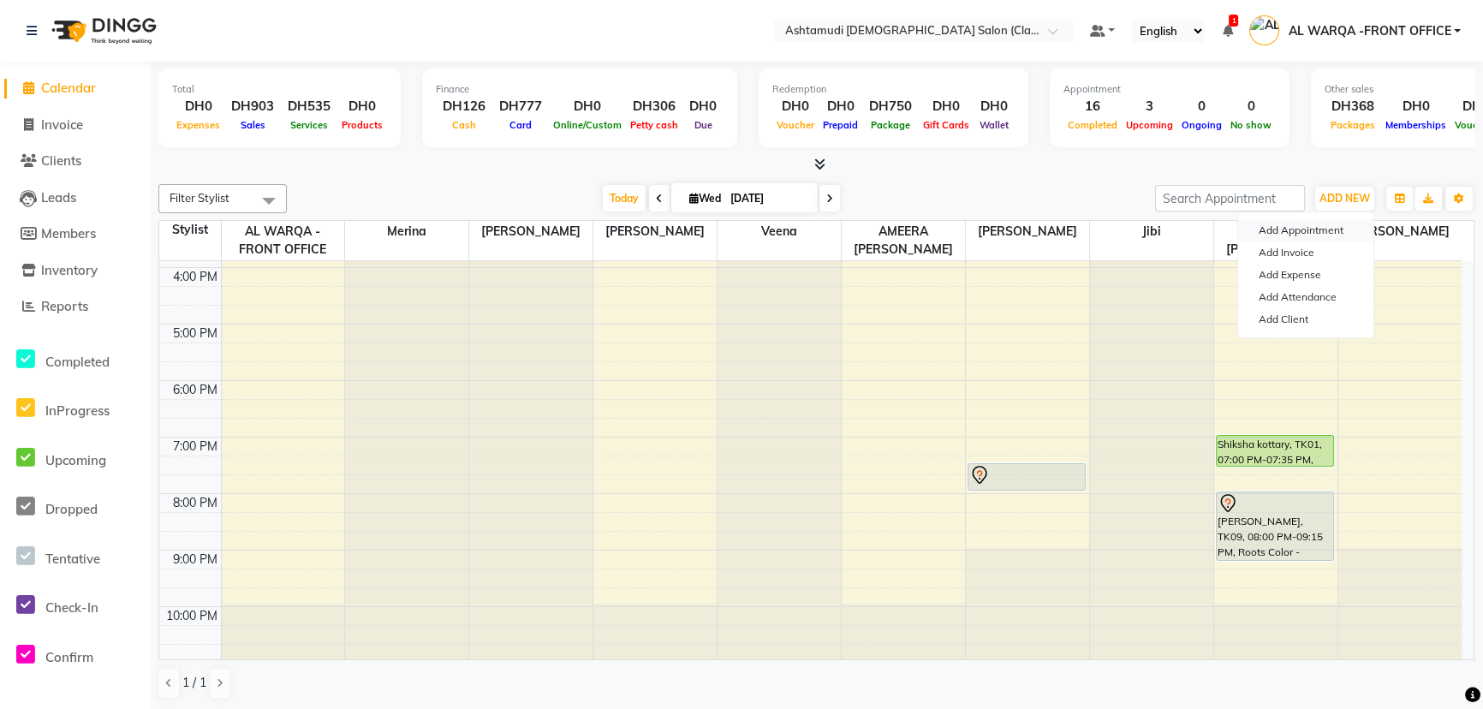
click at [1315, 227] on button "Add Appointment" at bounding box center [1305, 230] width 135 height 22
select select "tentative"
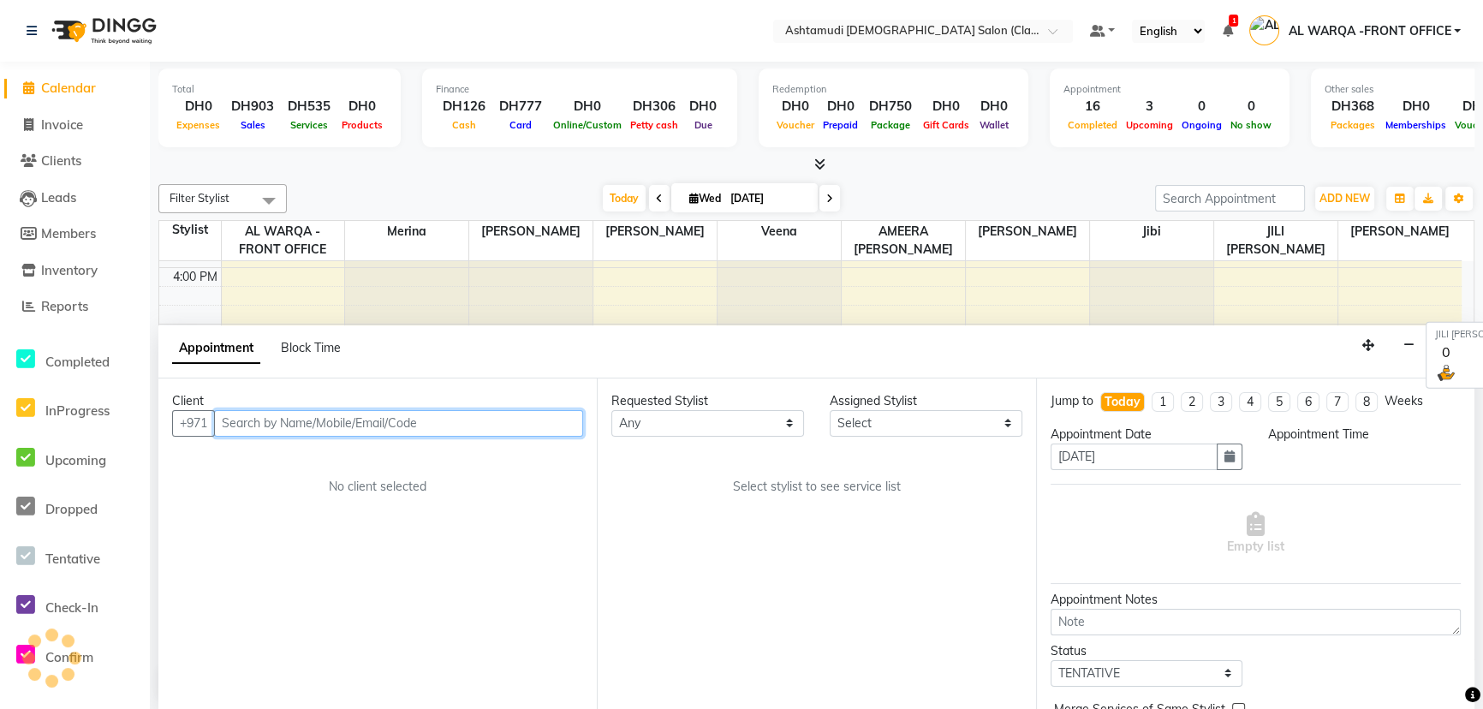
select select "600"
click at [439, 421] on input "text" at bounding box center [398, 423] width 369 height 27
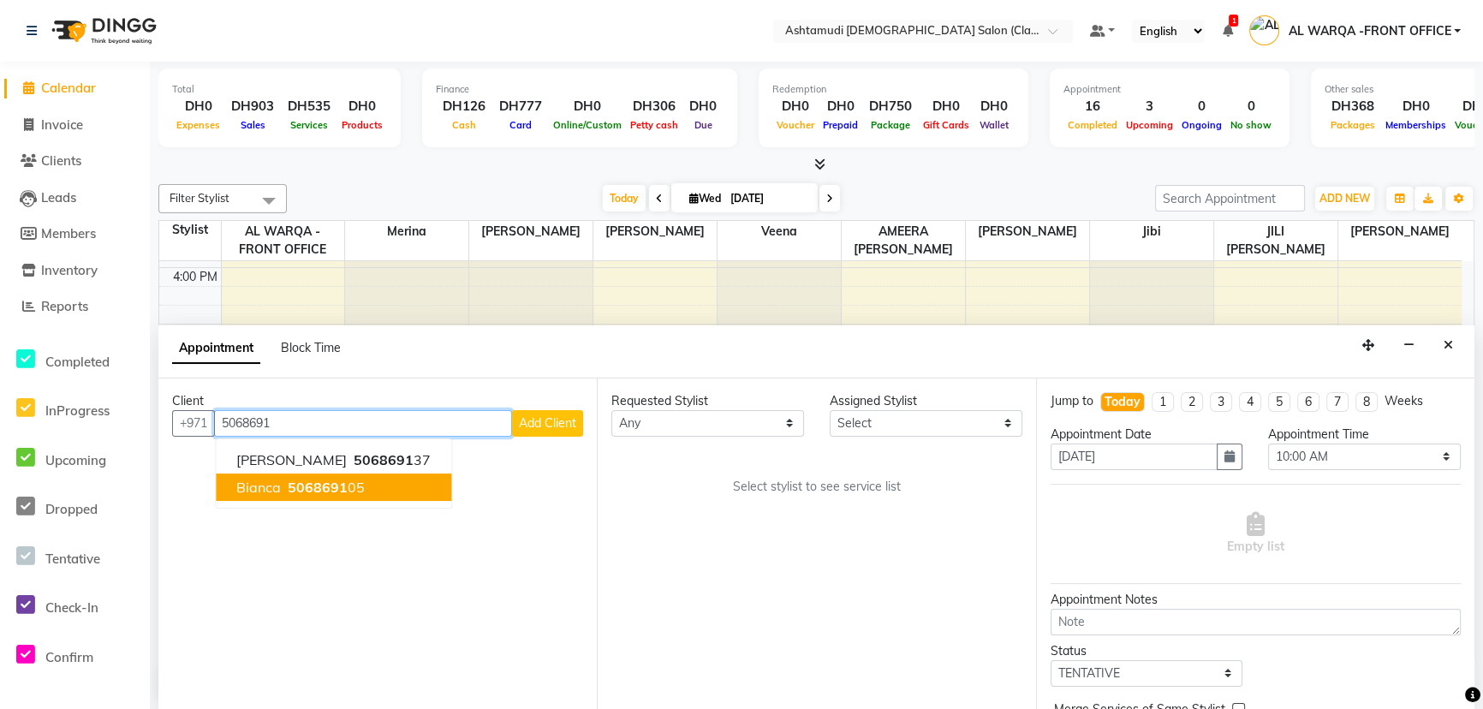
click at [406, 492] on button "bianca 5068691 05" at bounding box center [334, 487] width 236 height 27
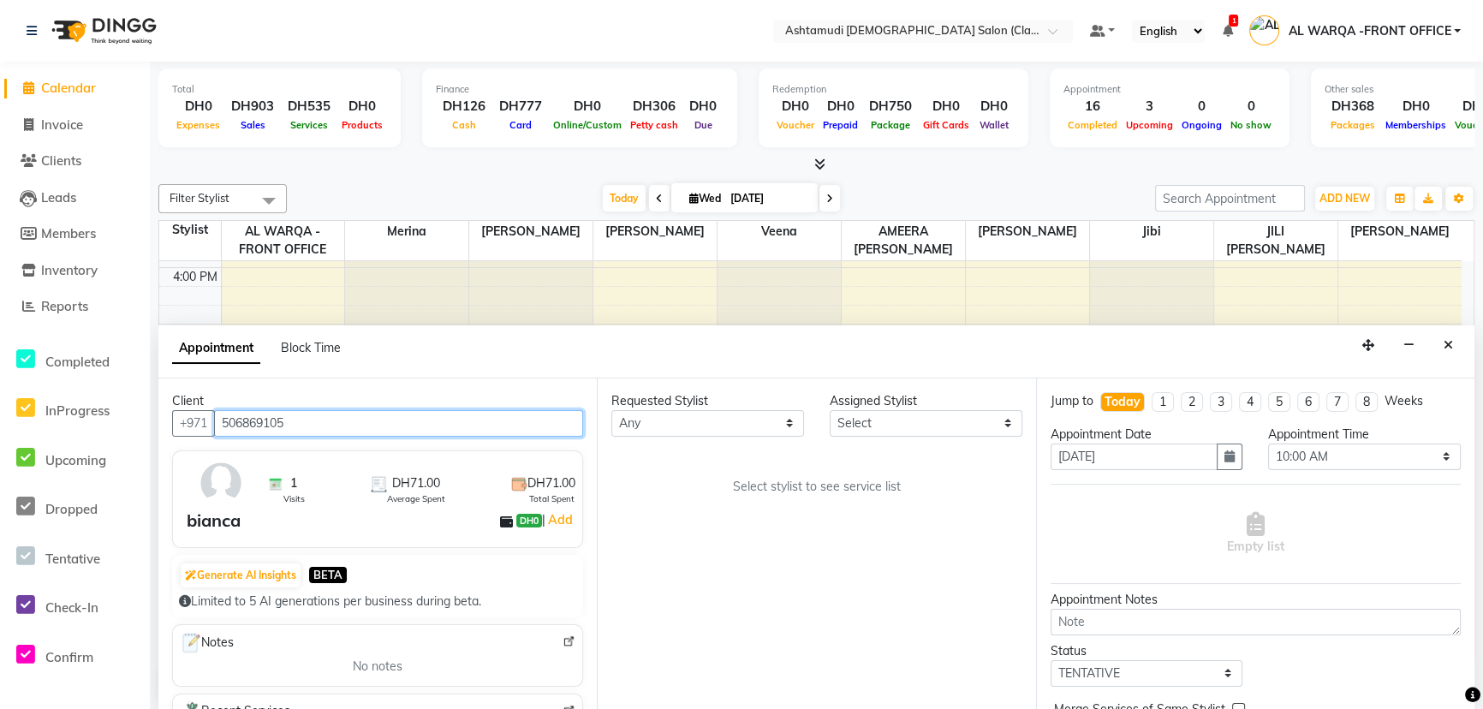
type input "506869105"
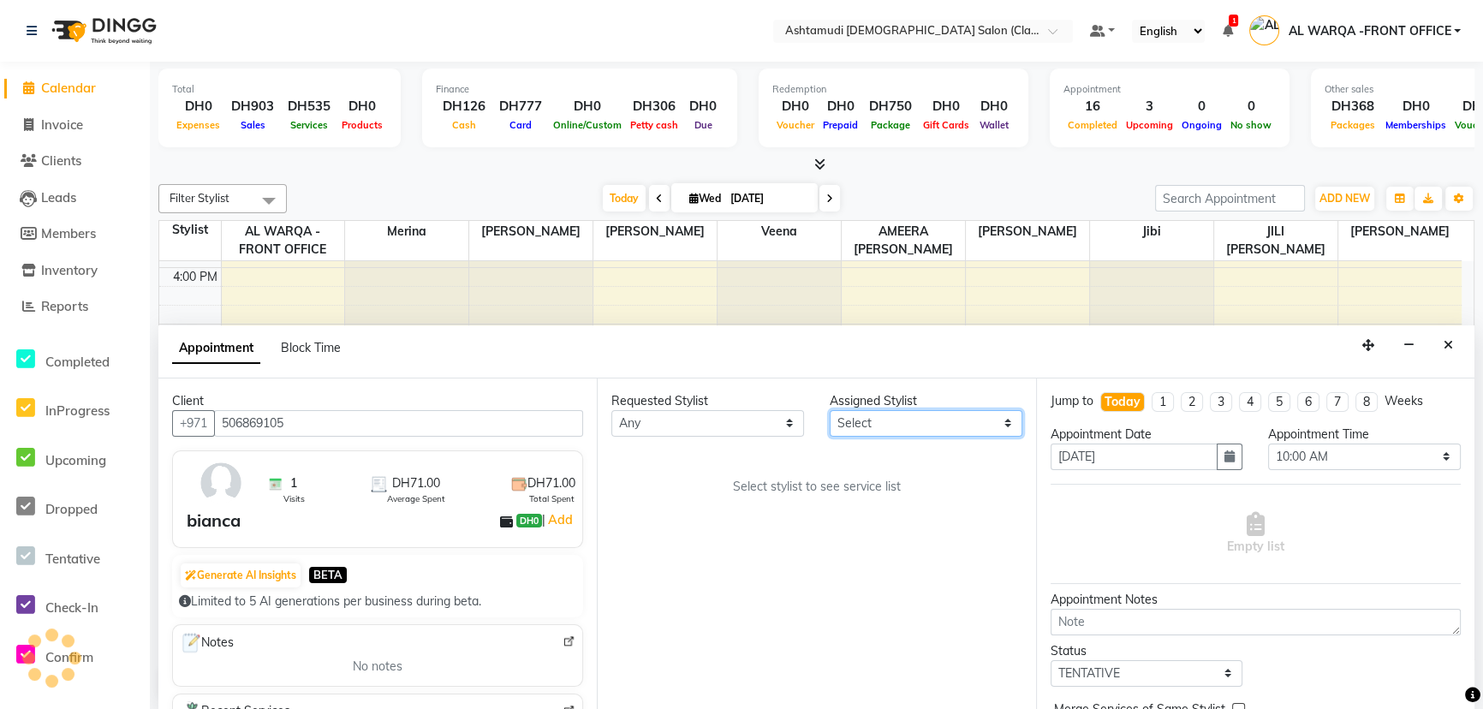
click at [886, 414] on select "Select AL WARQA -FRONT OFFICE AMEERA [PERSON_NAME] [PERSON_NAME] JILI [PERSON_N…" at bounding box center [926, 423] width 193 height 27
select select "82444"
click at [830, 410] on select "Select AL WARQA -FRONT OFFICE AMEERA [PERSON_NAME] [PERSON_NAME] JILI [PERSON_N…" at bounding box center [926, 423] width 193 height 27
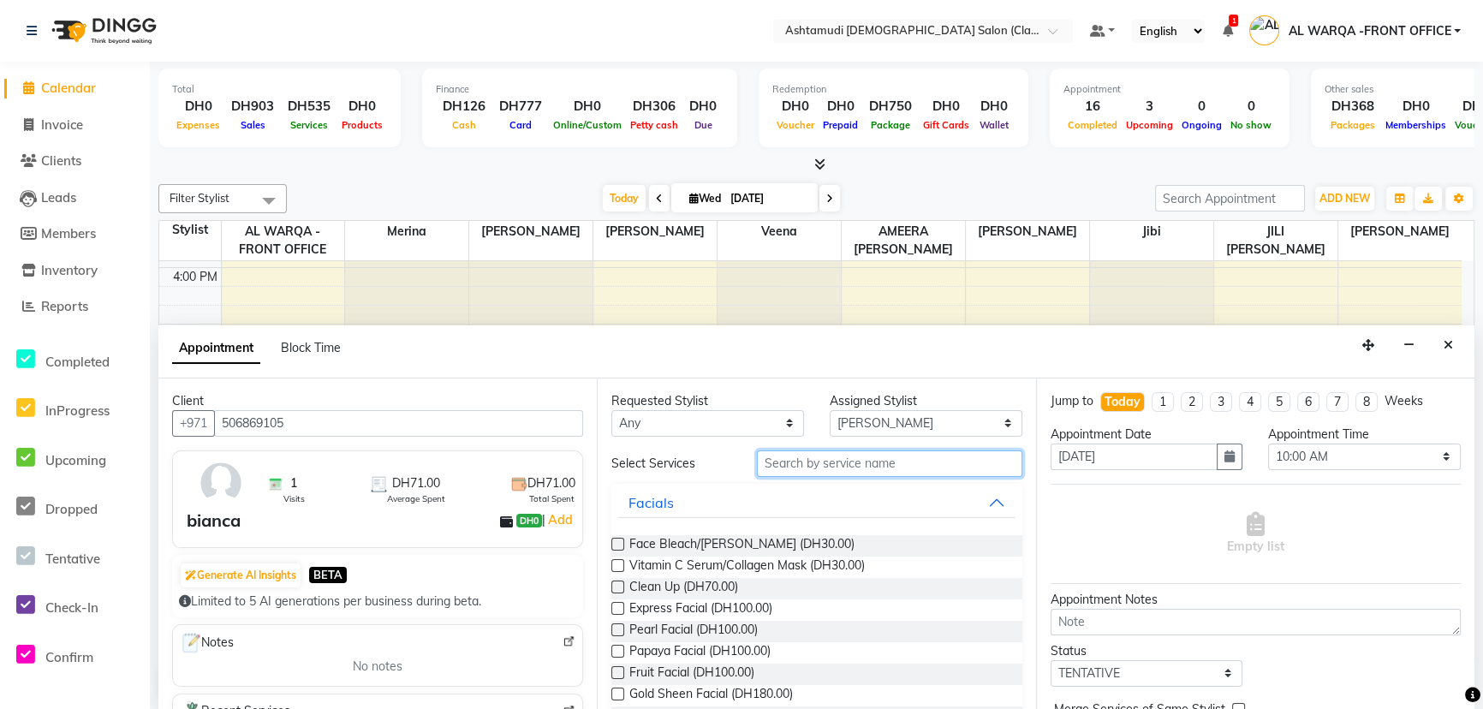
click at [845, 464] on input "text" at bounding box center [890, 464] width 266 height 27
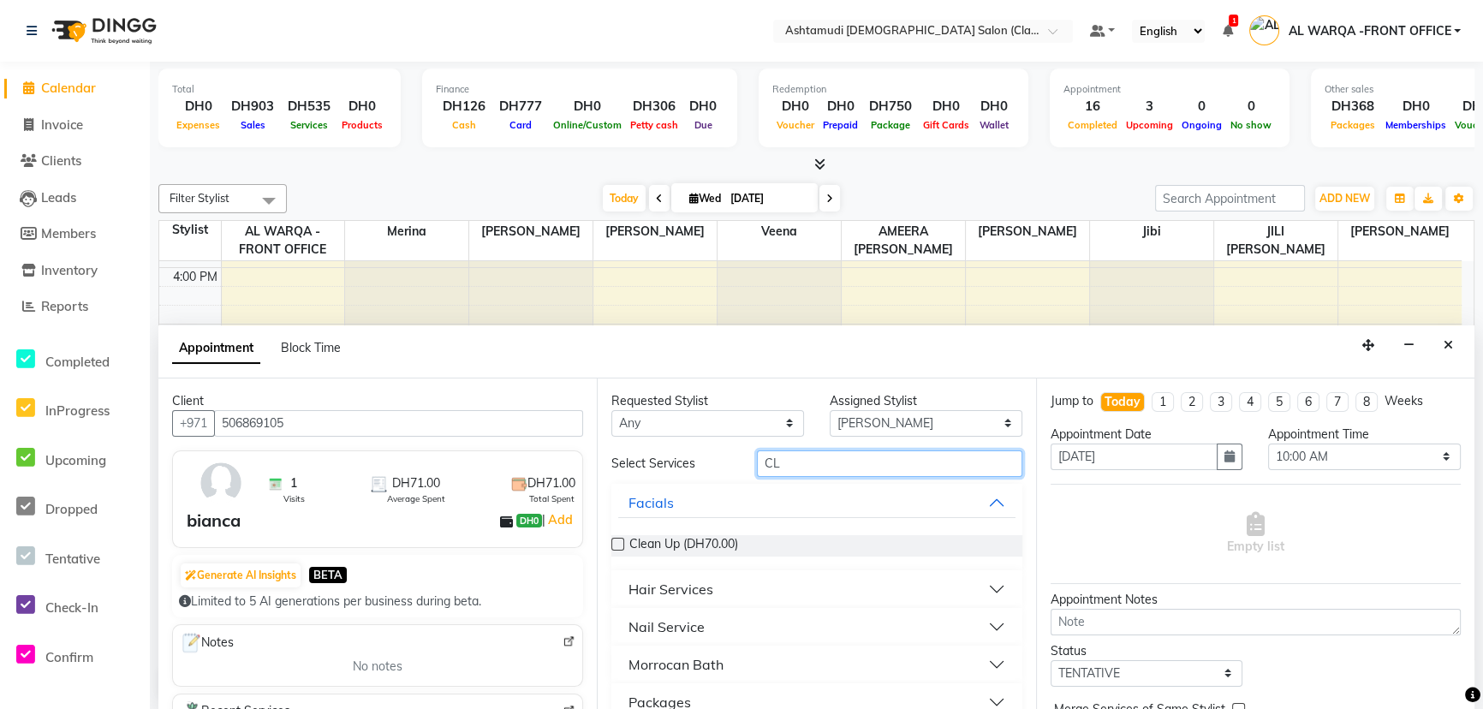
type input "CL"
click at [865, 617] on button "Nail Service" at bounding box center [816, 627] width 397 height 31
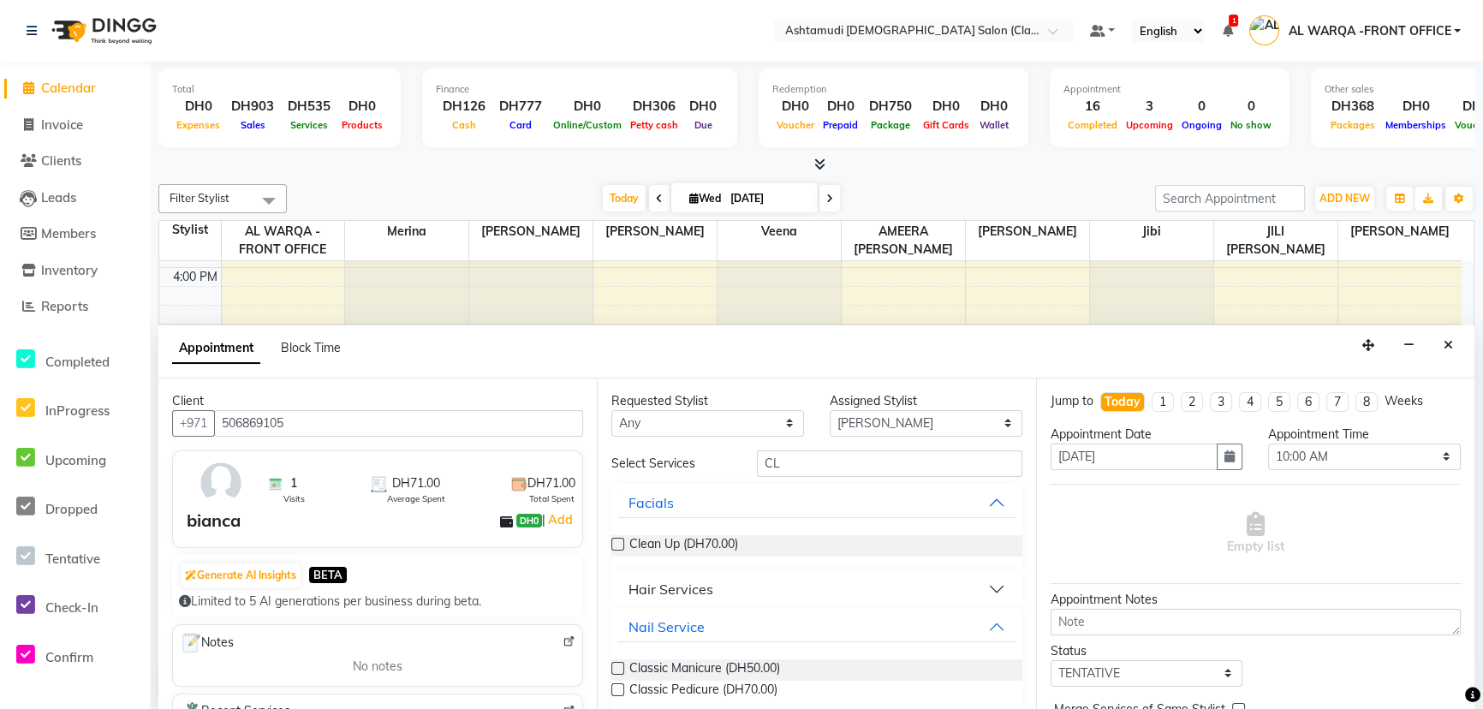
click at [617, 685] on label at bounding box center [618, 689] width 13 height 13
click at [617, 686] on input "checkbox" at bounding box center [617, 691] width 11 height 11
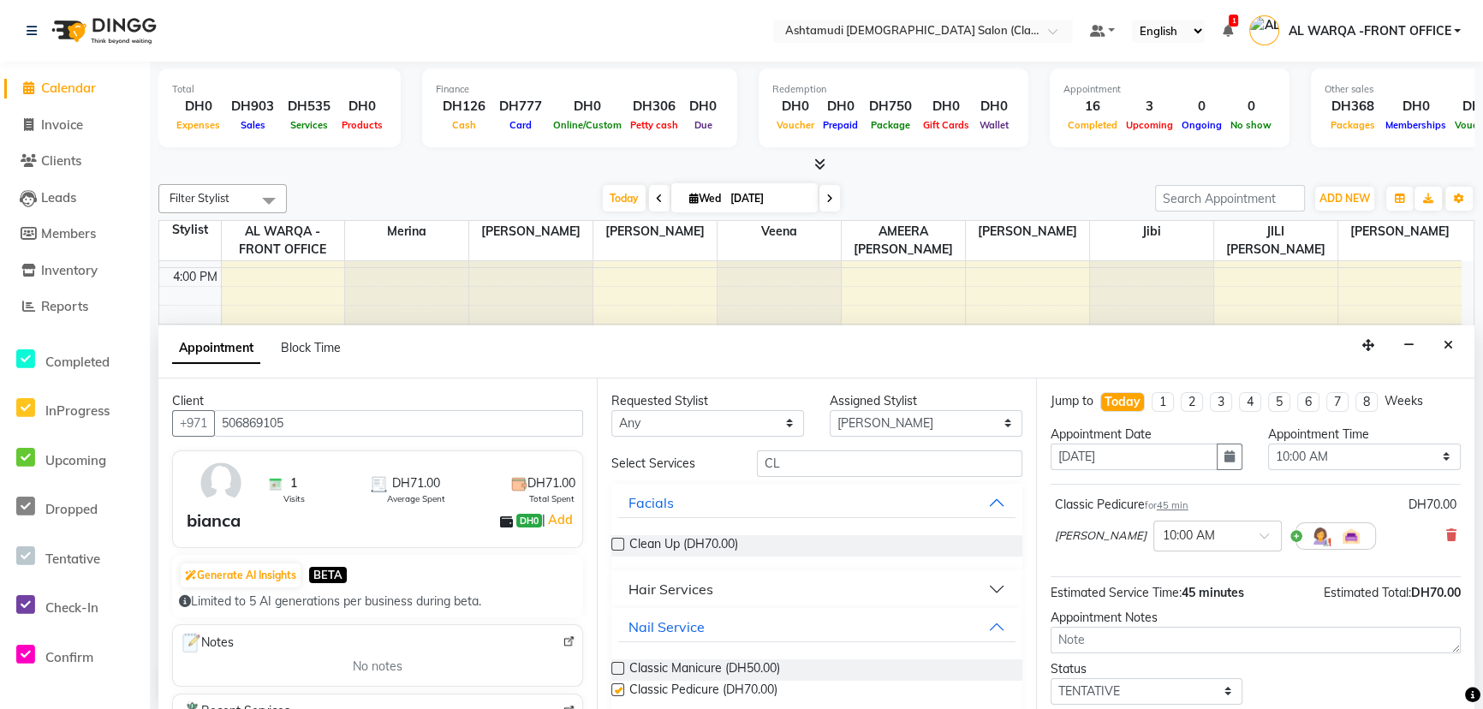
checkbox input "false"
click at [1304, 454] on select "Select 10:00 AM 10:30 AM 11:00 AM 11:30 AM 12:00 PM 12:30 PM 01:00 PM 01:30 PM …" at bounding box center [1364, 457] width 193 height 27
select select "1110"
click at [1268, 444] on select "Select 10:00 AM 10:30 AM 11:00 AM 11:30 AM 12:00 PM 12:30 PM 01:00 PM 01:30 PM …" at bounding box center [1364, 457] width 193 height 27
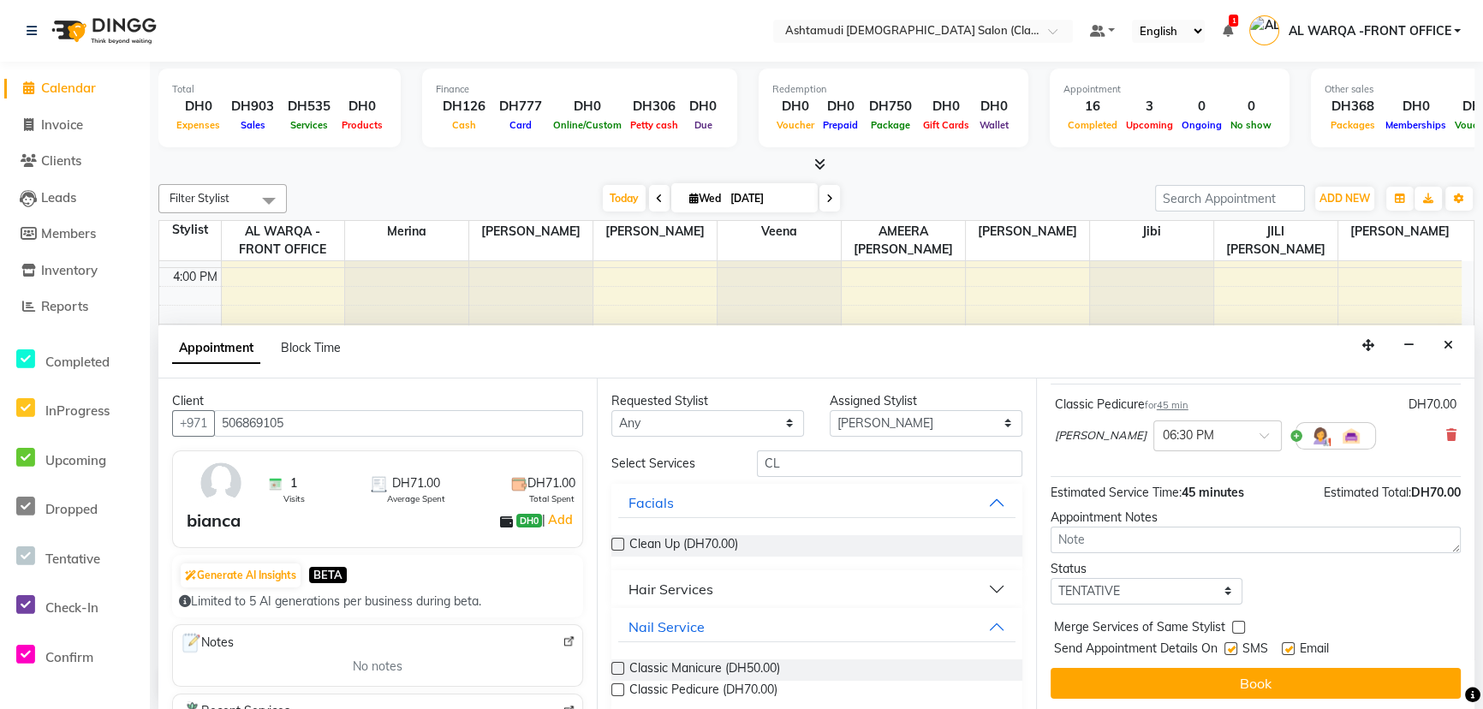
scroll to position [101, 0]
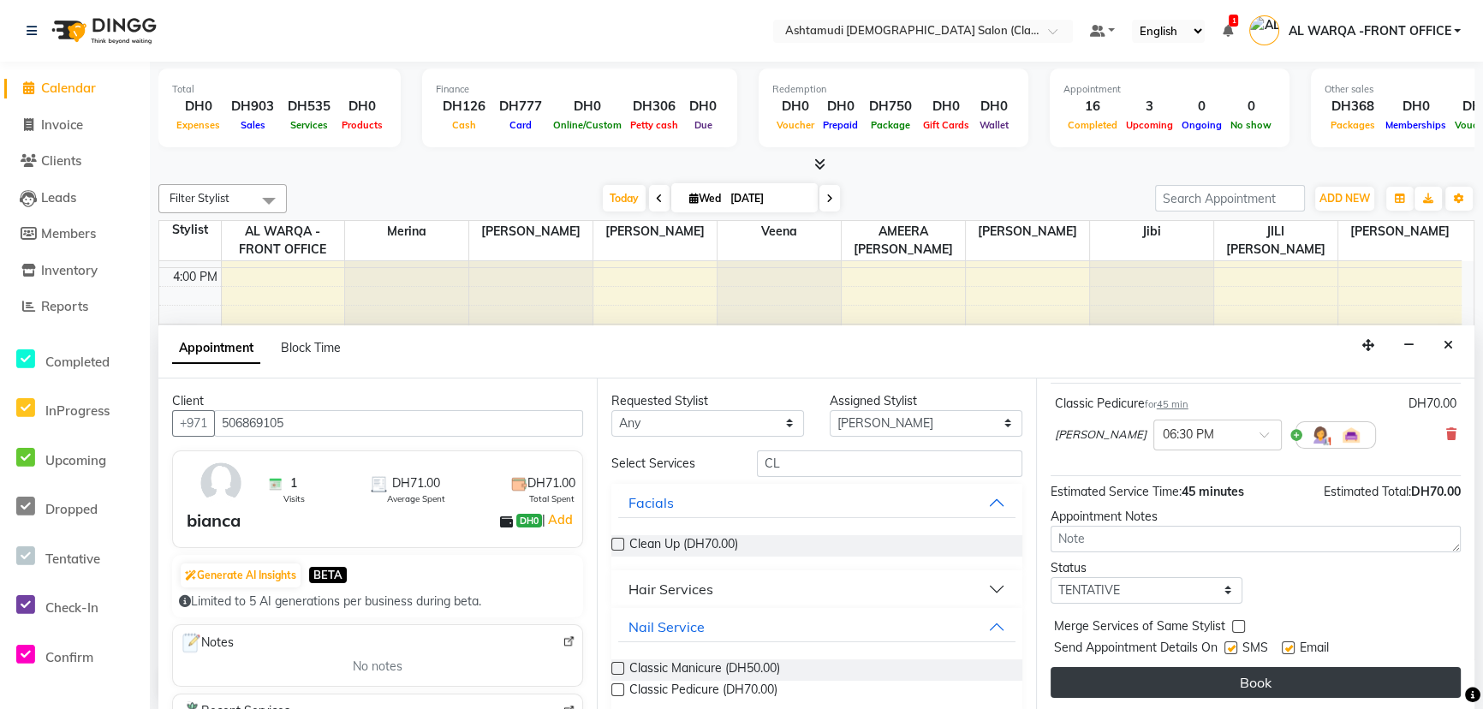
click at [1311, 672] on button "Book" at bounding box center [1256, 682] width 410 height 31
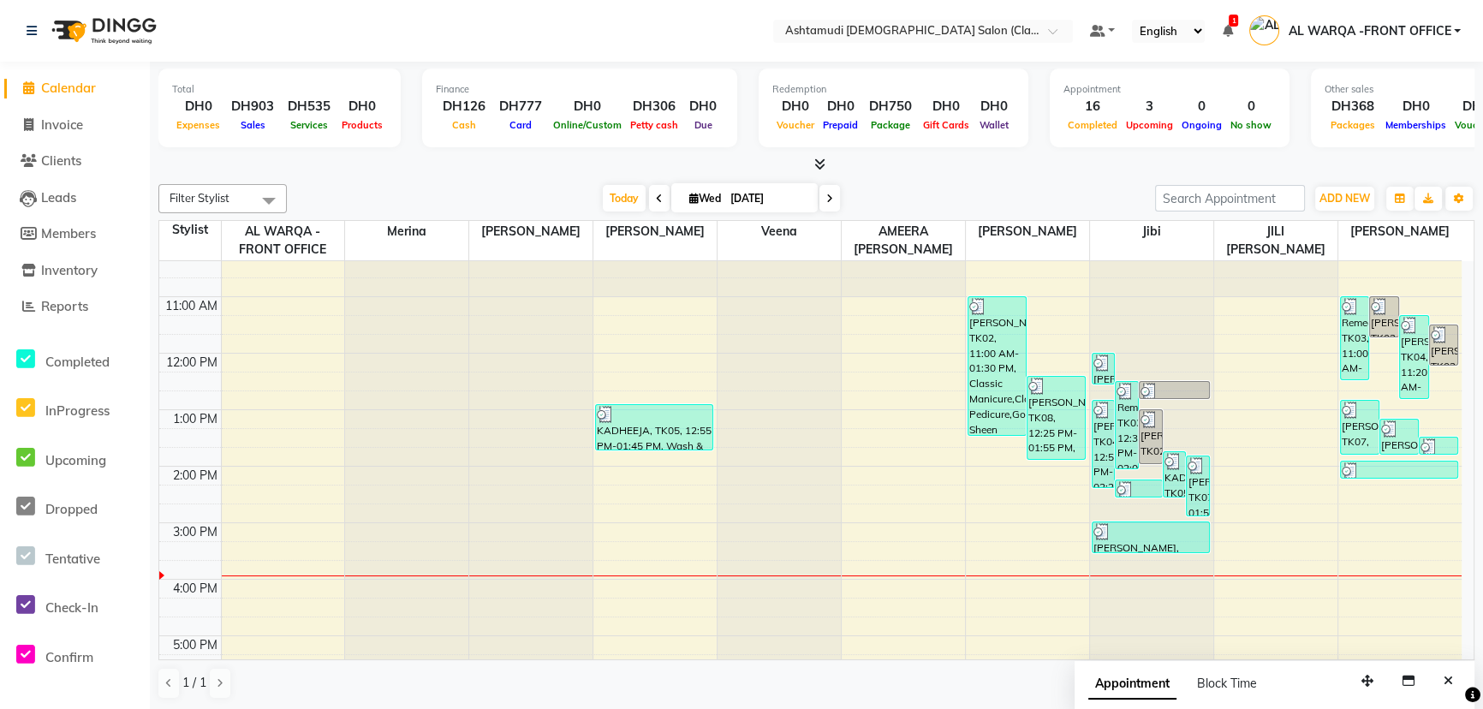
scroll to position [0, 0]
